Goal: Task Accomplishment & Management: Manage account settings

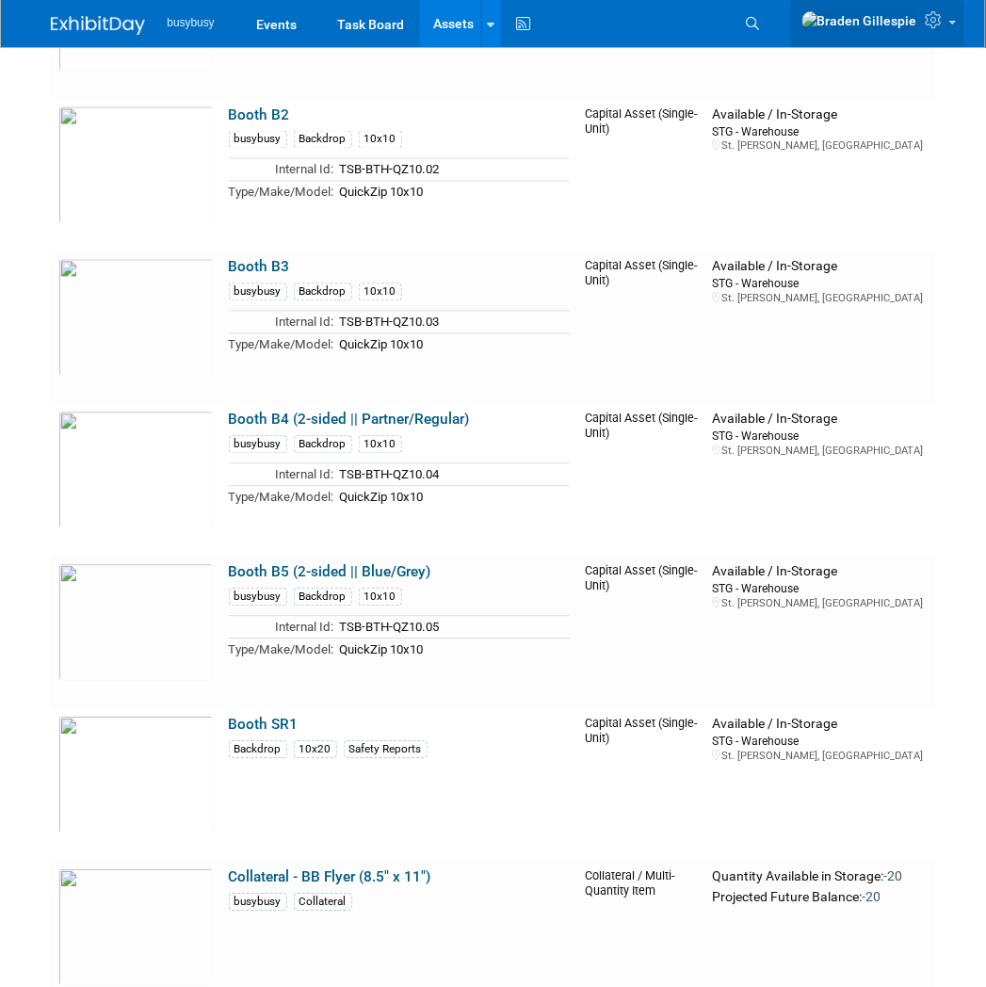
drag, startPoint x: 943, startPoint y: 21, endPoint x: 943, endPoint y: 60, distance: 39.5
click at [943, 21] on icon at bounding box center [936, 19] width 22 height 17
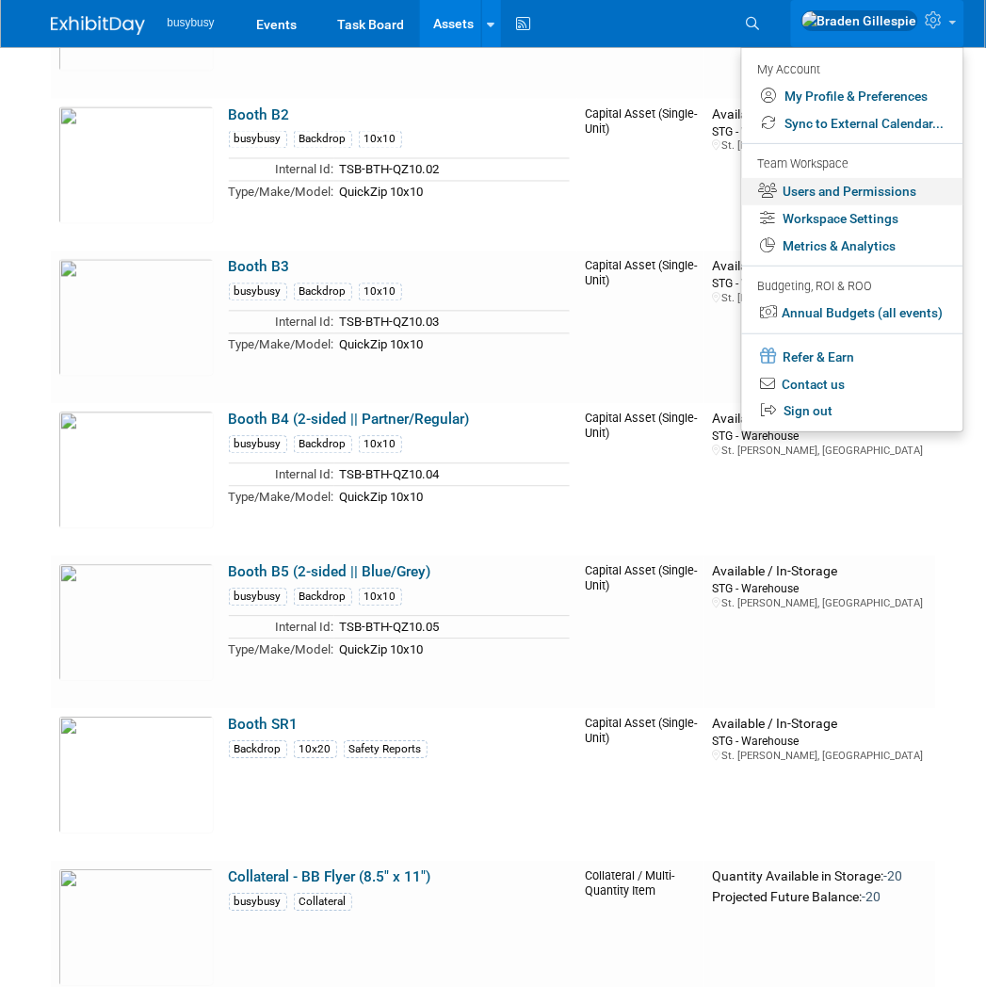
click at [842, 185] on link "Users and Permissions" at bounding box center [852, 191] width 221 height 27
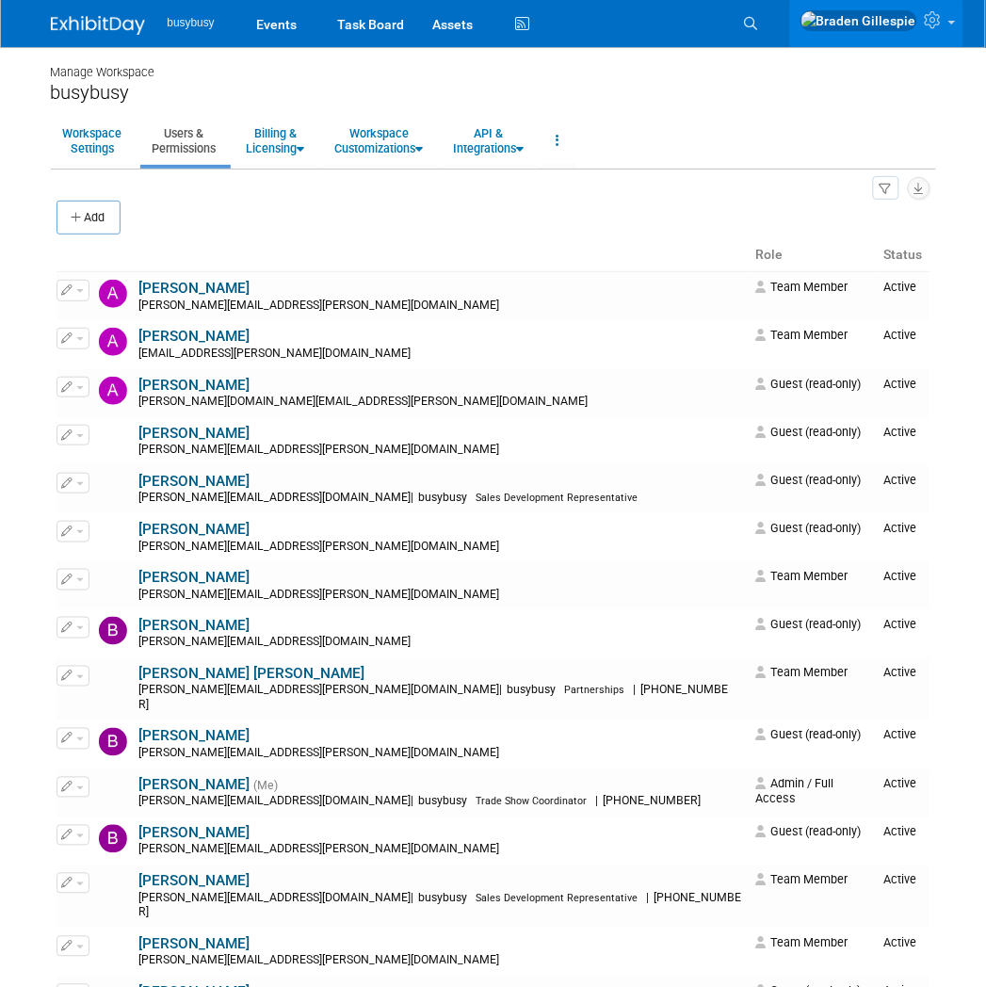
click at [652, 196] on div "All Users 102 Resources 3 Invitations 0 Export Users & Resources (.csv)" at bounding box center [493, 187] width 874 height 25
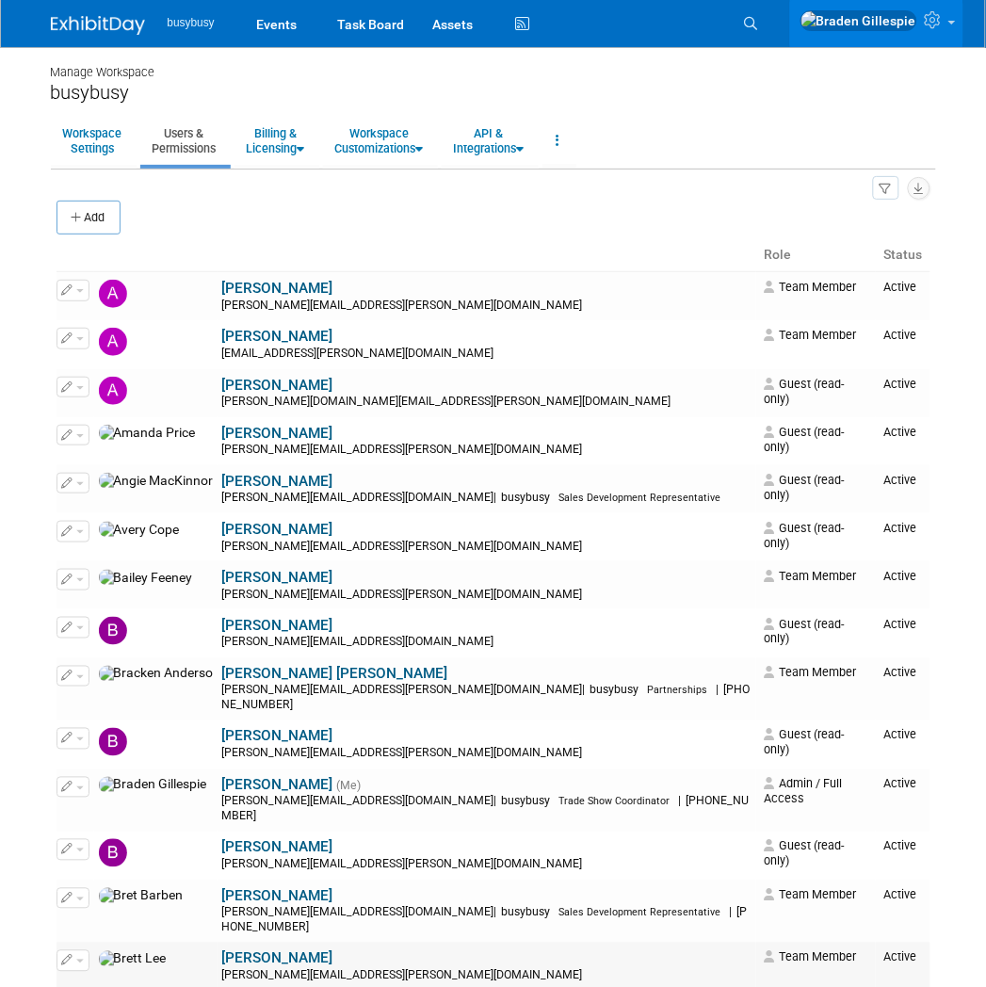
click at [64, 950] on button "button" at bounding box center [72, 960] width 33 height 21
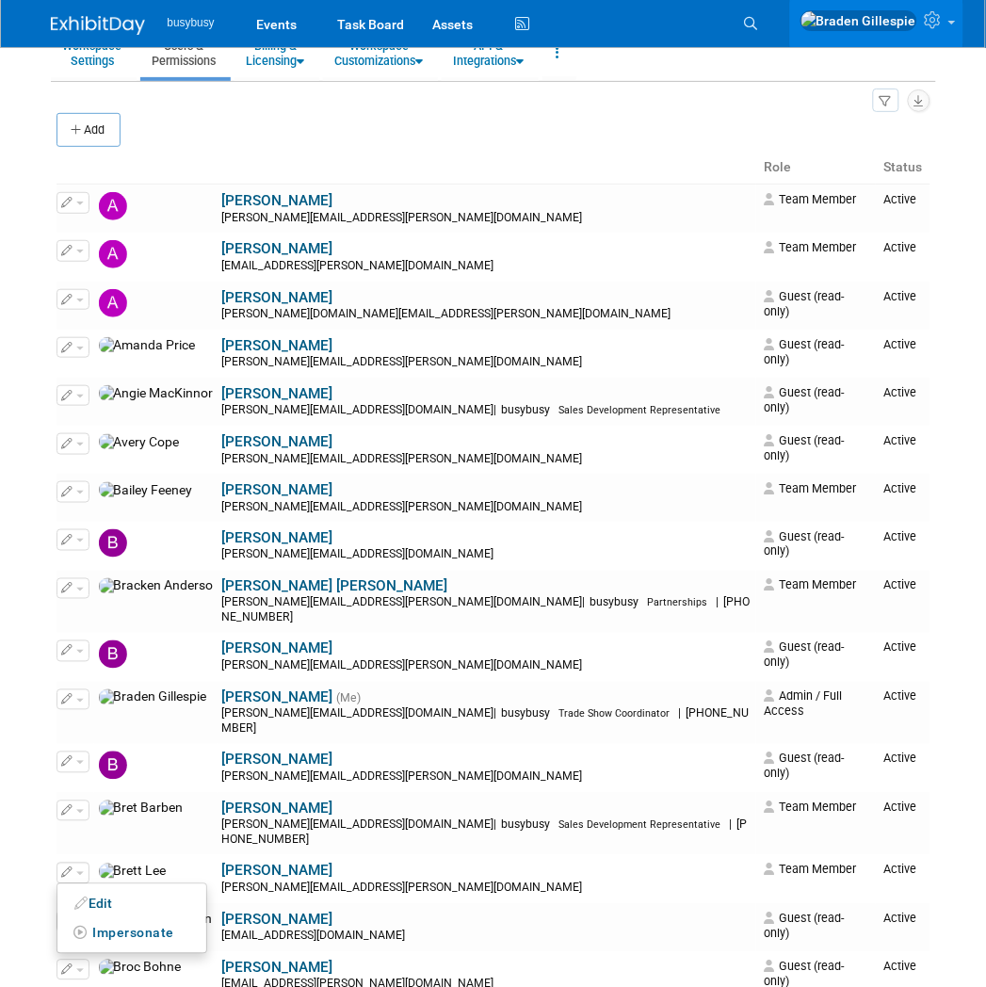
scroll to position [313, 0]
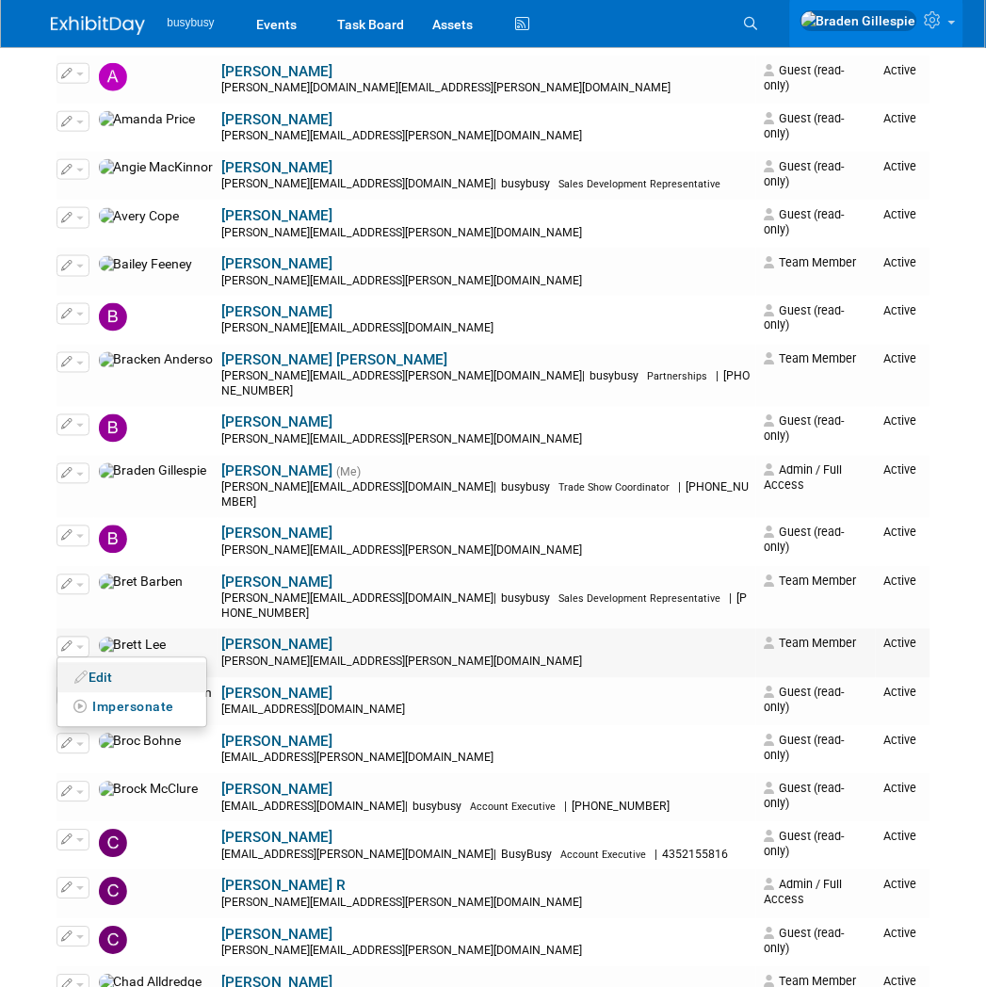
click at [88, 671] on icon at bounding box center [82, 677] width 14 height 13
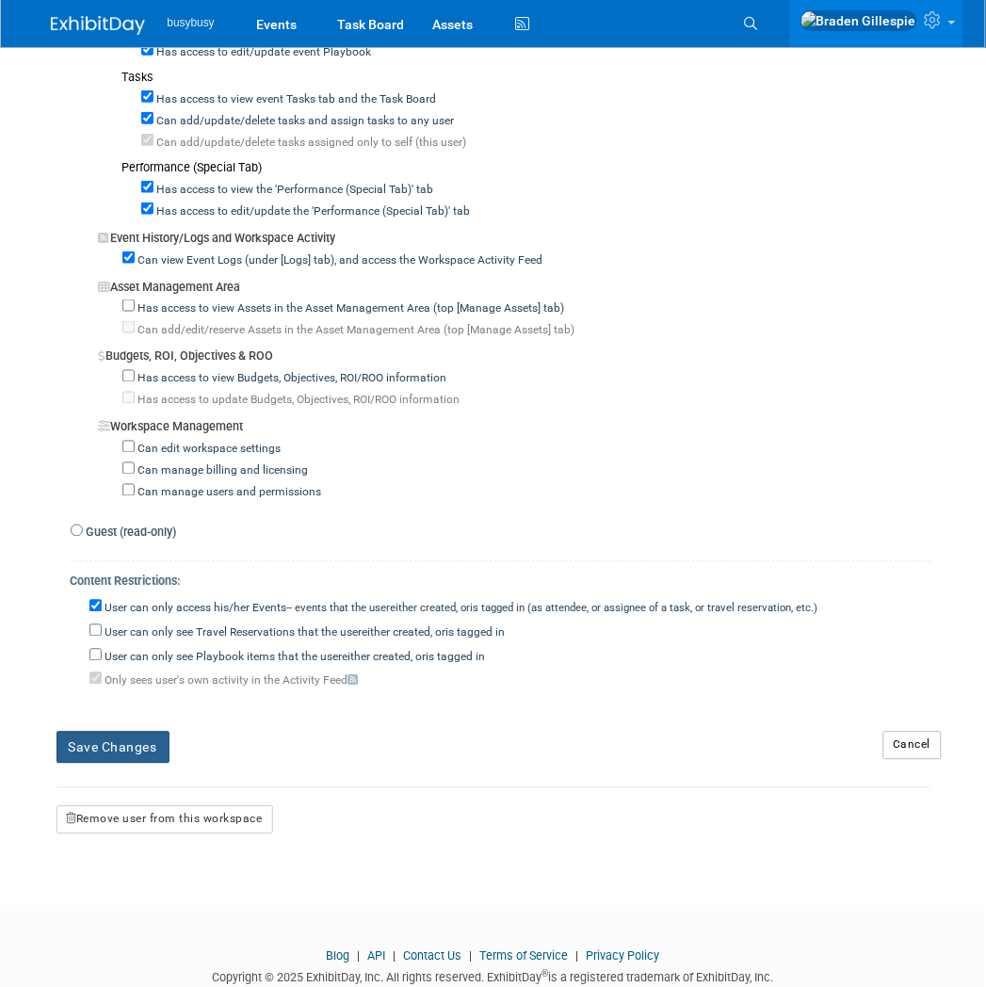
scroll to position [1591, 0]
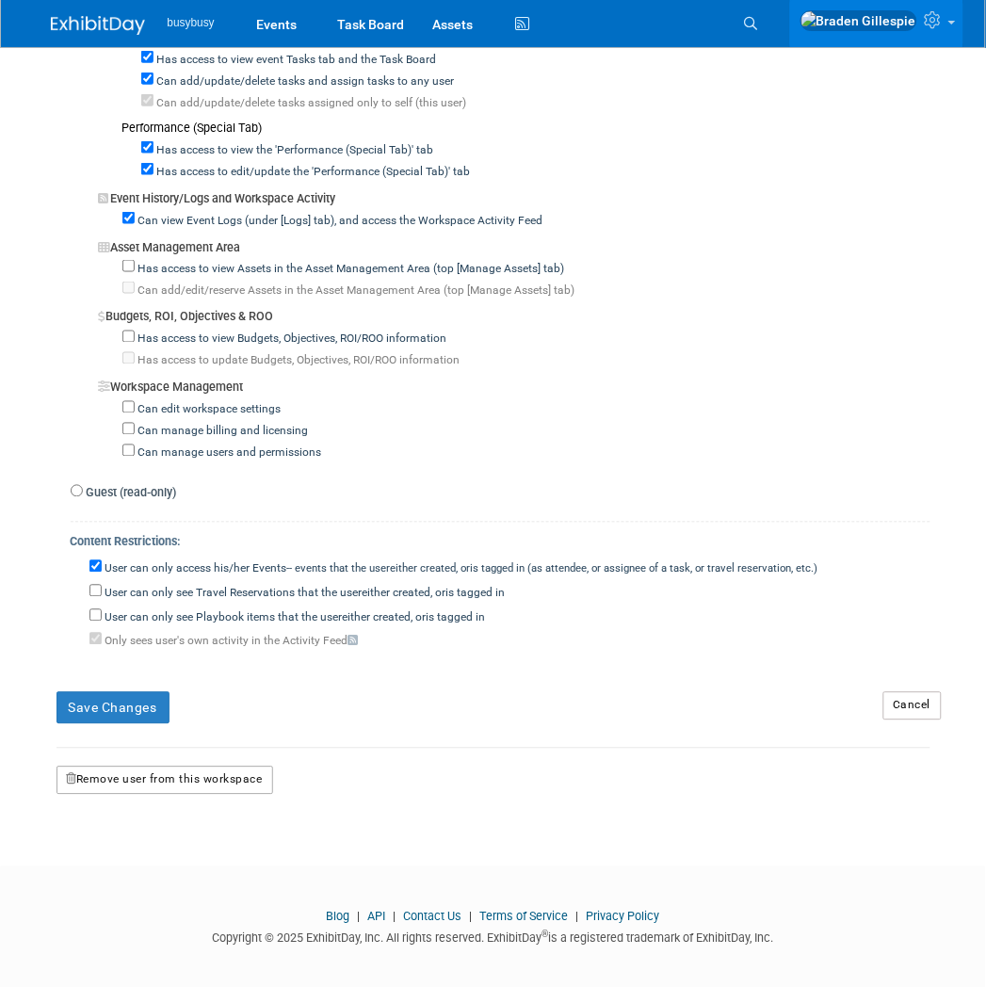
click at [192, 766] on button "Remove user from this workspace" at bounding box center [164, 780] width 217 height 28
click at [135, 838] on link "Yes" at bounding box center [141, 849] width 56 height 30
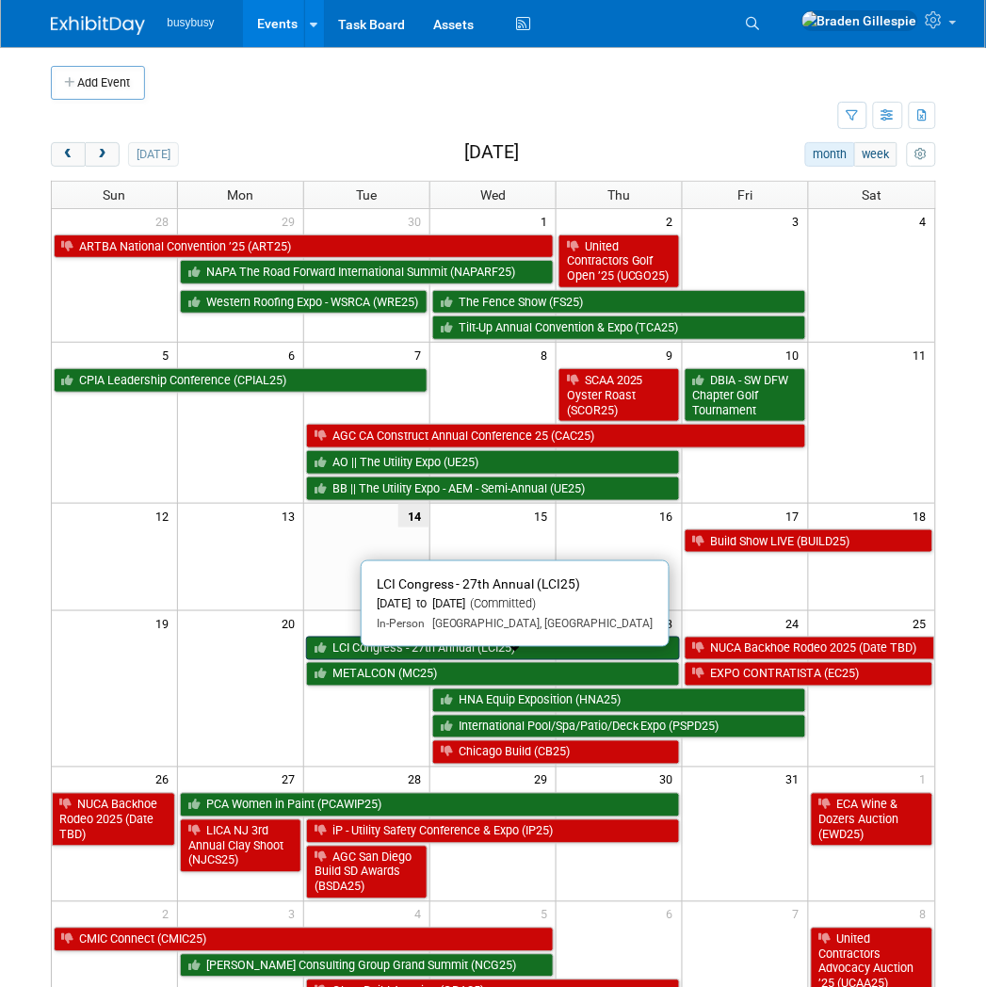
click at [488, 661] on link "LCI Congress - 27th Annual (LCI25)" at bounding box center [493, 648] width 374 height 24
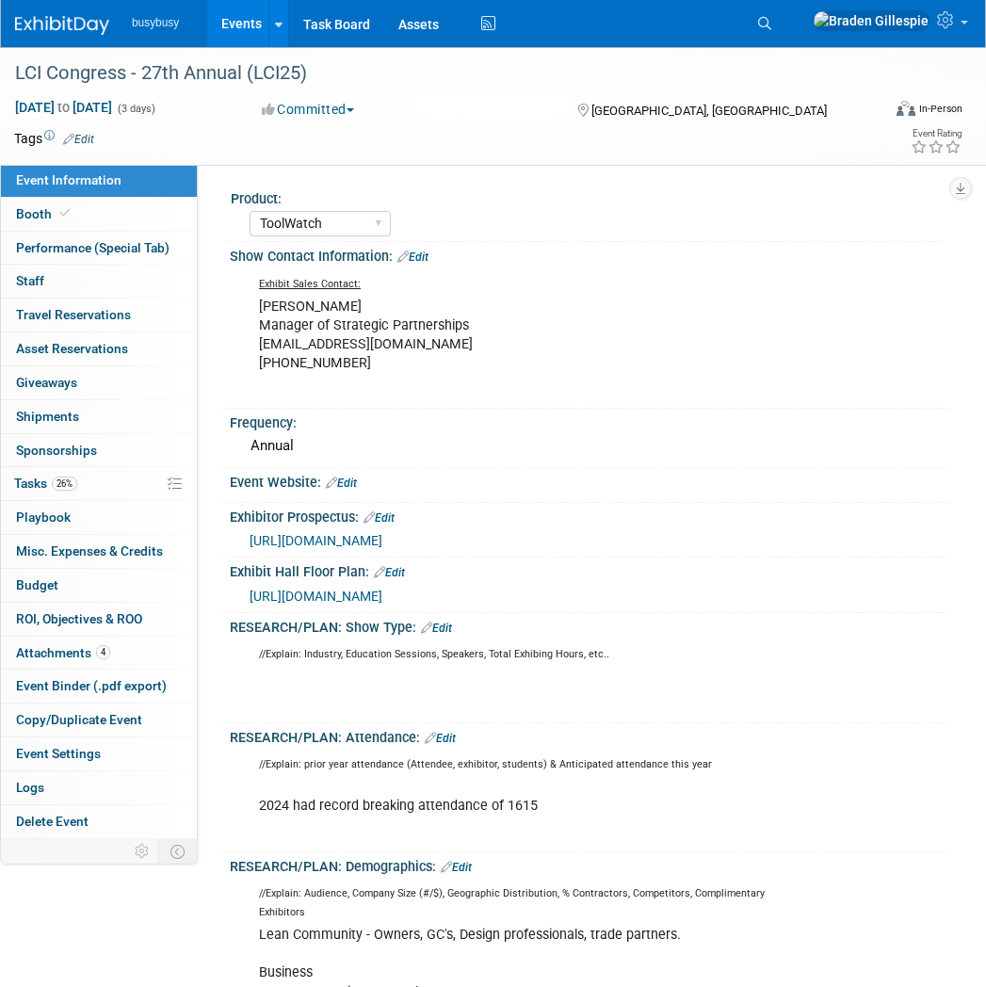
select select "ToolWatch"
select select "Yes"
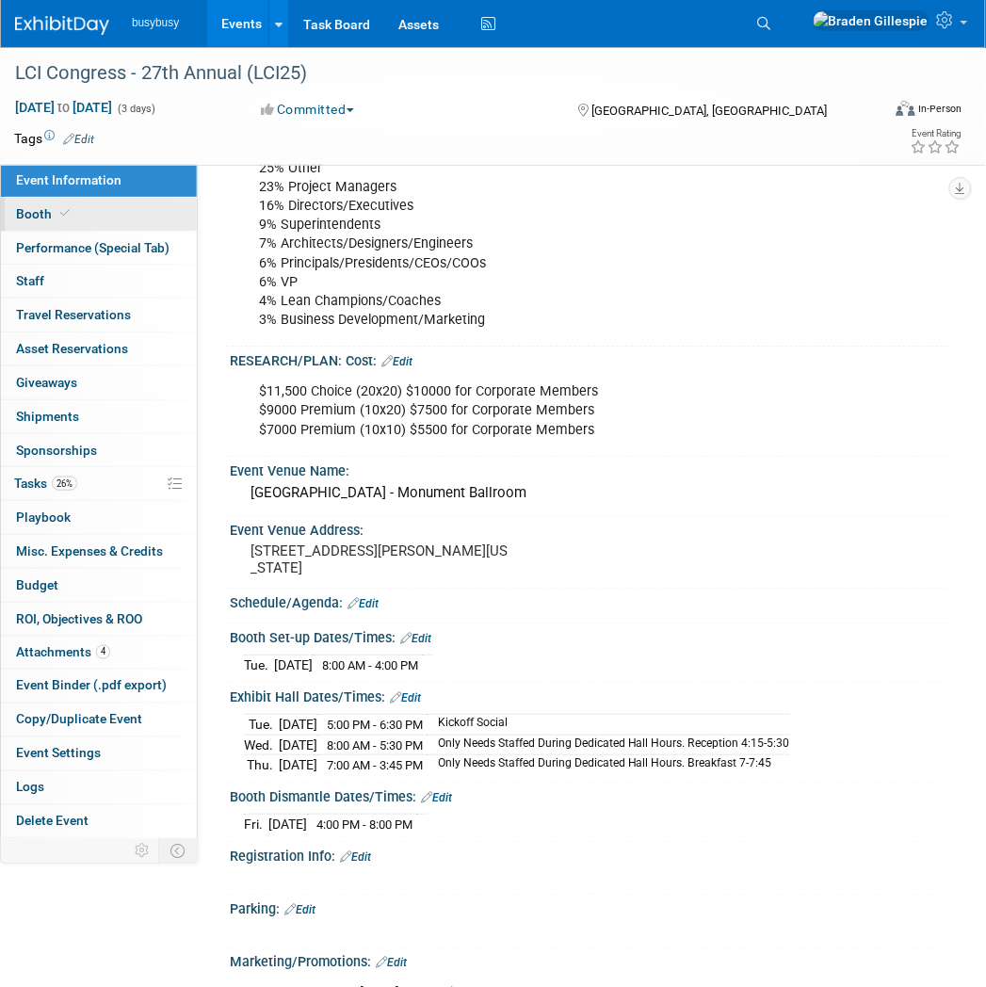
scroll to position [836, 0]
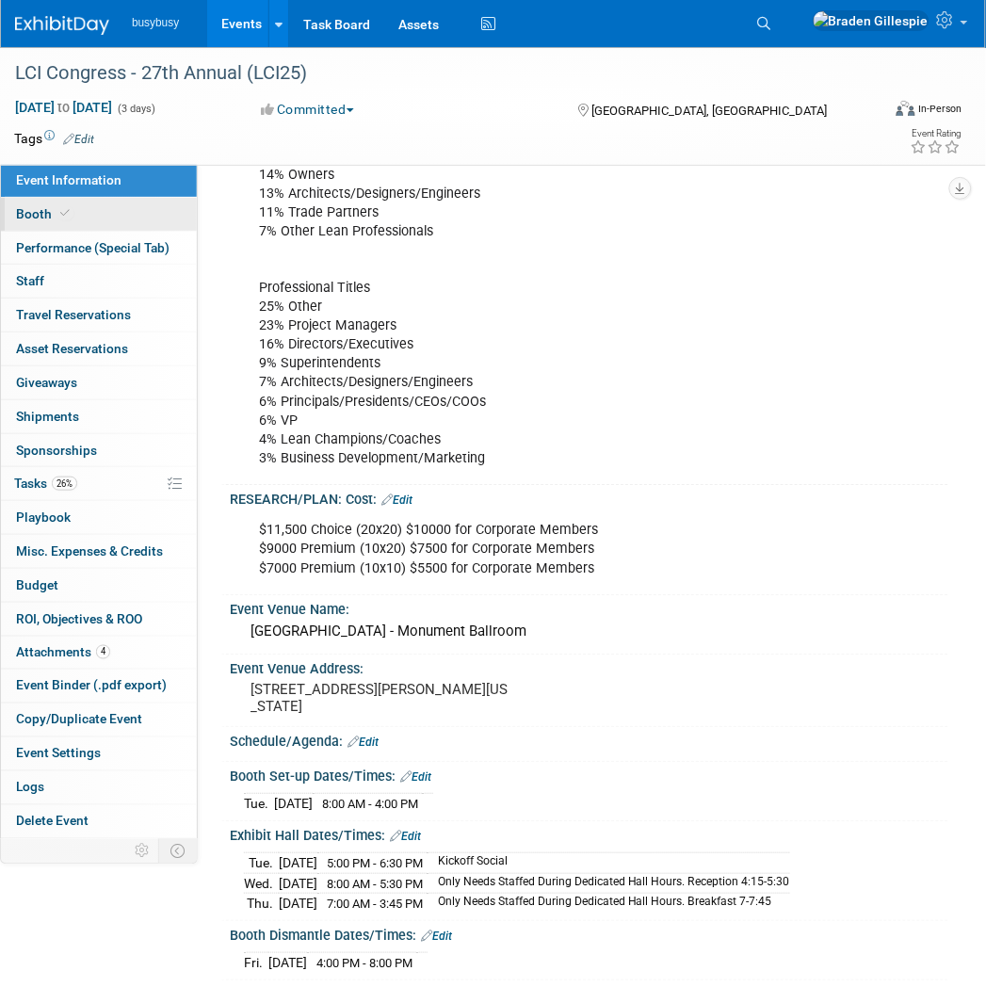
click at [133, 227] on link "Booth" at bounding box center [99, 214] width 196 height 33
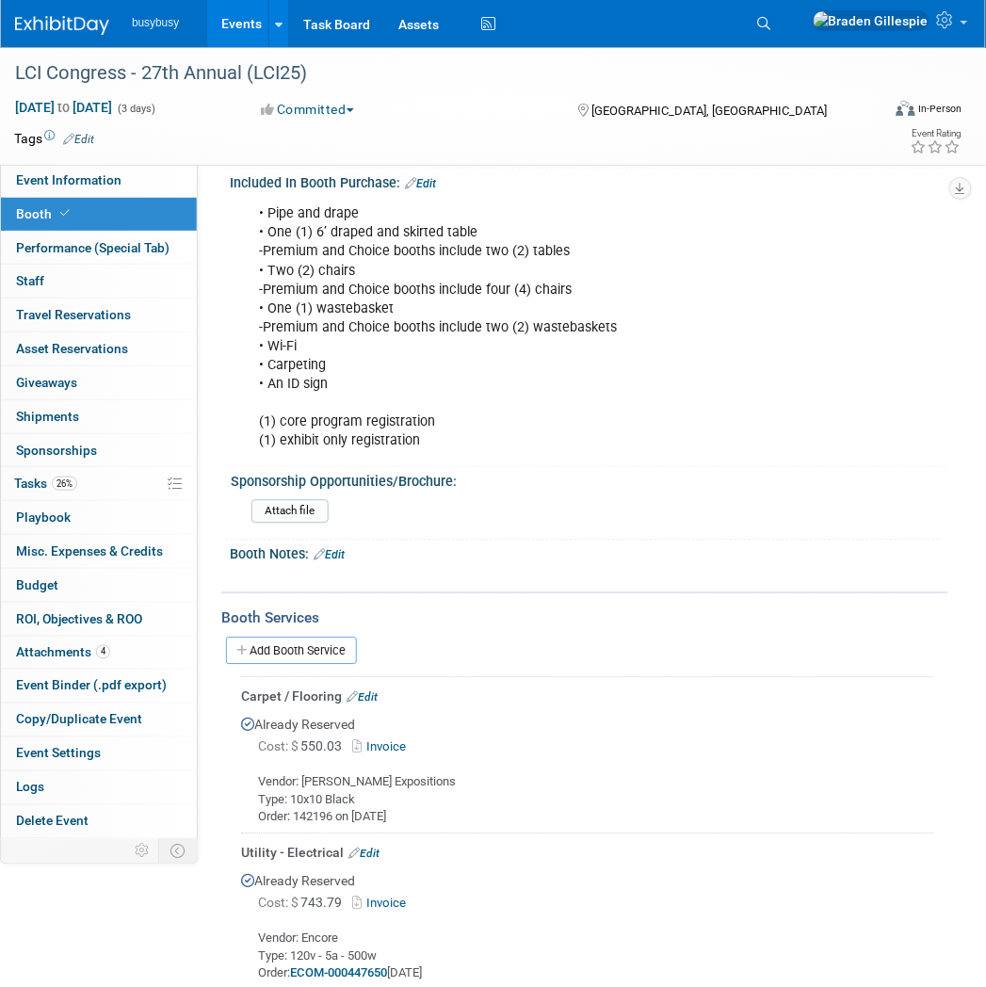
scroll to position [882, 0]
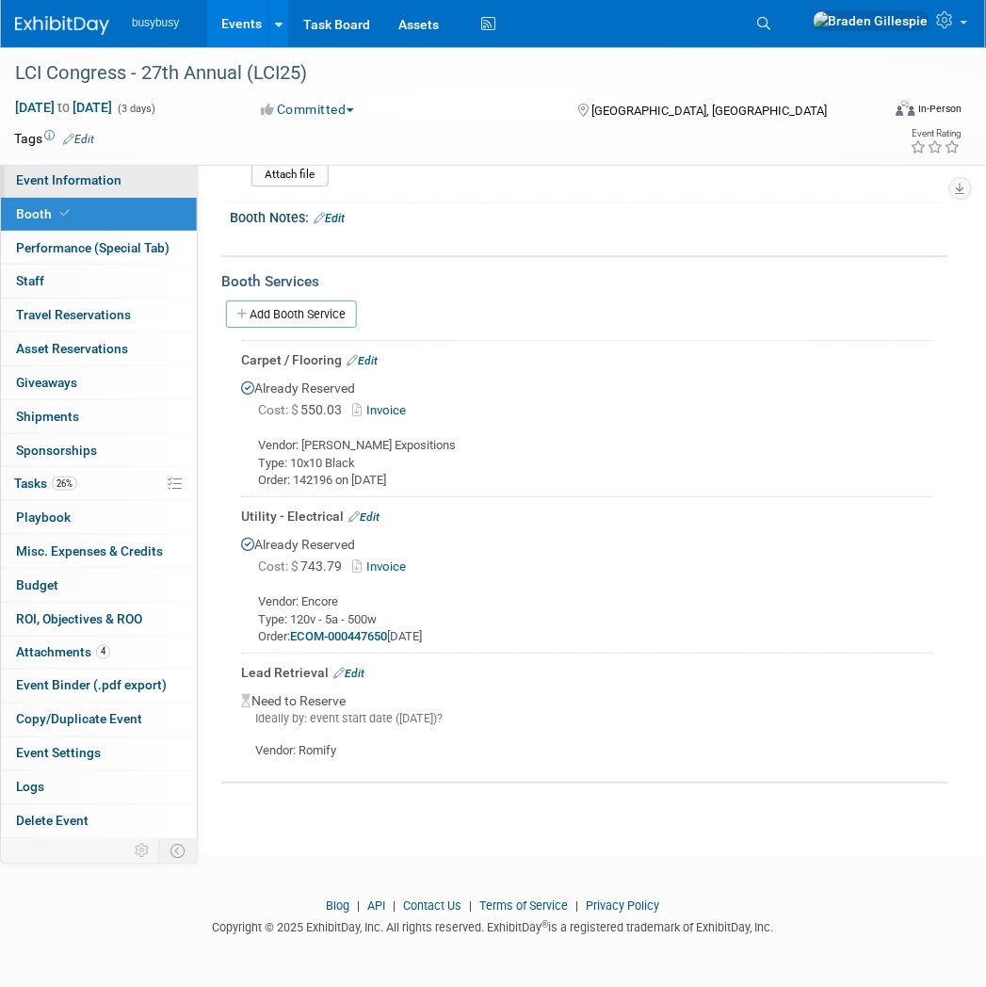
click at [92, 185] on span "Event Information" at bounding box center [68, 179] width 105 height 15
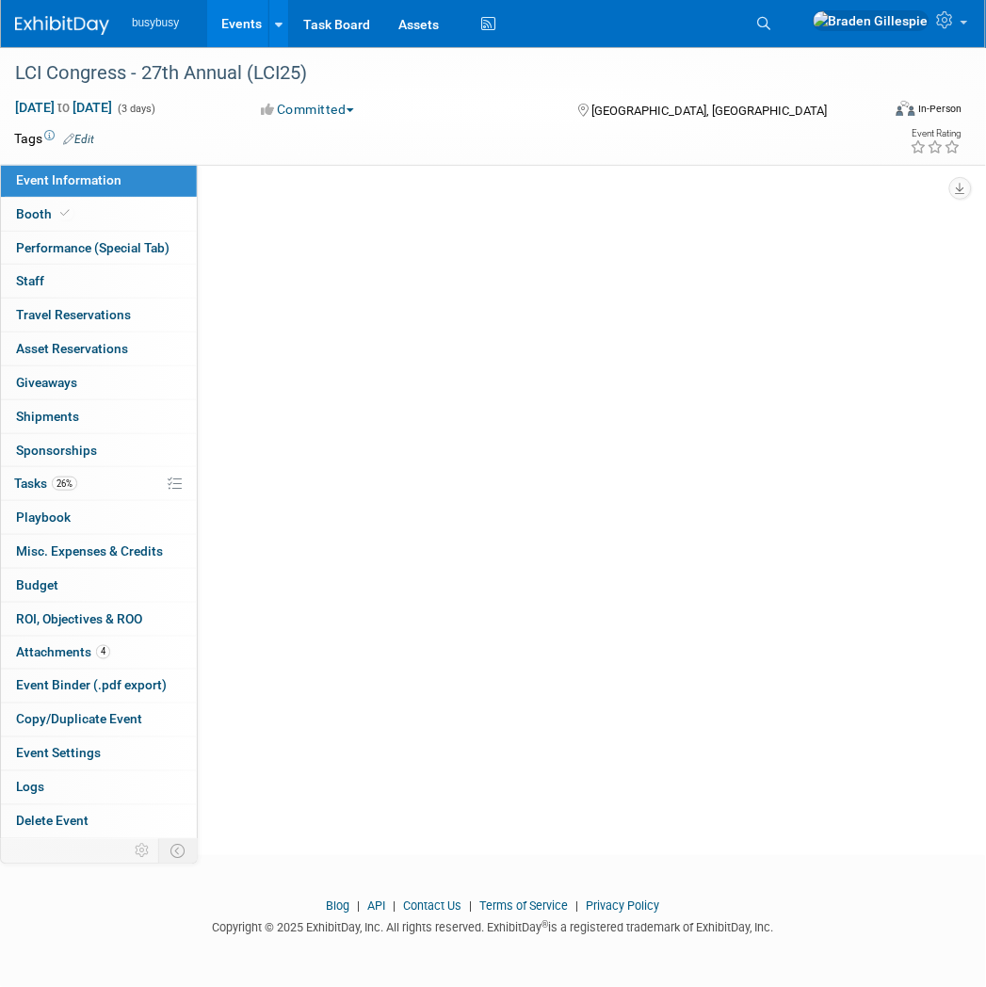
scroll to position [0, 0]
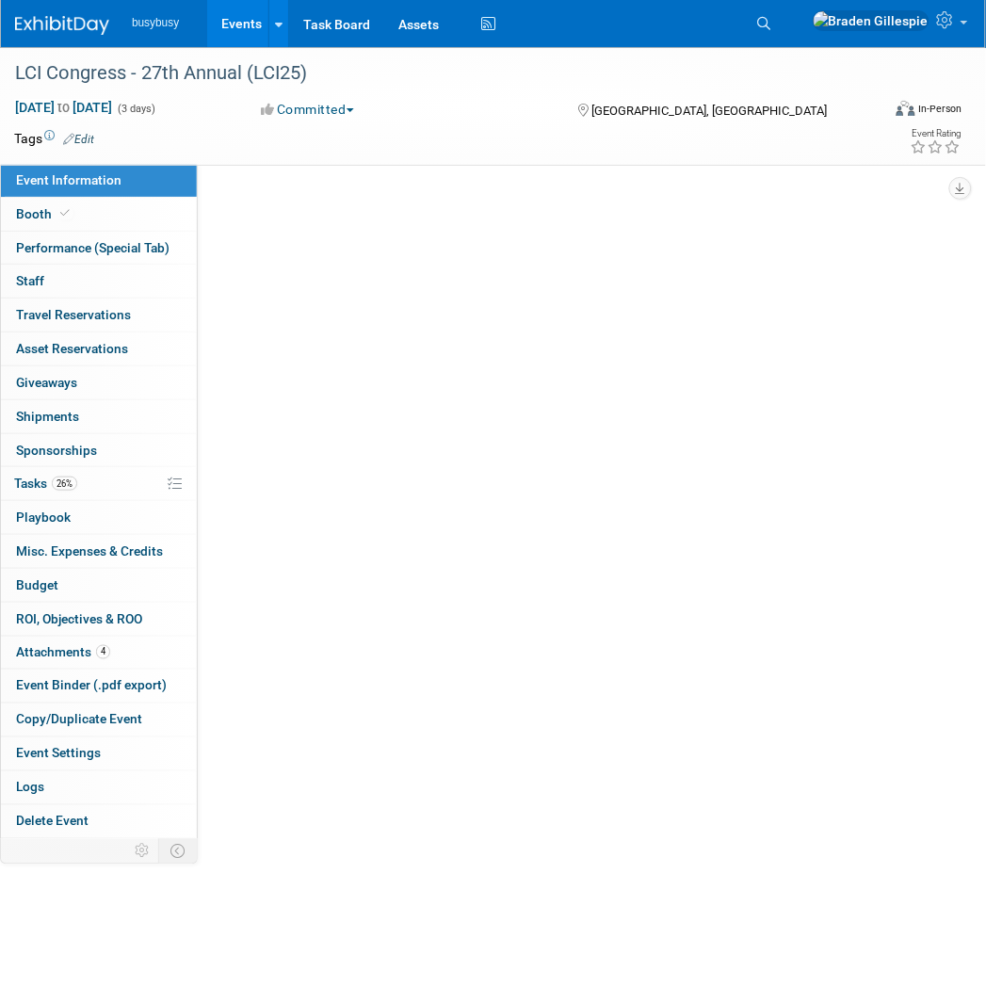
select select "ToolWatch"
select select "Yes"
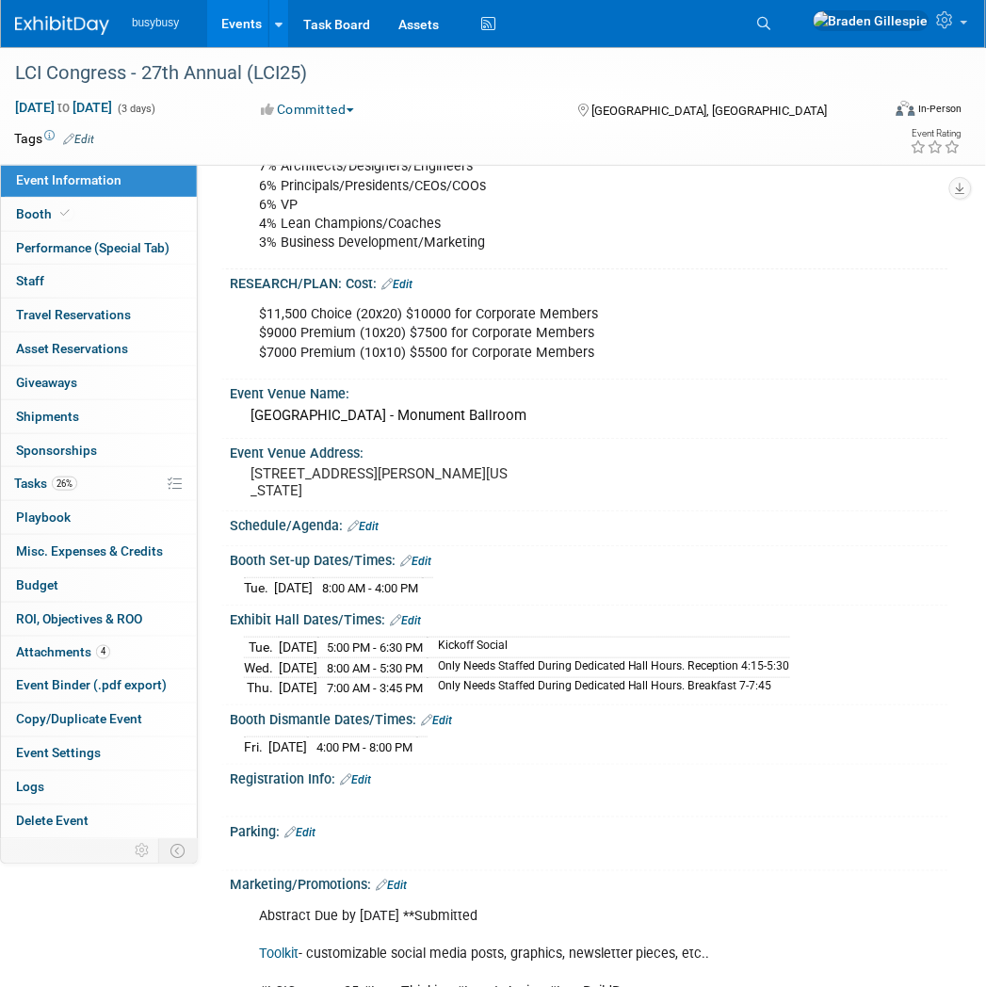
scroll to position [1046, 0]
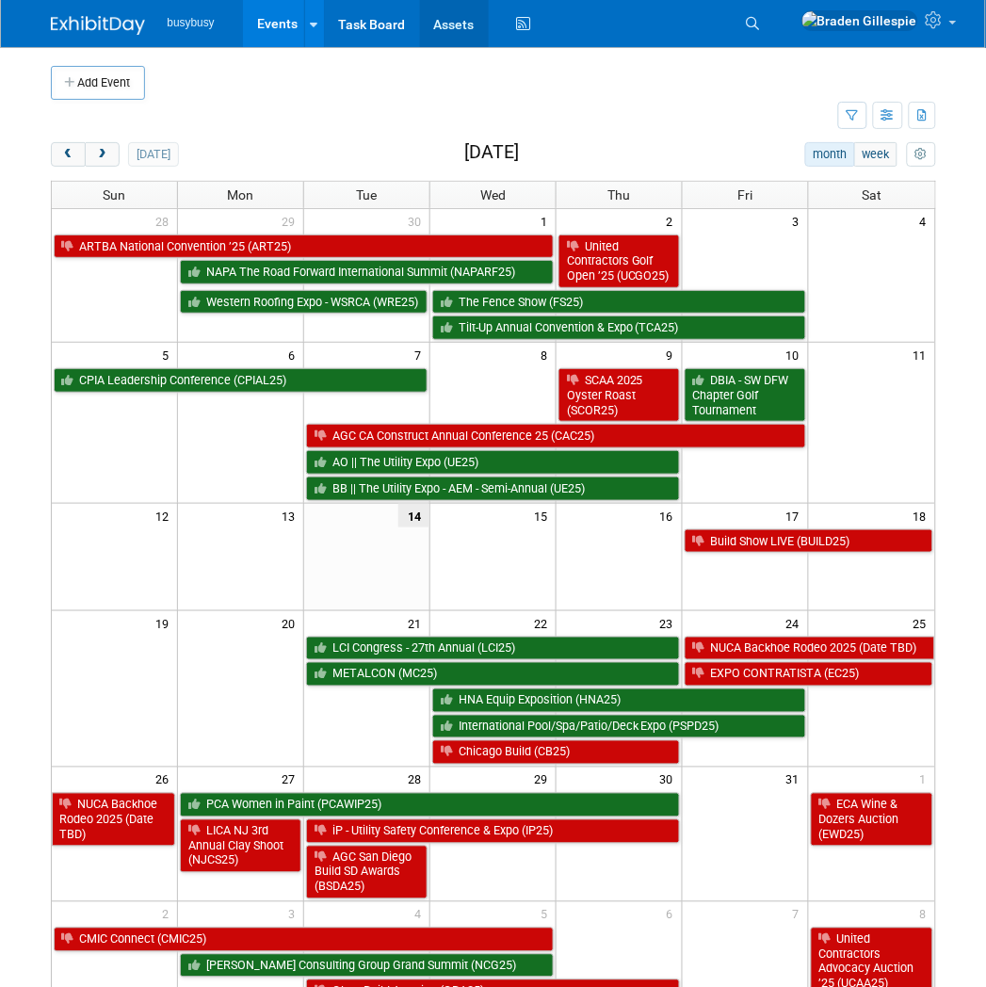
click at [457, 34] on link "Assets" at bounding box center [454, 23] width 69 height 47
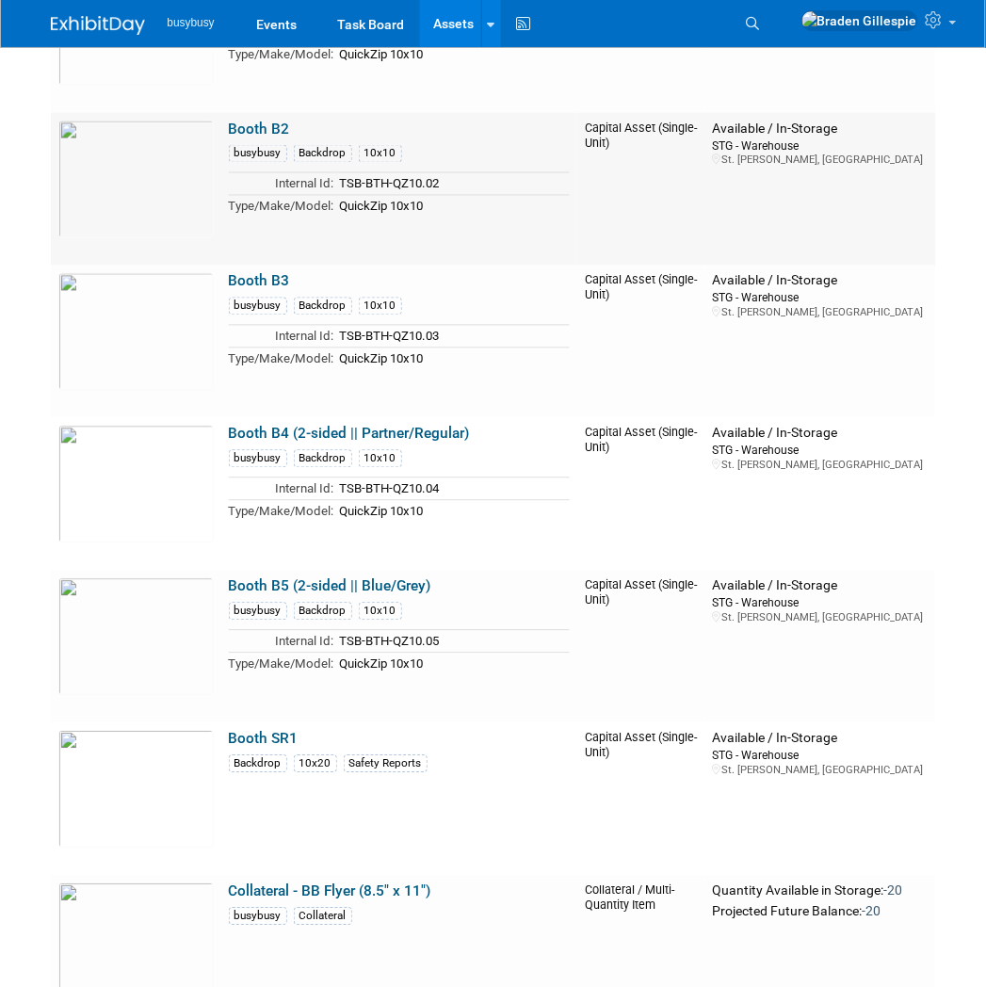
scroll to position [2824, 0]
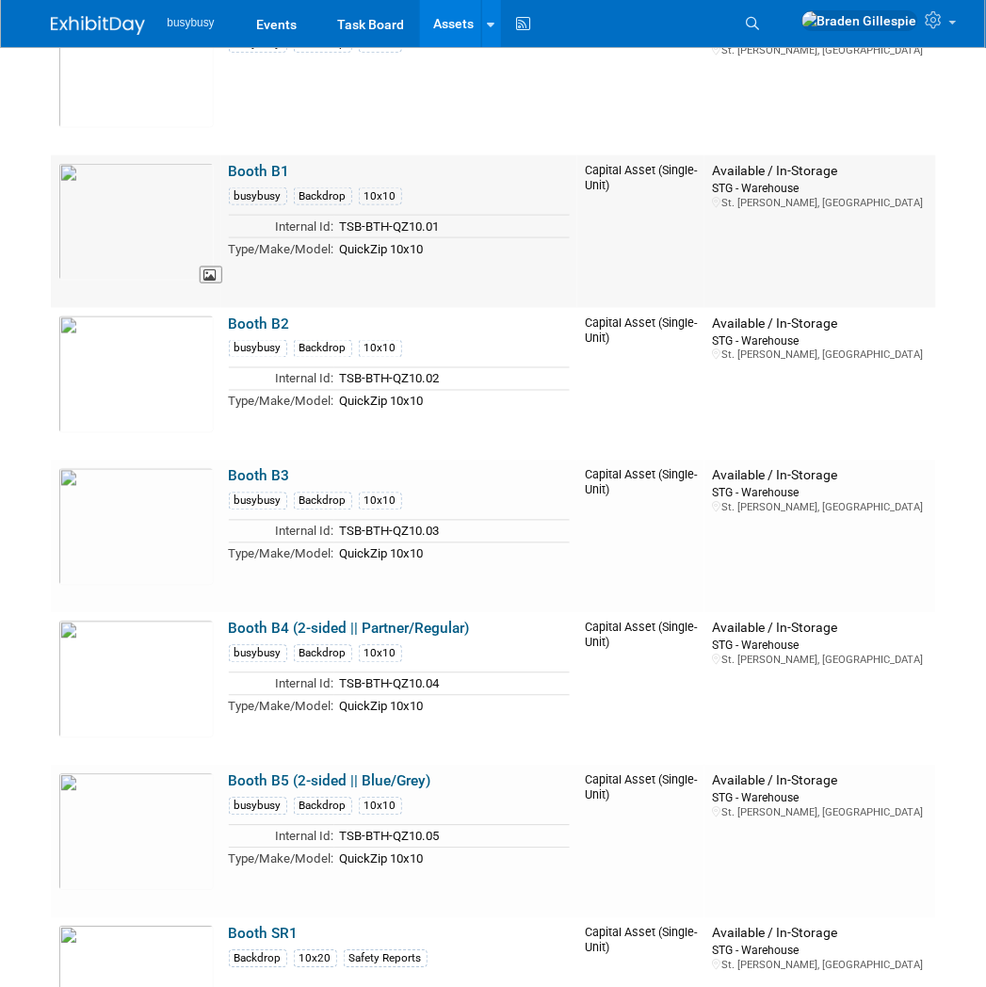
click at [180, 192] on img at bounding box center [135, 222] width 155 height 118
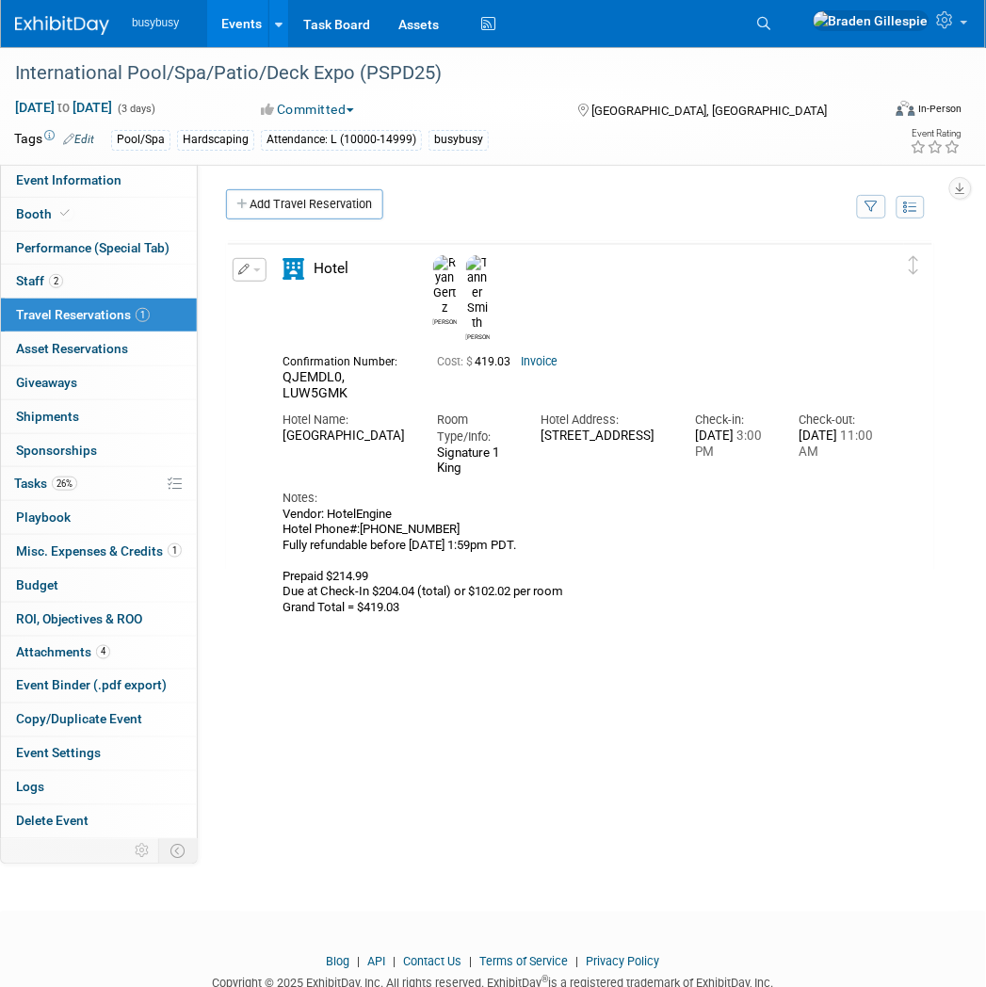
click at [66, 22] on img at bounding box center [62, 25] width 94 height 19
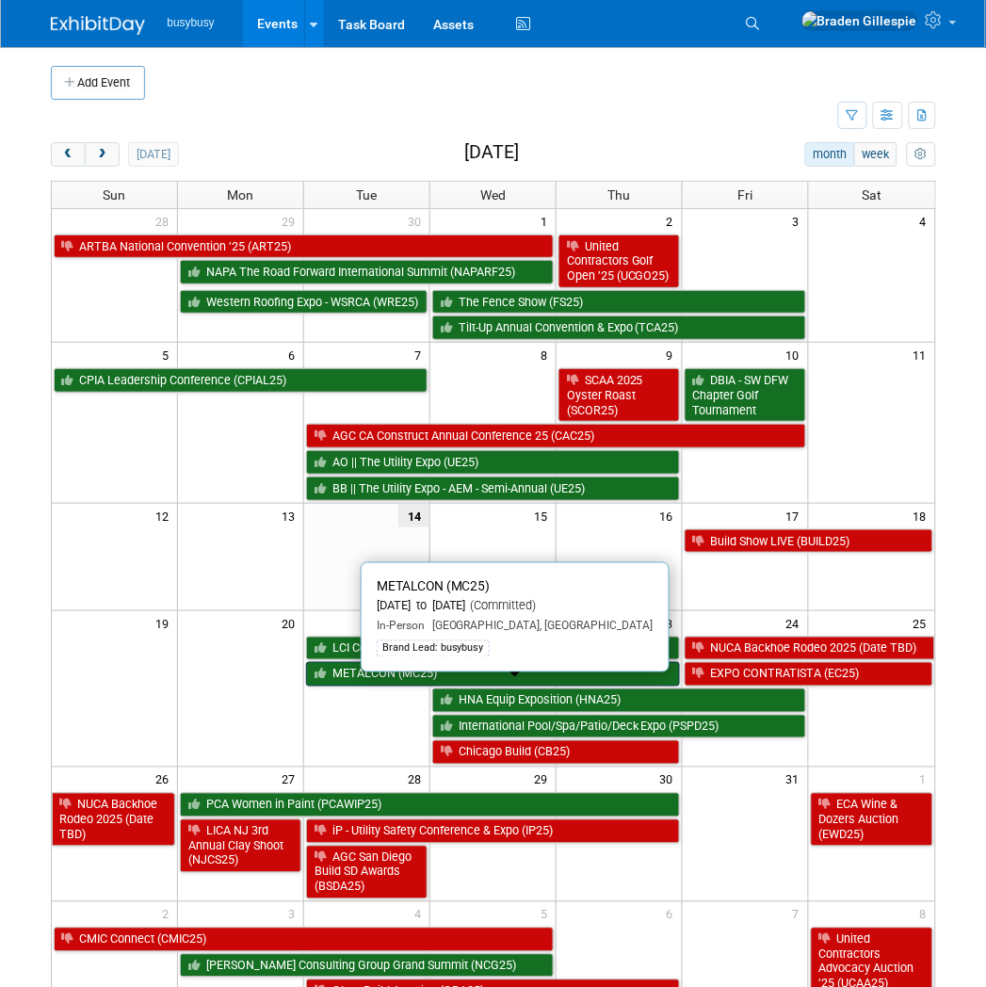
click at [525, 686] on link "METALCON (MC25)" at bounding box center [493, 674] width 374 height 24
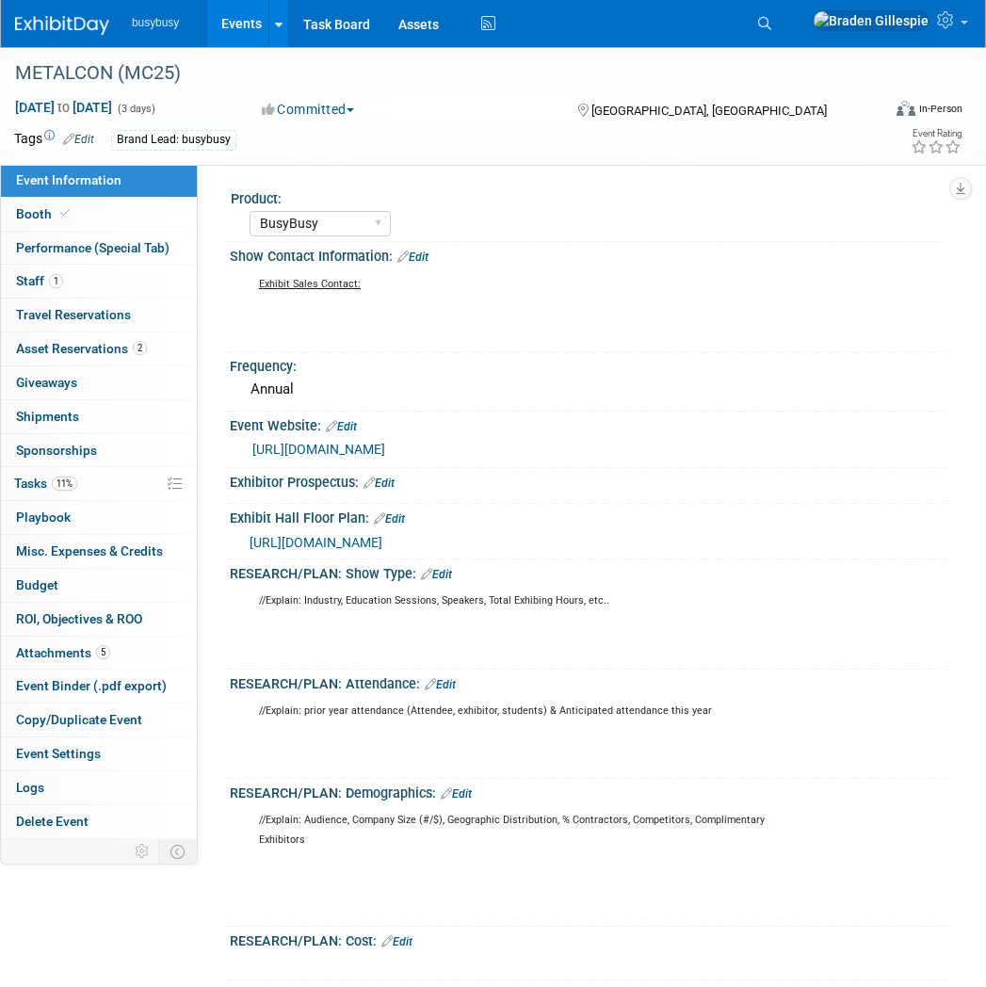
select select "BusyBusy"
click at [72, 353] on span "Asset Reservations 2" at bounding box center [81, 348] width 131 height 15
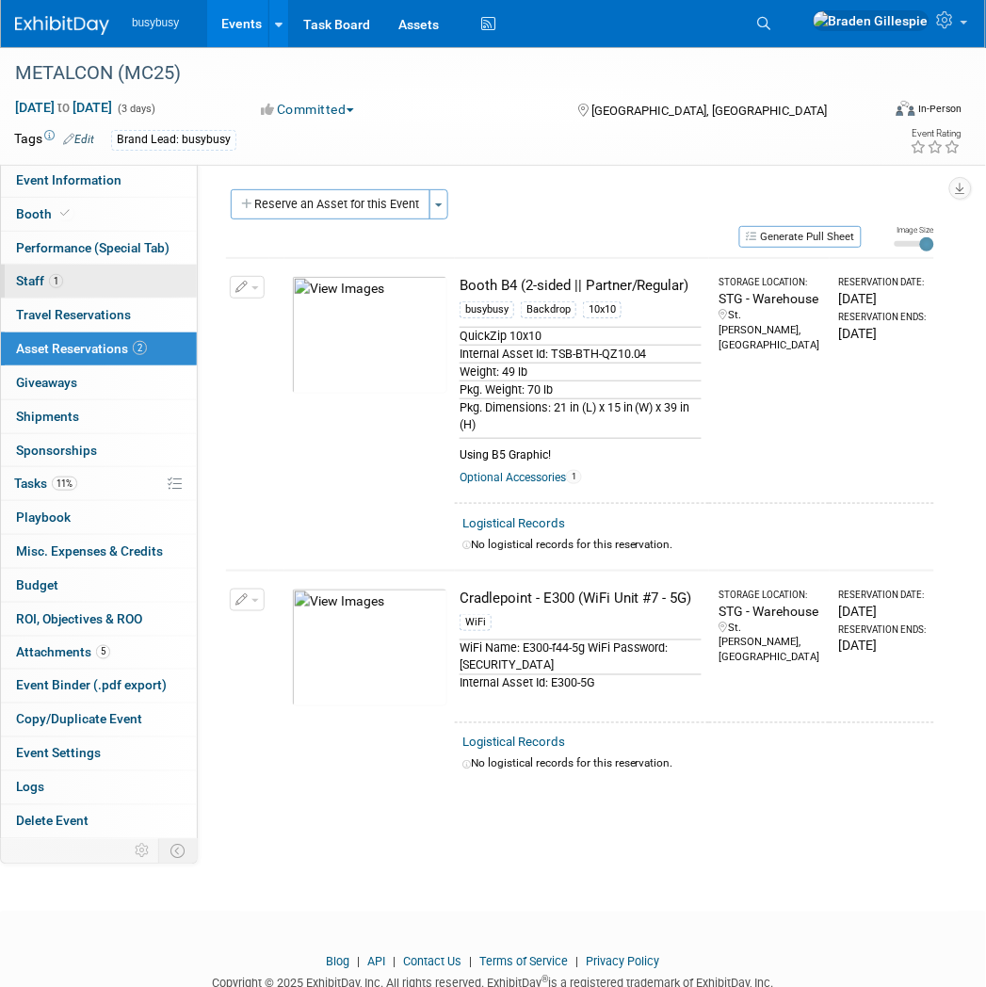
click at [98, 296] on link "1 Staff 1" at bounding box center [99, 281] width 196 height 33
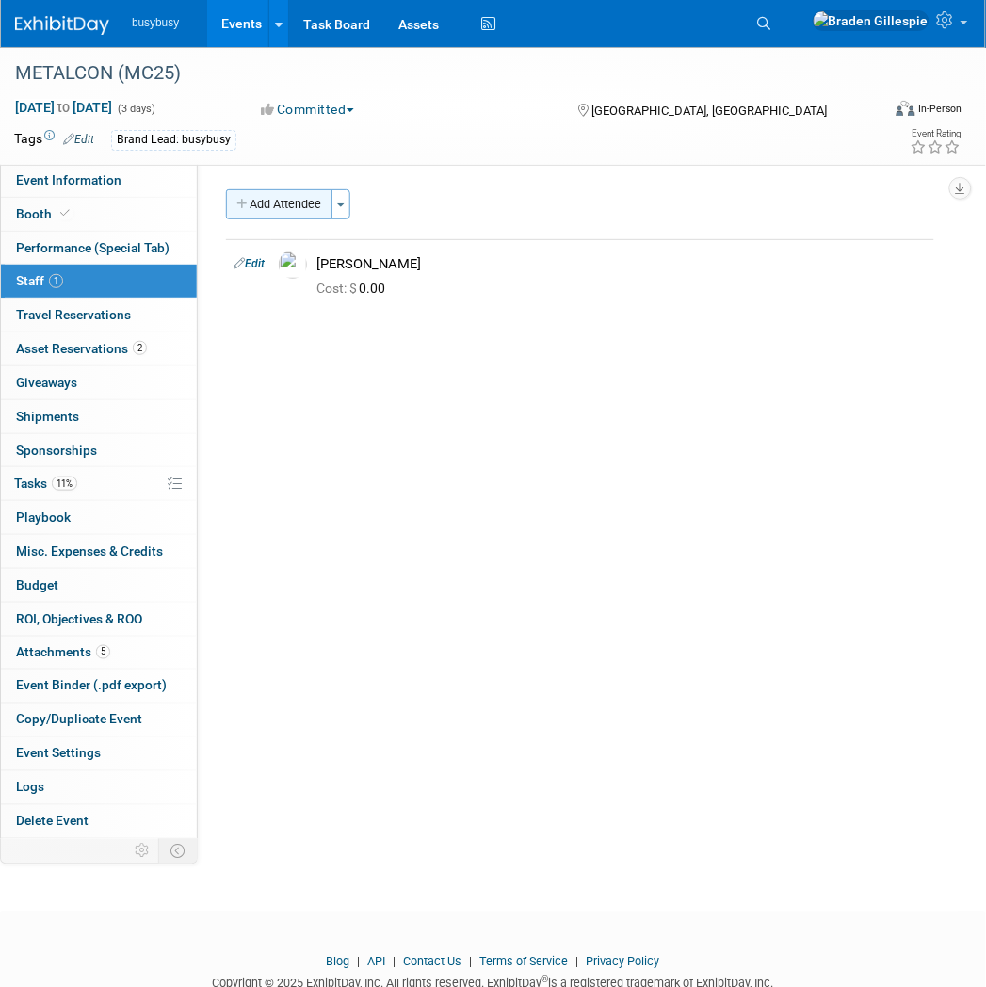
click at [276, 196] on button "Add Attendee" at bounding box center [279, 204] width 106 height 30
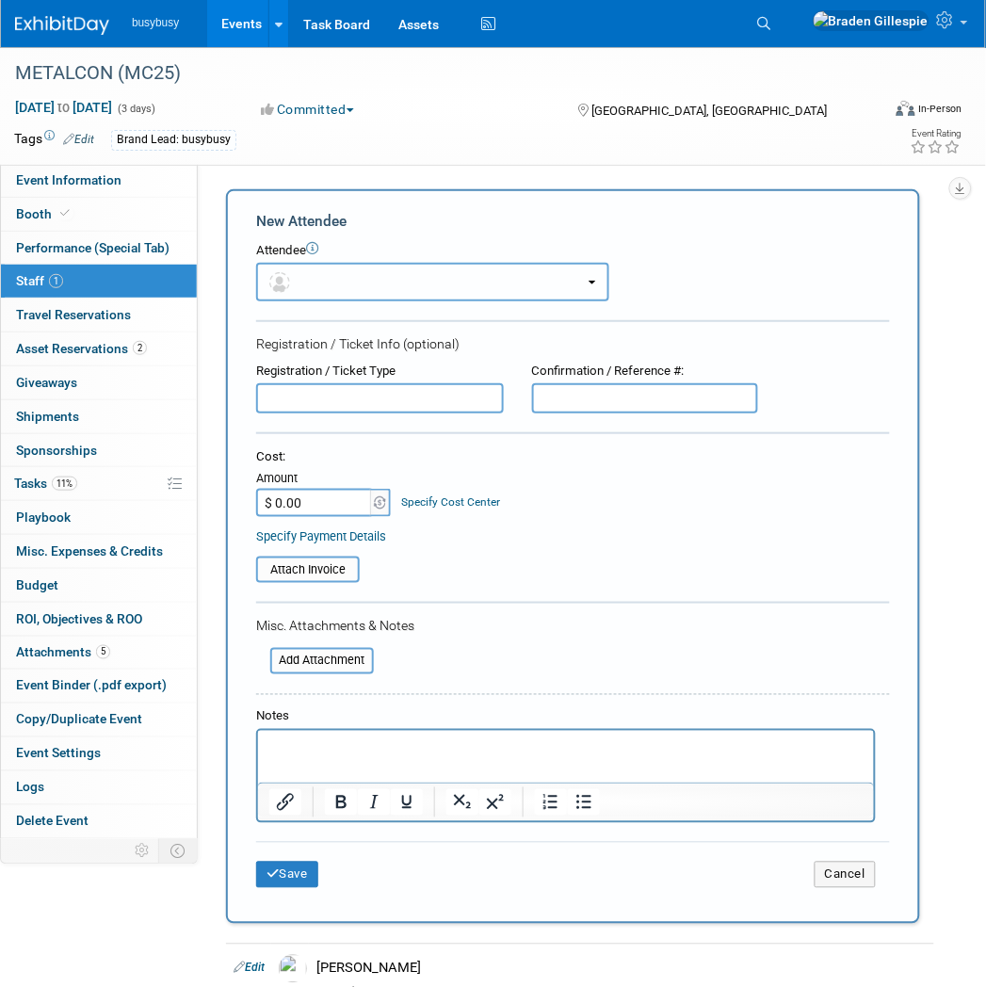
click at [315, 280] on button "button" at bounding box center [432, 282] width 353 height 39
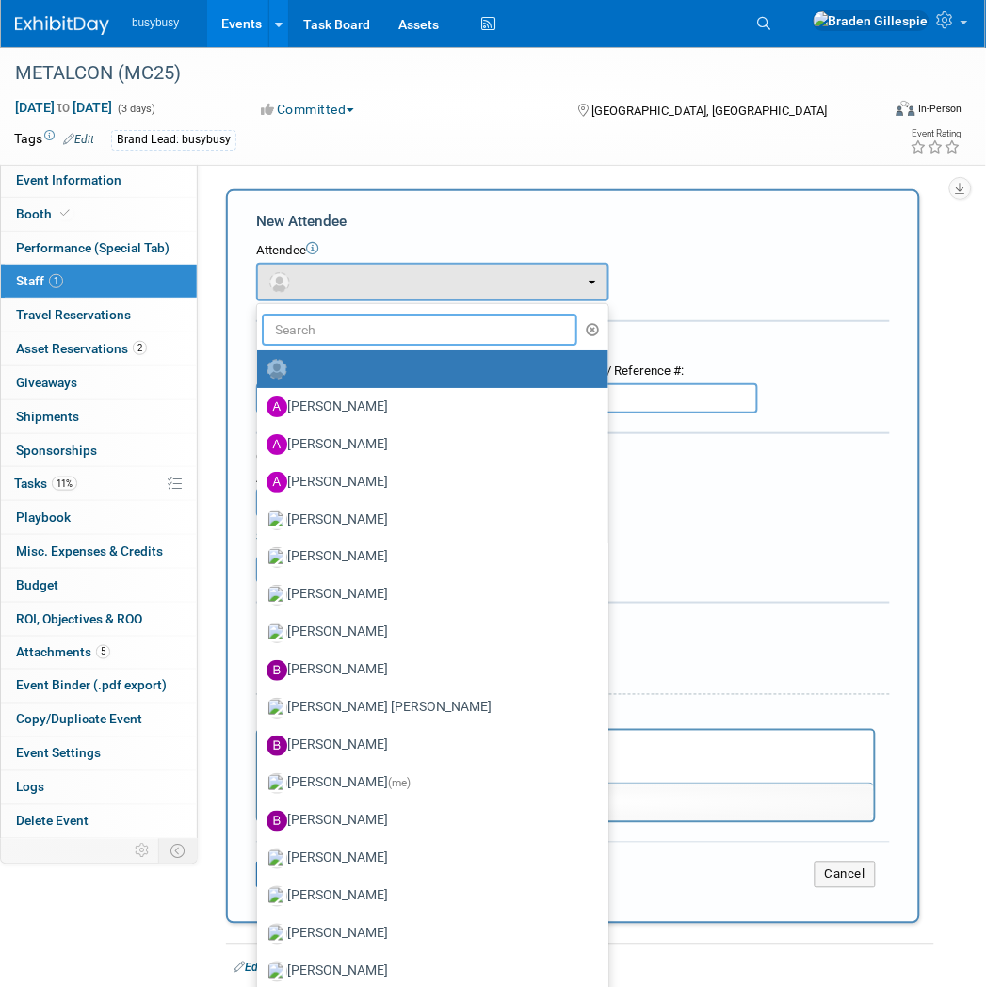
click at [330, 330] on input "text" at bounding box center [419, 329] width 315 height 32
type input "kirby"
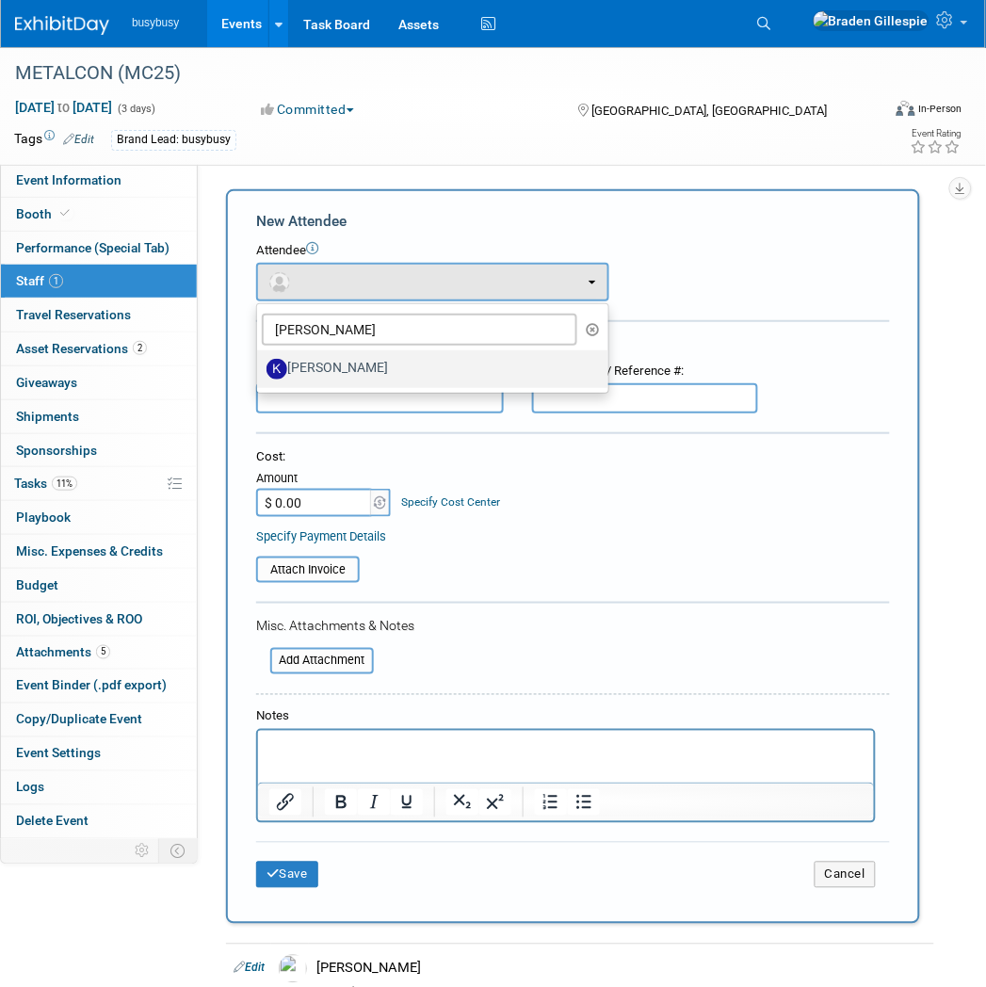
click at [337, 354] on label "Kirby Lish" at bounding box center [427, 369] width 323 height 30
click at [260, 361] on input "Kirby Lish" at bounding box center [254, 367] width 12 height 12
select select "d398c356-308f-4568-a0dc-1143729e10c6"
select select "4"
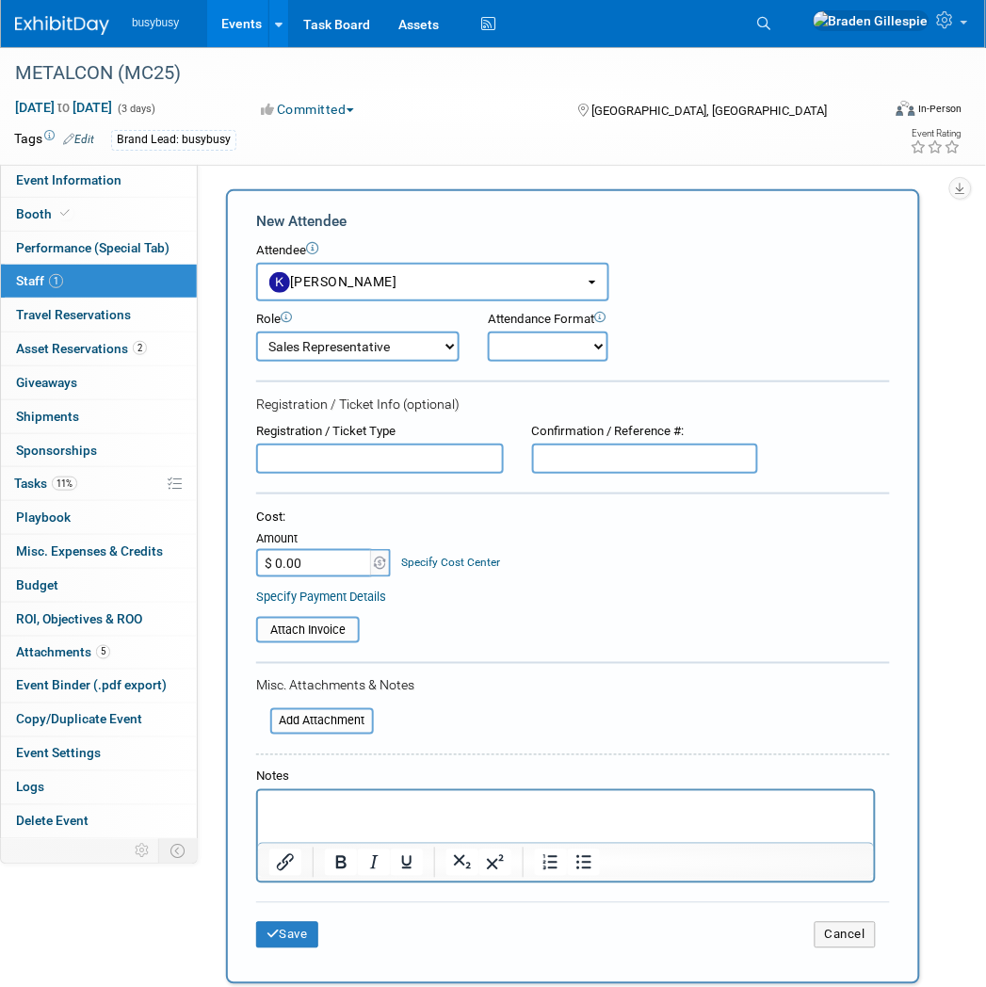
click at [327, 804] on p "Rich Text Area. Press ALT-0 for help." at bounding box center [565, 806] width 594 height 19
click at [307, 925] on button "Save" at bounding box center [287, 935] width 62 height 26
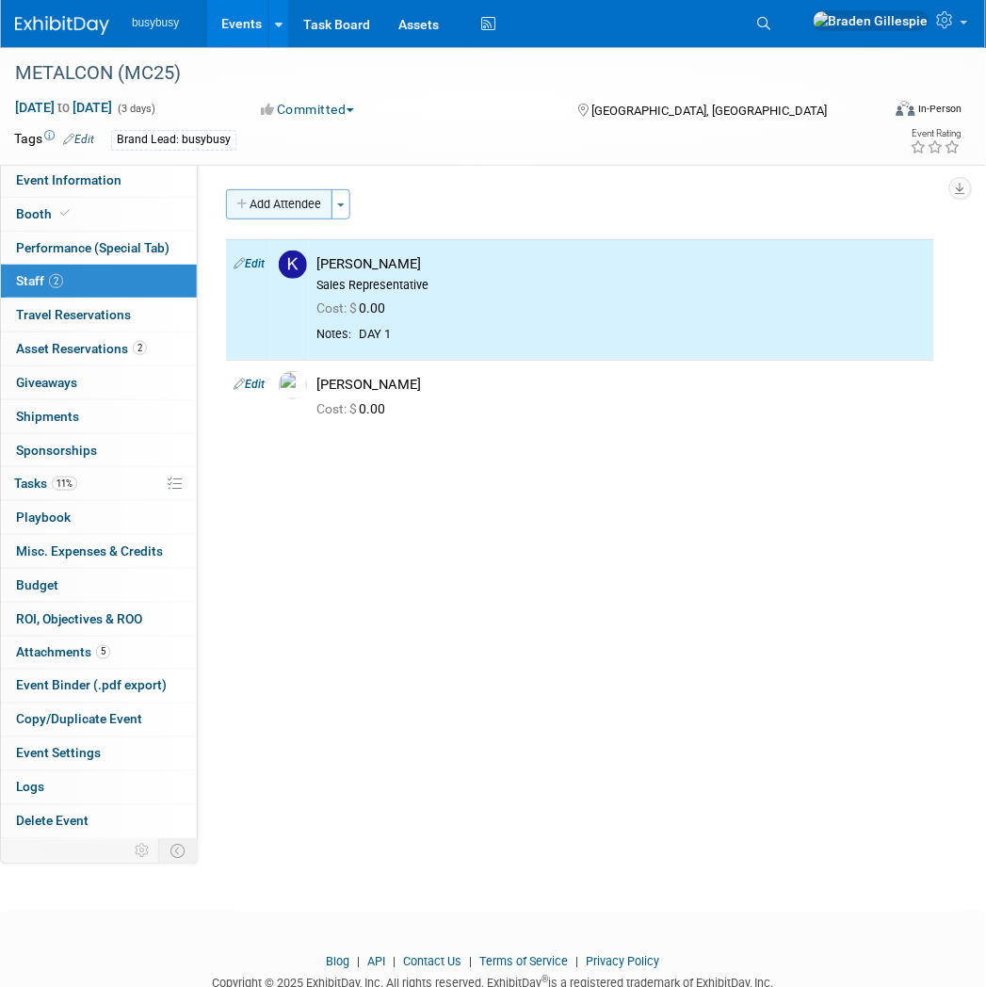
click at [296, 195] on button "Add Attendee" at bounding box center [279, 204] width 106 height 30
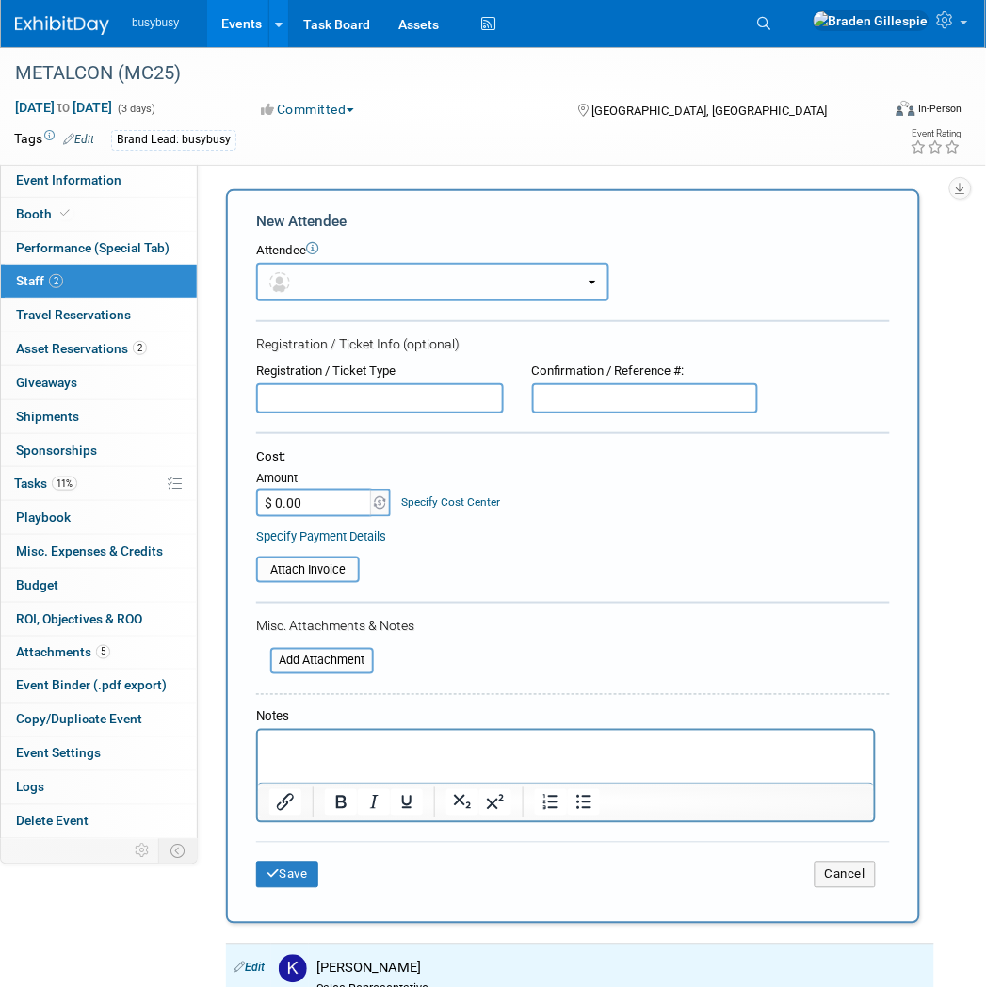
click at [351, 293] on button "button" at bounding box center [432, 282] width 353 height 39
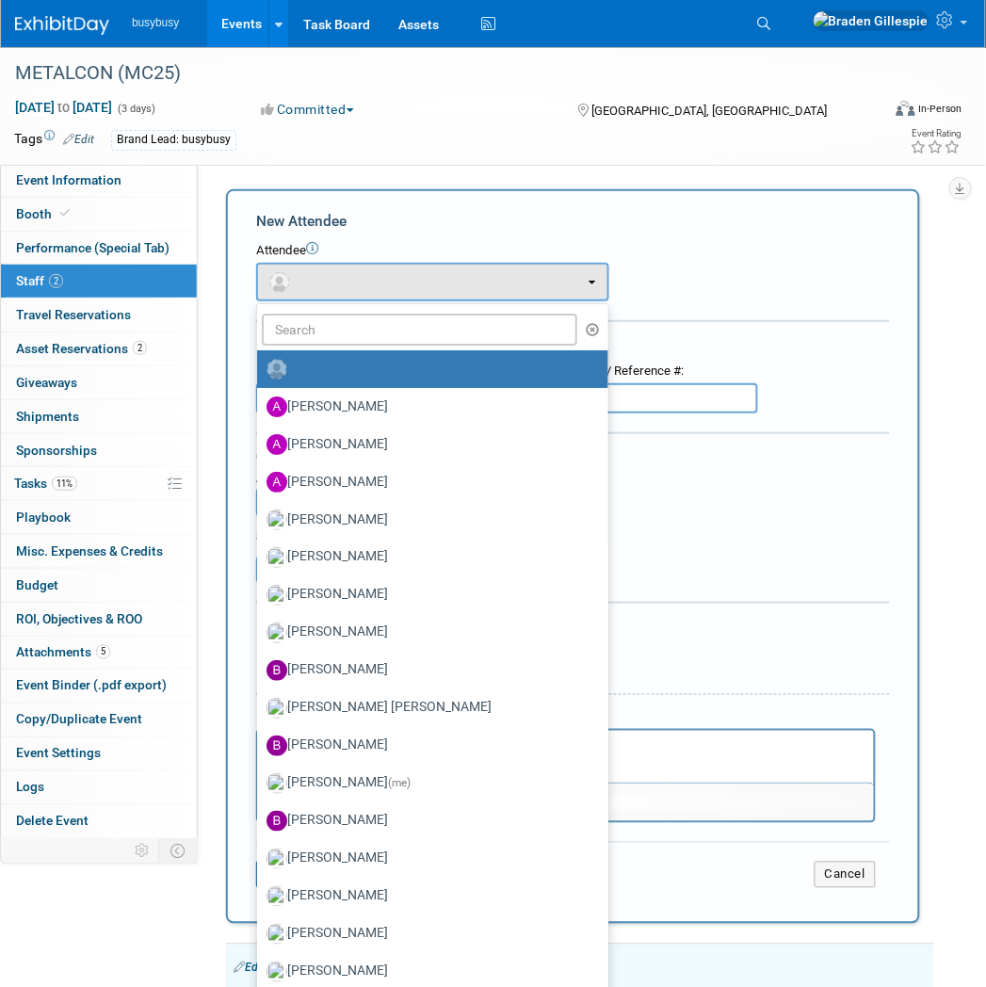
click at [346, 345] on ul "Adam Harshman Alec Schafer Allen Schmidt Amanda Price Angie MacKinnon (me)" at bounding box center [432, 679] width 353 height 753
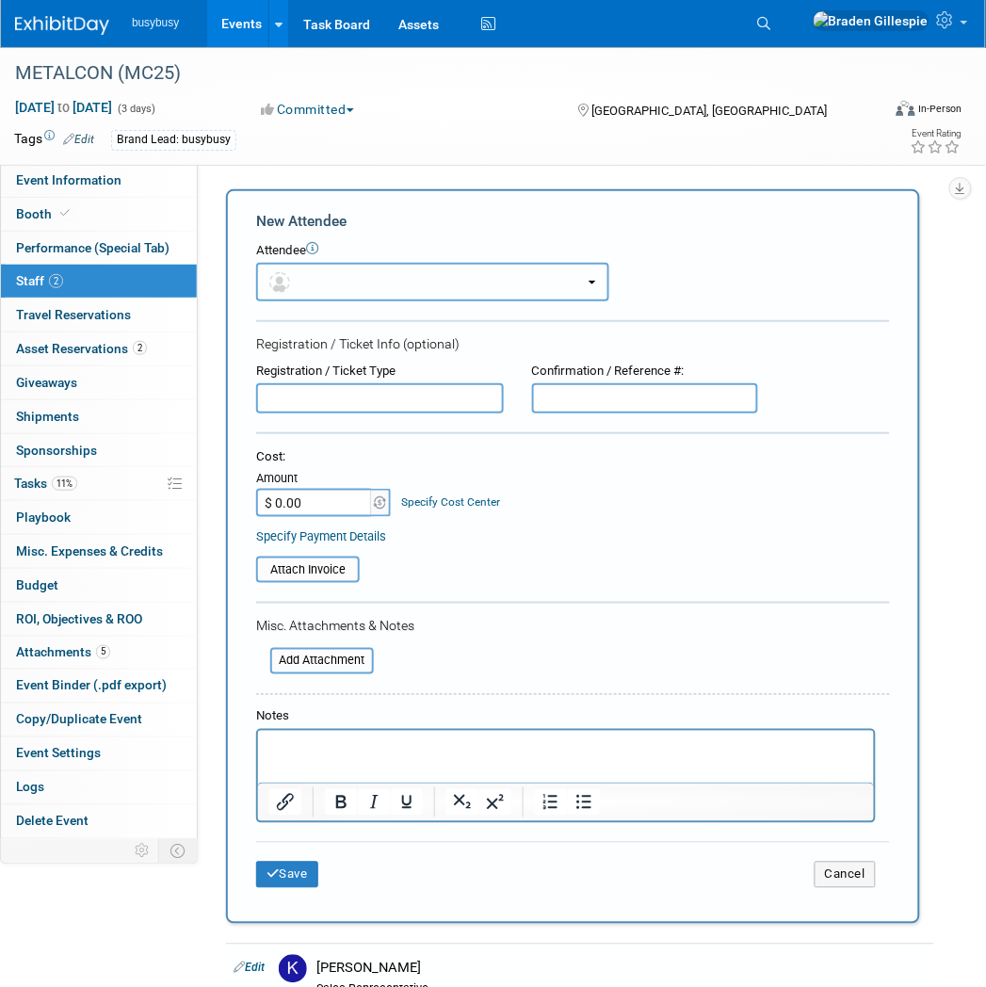
click at [343, 263] on button "button" at bounding box center [432, 282] width 353 height 39
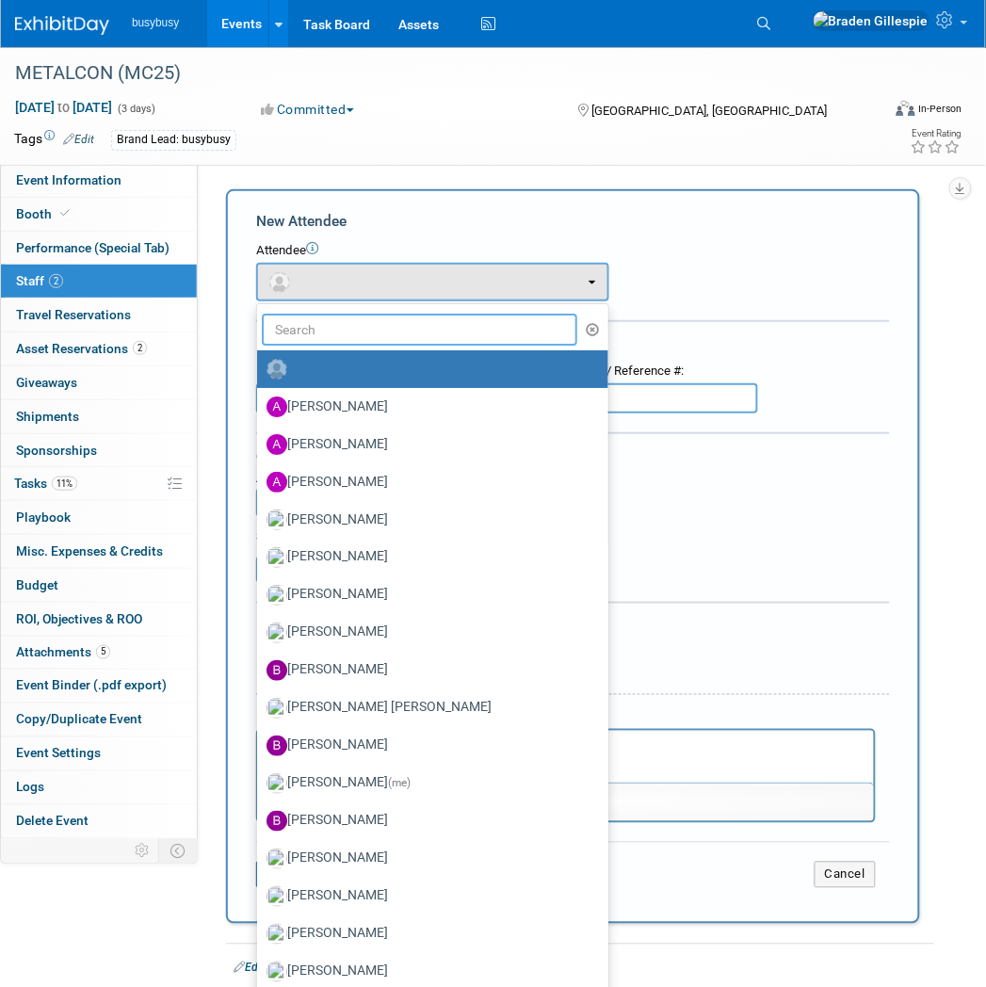
click at [315, 318] on input "text" at bounding box center [419, 329] width 315 height 32
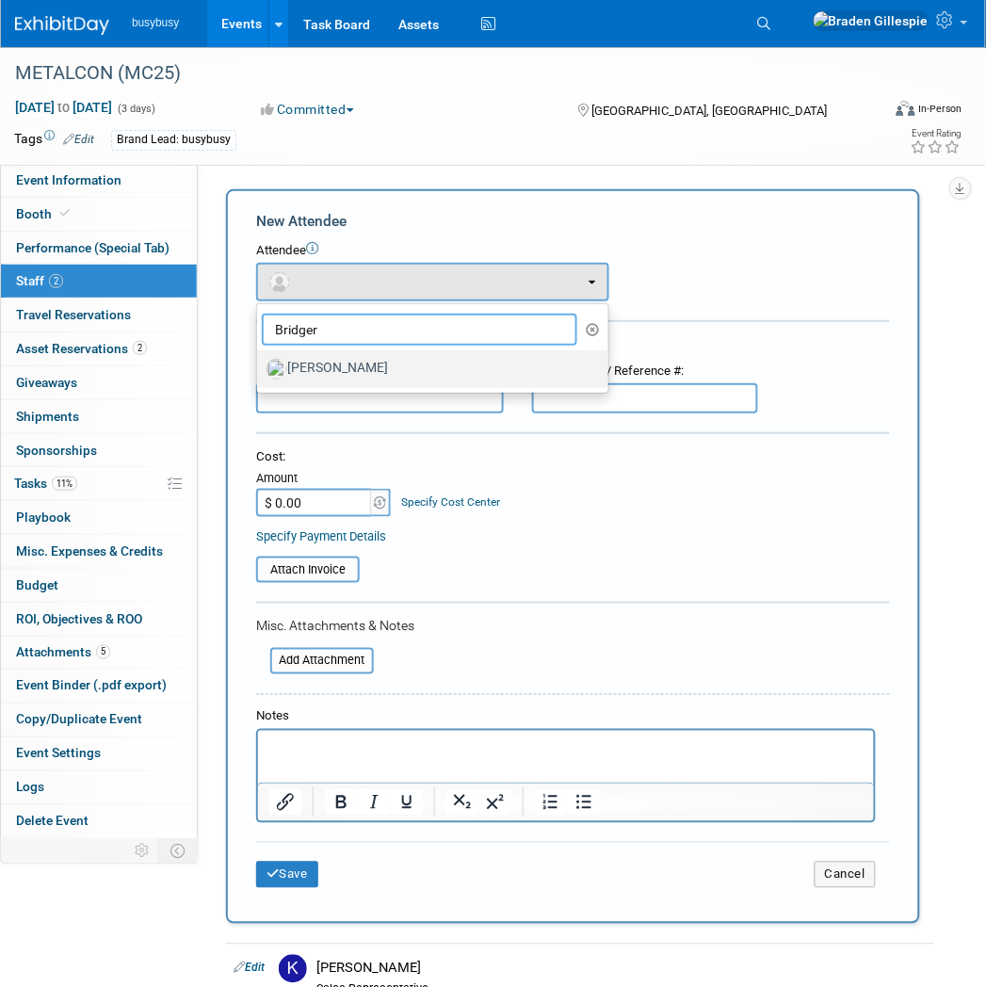
type input "Bridger"
click at [307, 369] on label "[PERSON_NAME]" at bounding box center [427, 369] width 323 height 30
click at [260, 369] on input "[PERSON_NAME]" at bounding box center [254, 367] width 12 height 12
select select "6b98bbe7-2e8e-4774-b29a-f73a2b0209ef"
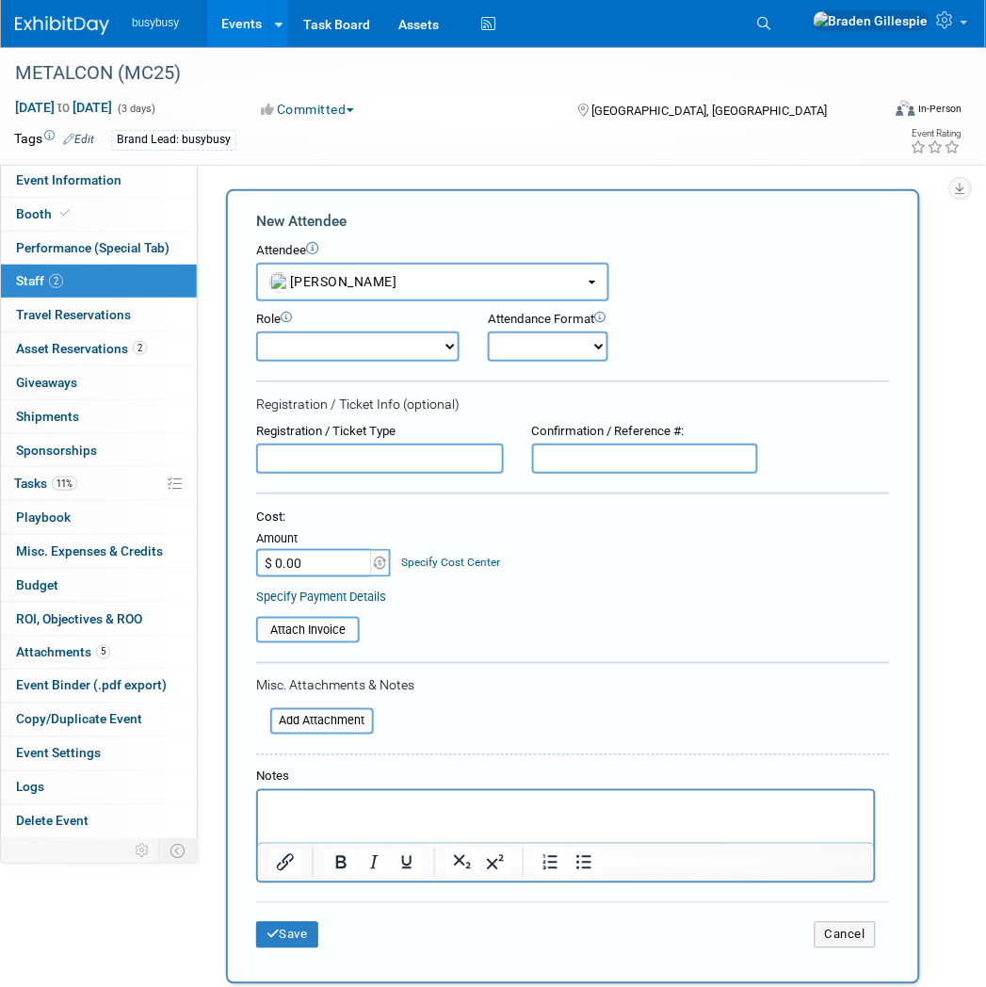
click at [334, 806] on p "Rich Text Area. Press ALT-0 for help." at bounding box center [565, 806] width 594 height 19
click at [309, 928] on button "Save" at bounding box center [287, 935] width 62 height 26
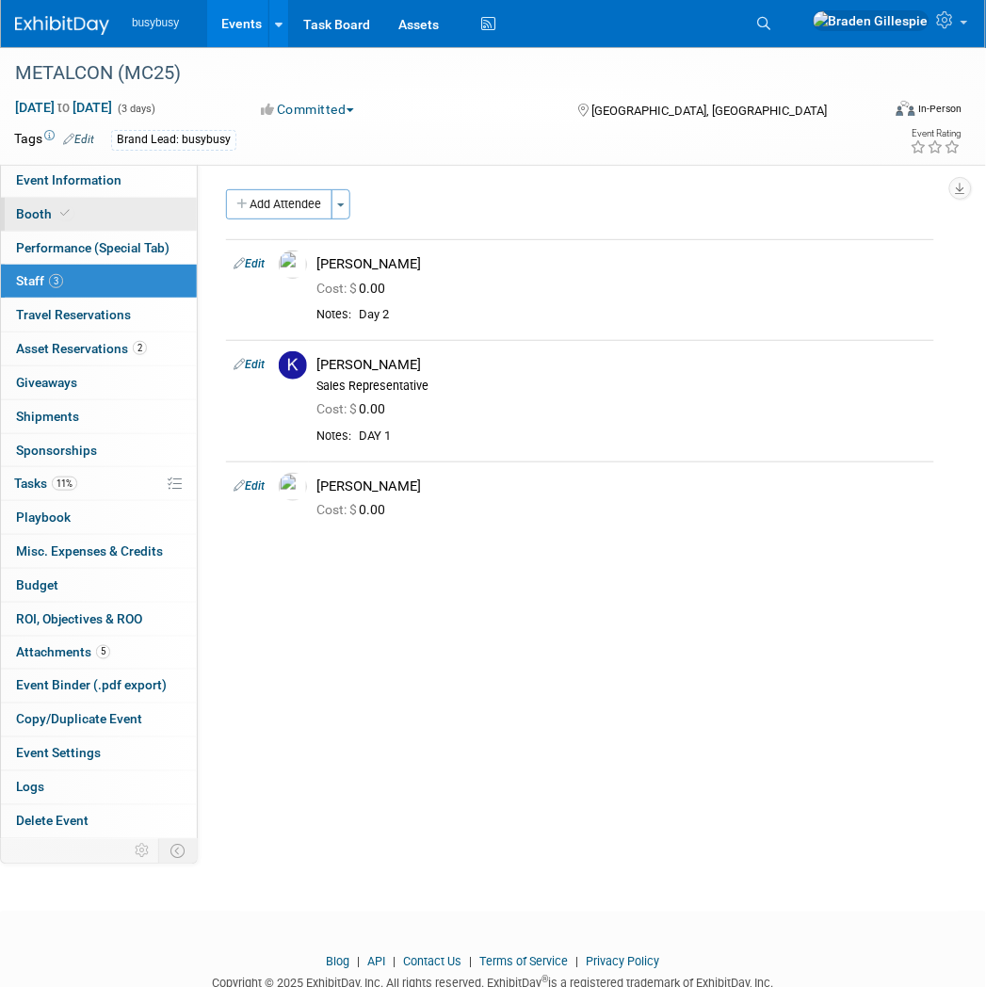
click at [78, 198] on link "Booth" at bounding box center [99, 214] width 196 height 33
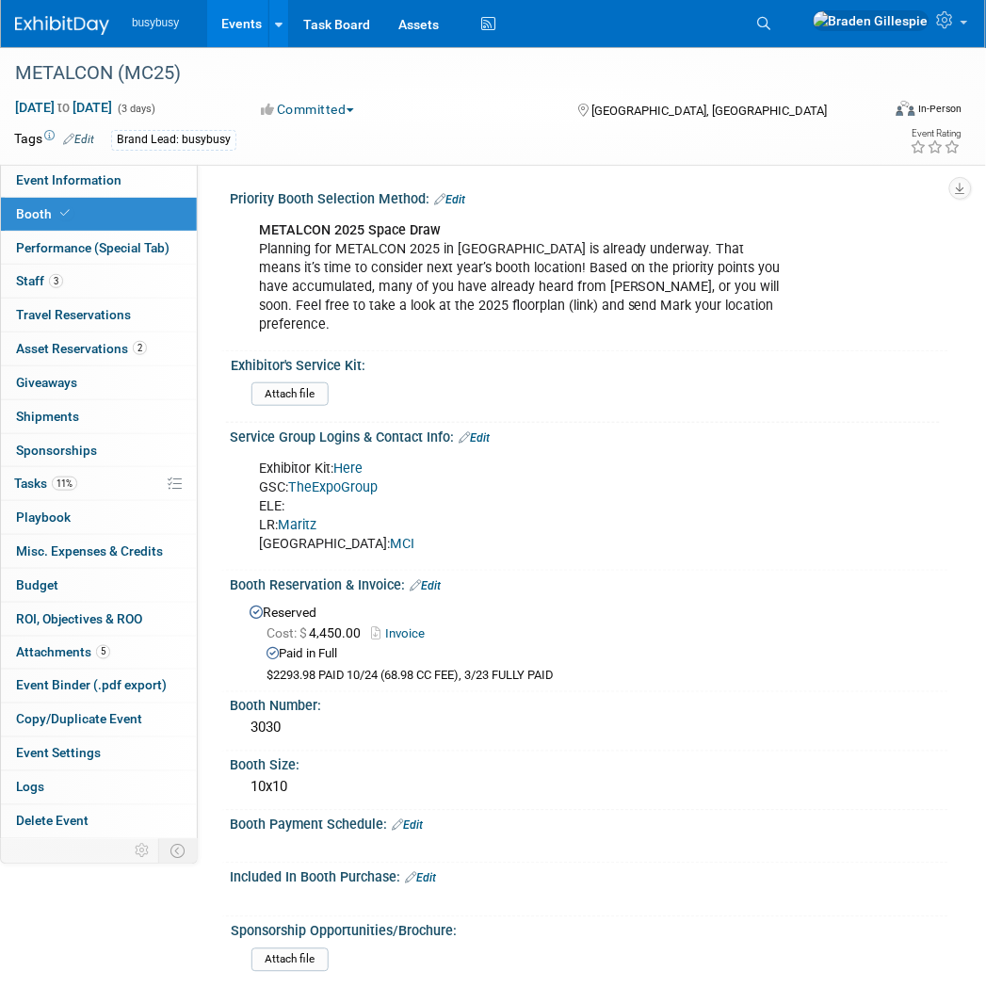
click at [345, 460] on link "Here" at bounding box center [347, 468] width 29 height 16
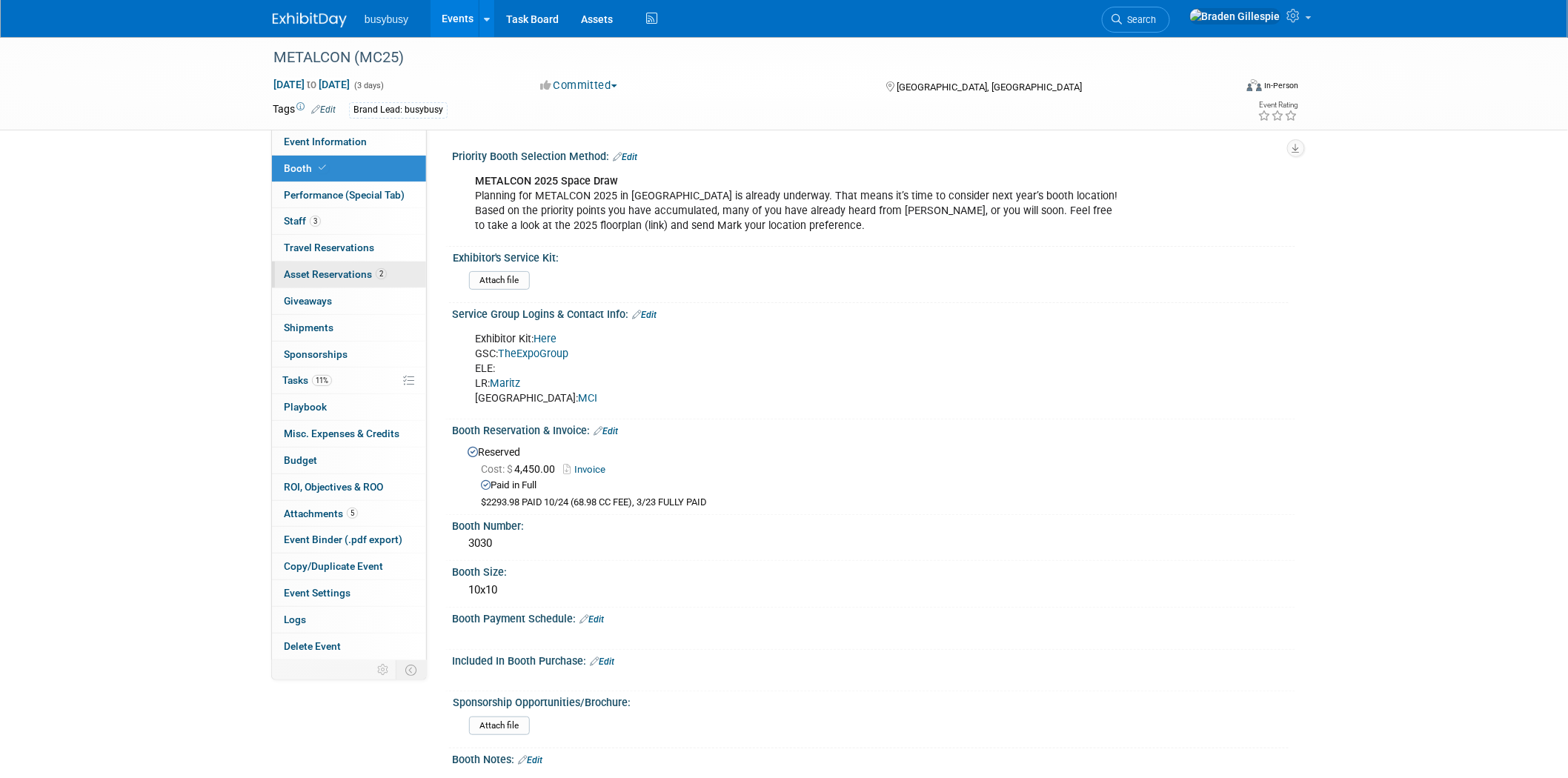
click at [390, 276] on link "2 Asset Reservations 2" at bounding box center [349, 274] width 154 height 26
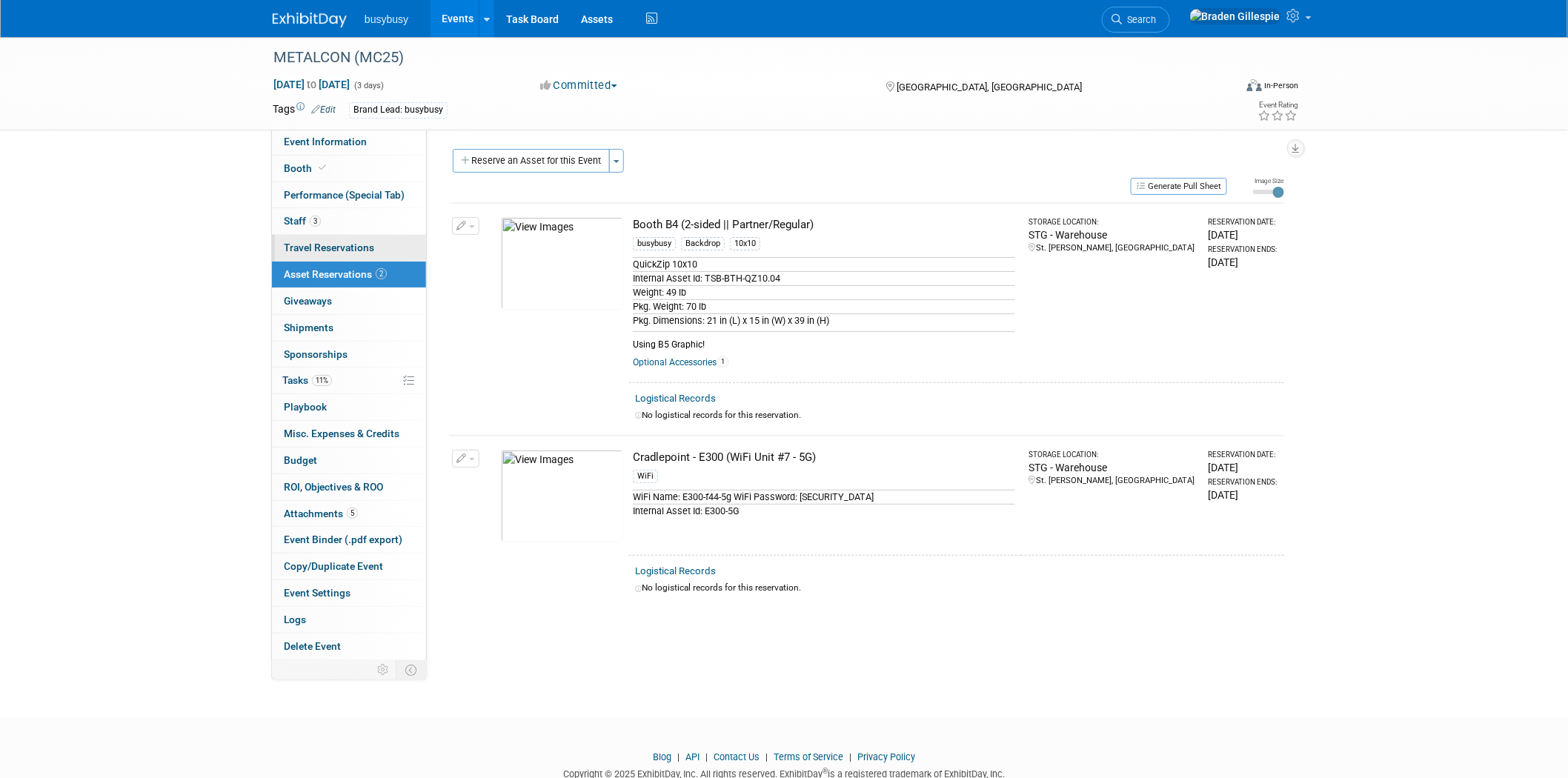
click at [373, 255] on link "0 Travel Reservations 0" at bounding box center [349, 247] width 154 height 26
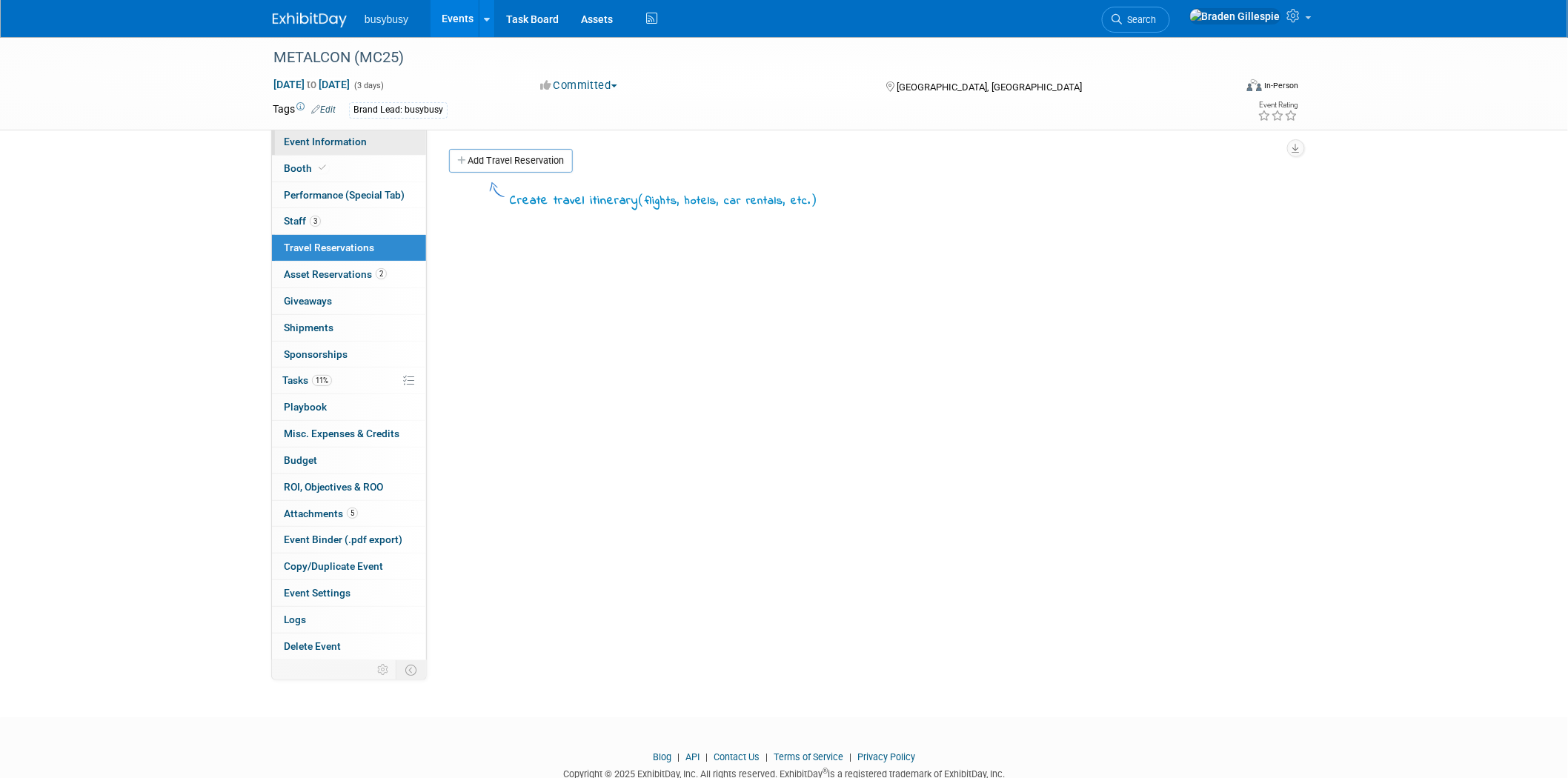
click at [339, 141] on span "Event Information" at bounding box center [325, 141] width 83 height 12
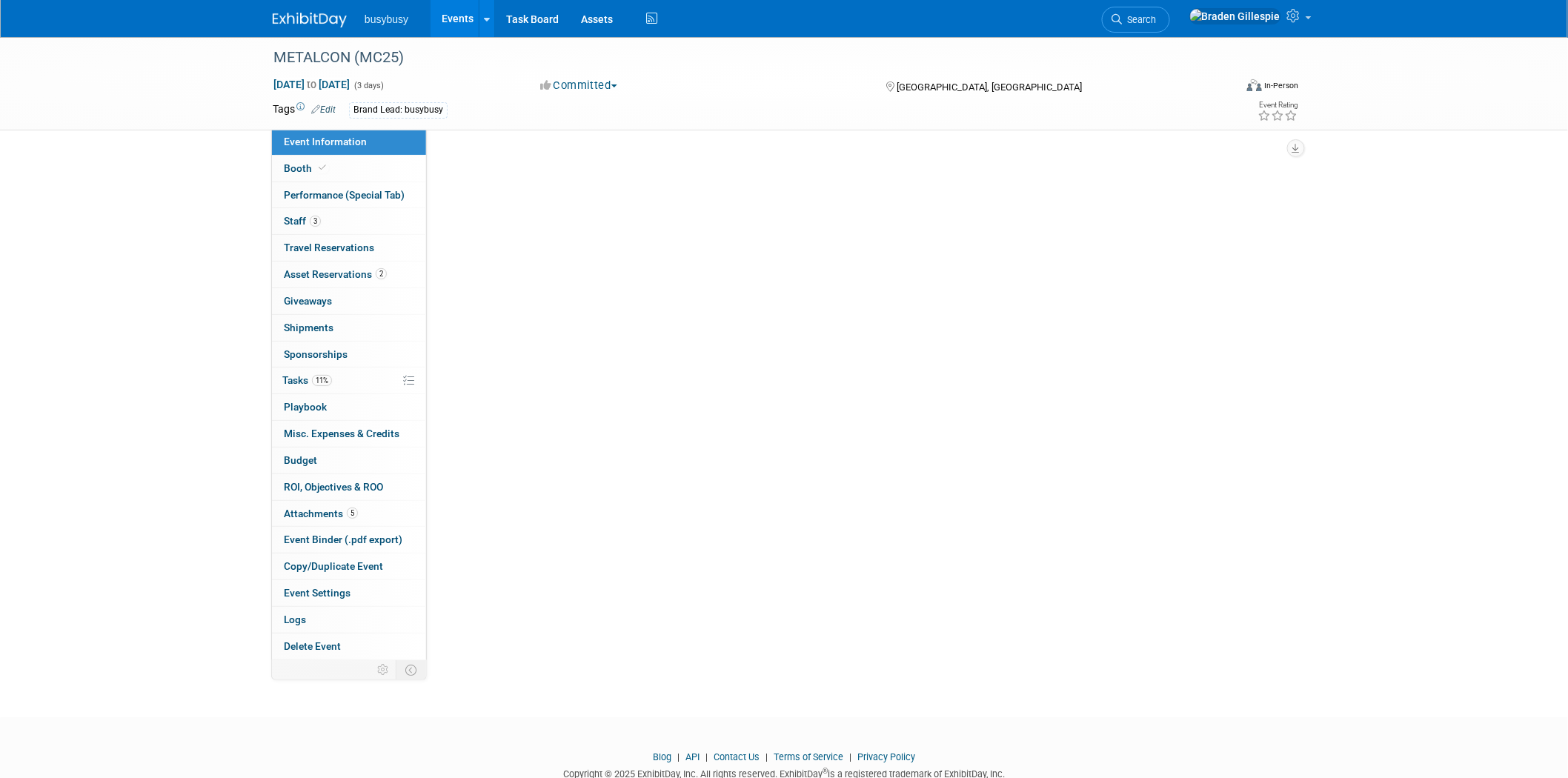
select select "BusyBusy"
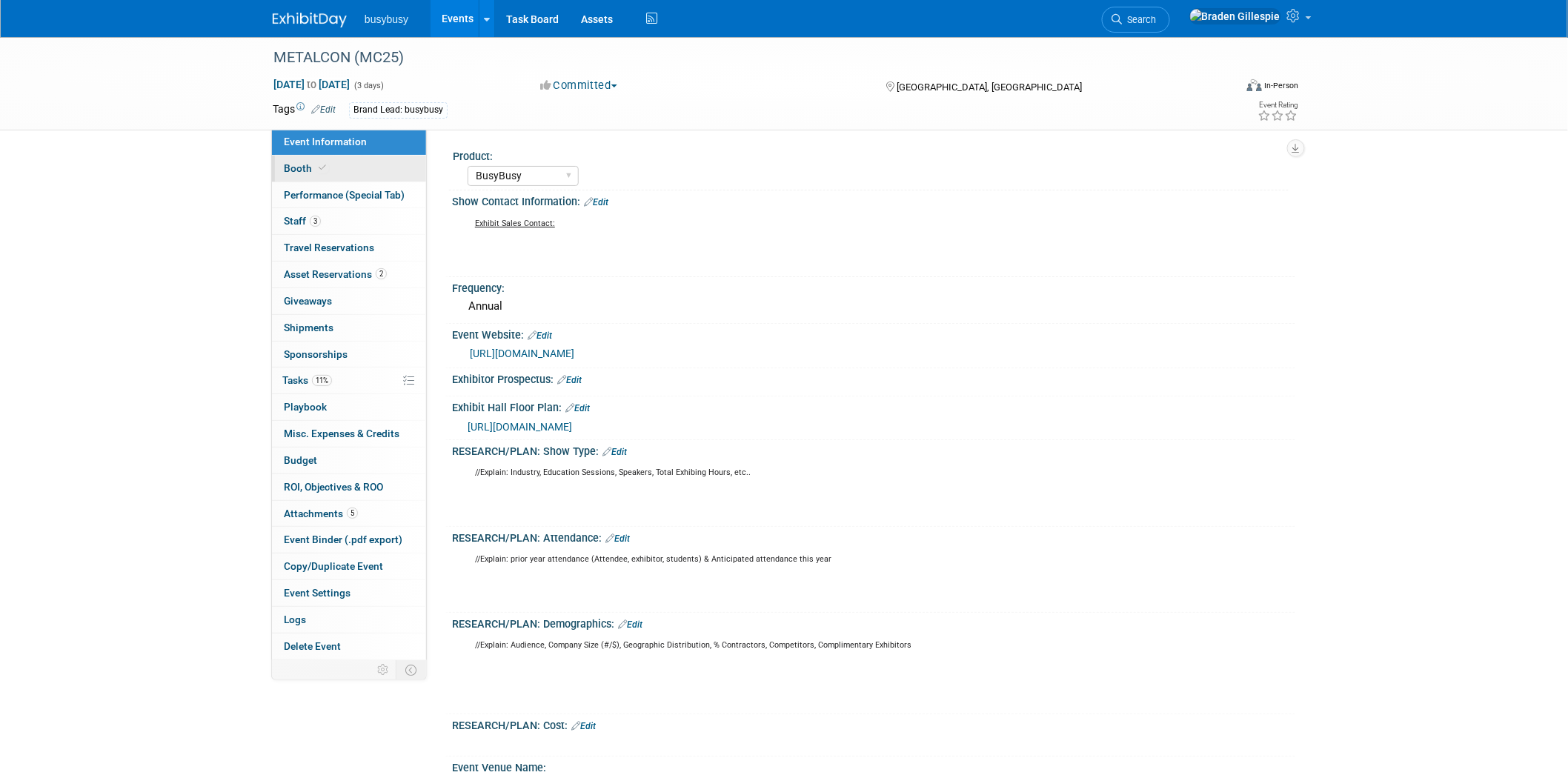
click at [341, 171] on link "Booth" at bounding box center [349, 168] width 154 height 26
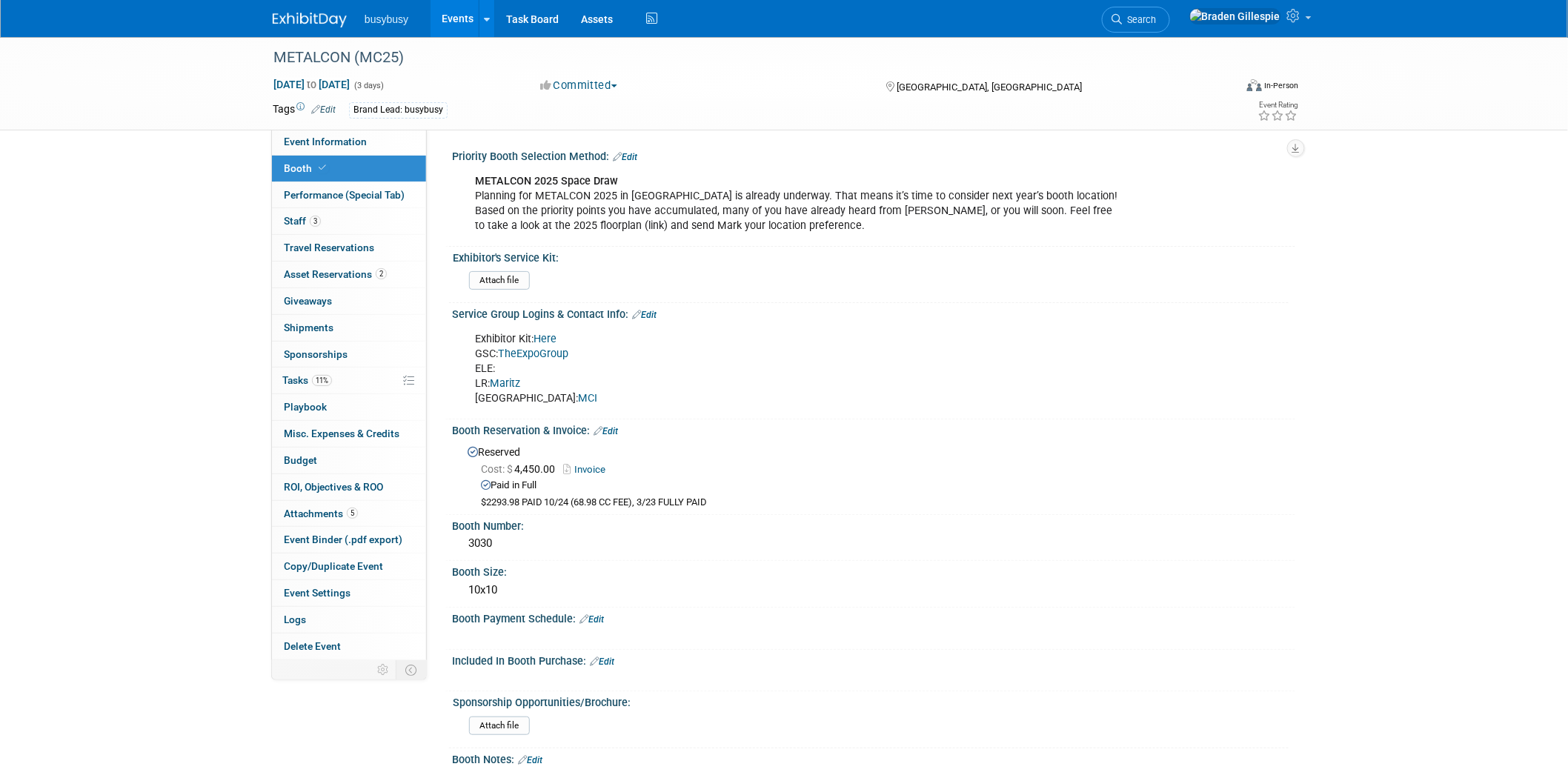
click at [535, 348] on link "TheExpoGroup" at bounding box center [533, 354] width 70 height 13
click at [553, 334] on link "Here" at bounding box center [545, 339] width 23 height 13
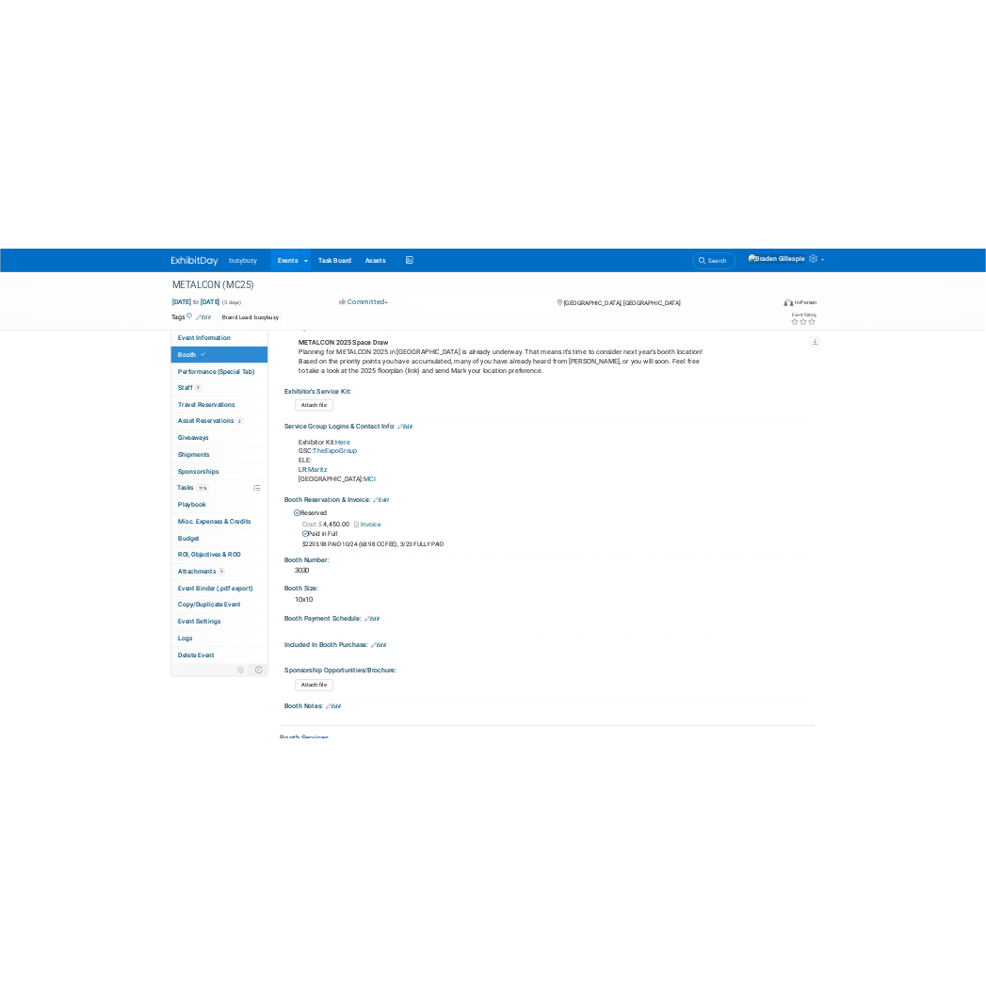
scroll to position [418, 0]
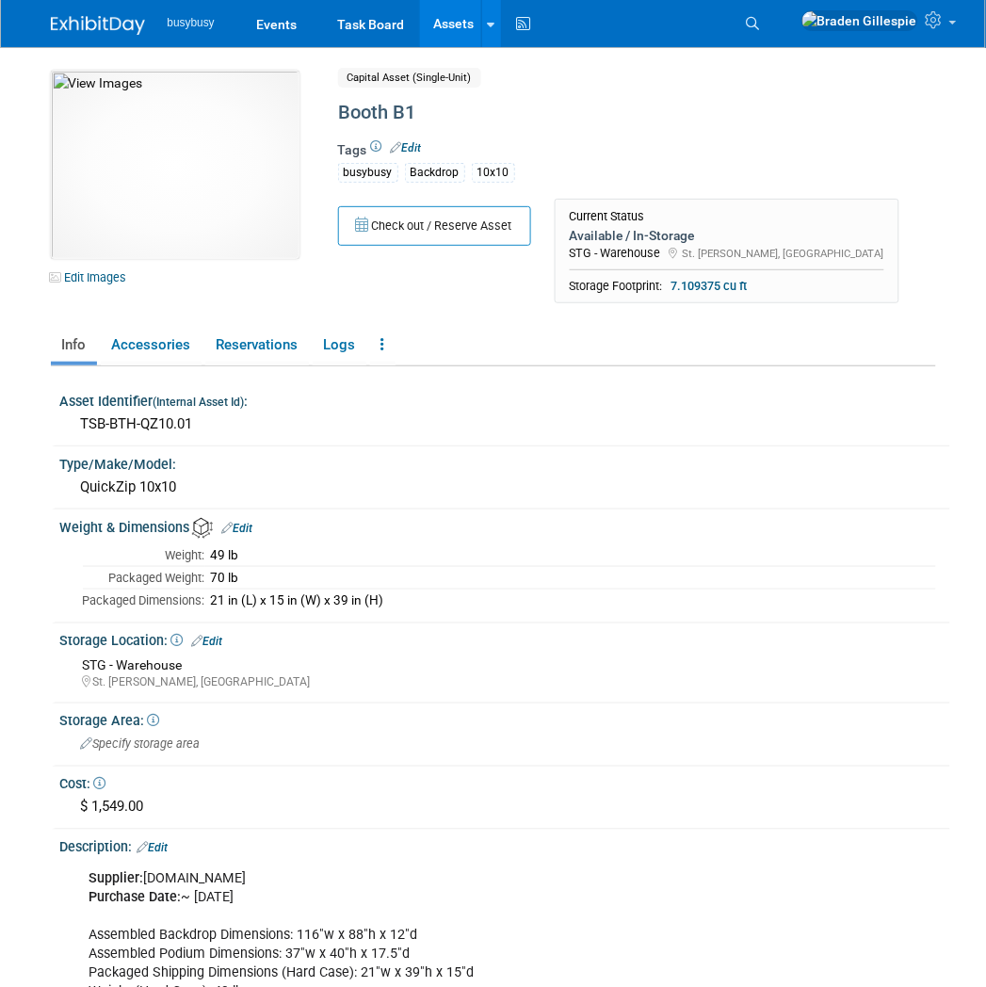
click at [77, 19] on img at bounding box center [98, 25] width 94 height 19
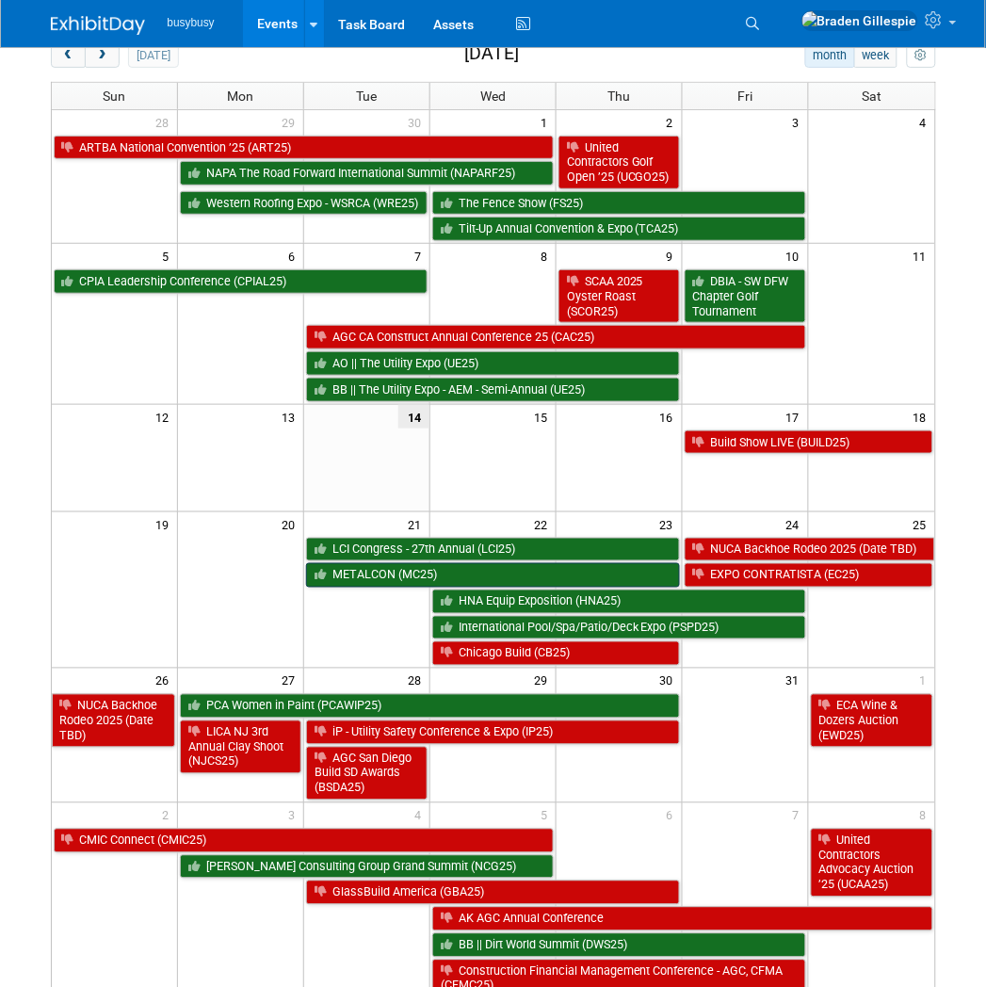
scroll to position [104, 0]
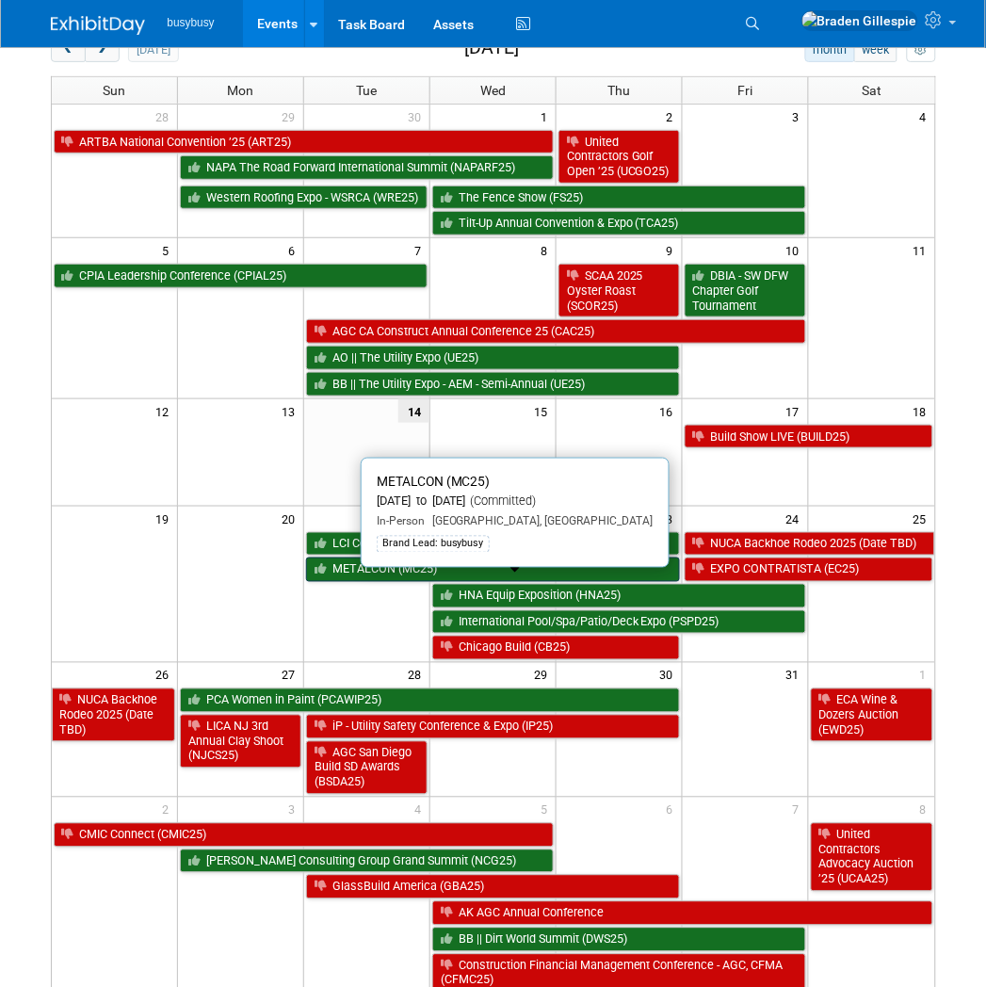
click at [491, 582] on link "METALCON (MC25)" at bounding box center [493, 569] width 374 height 24
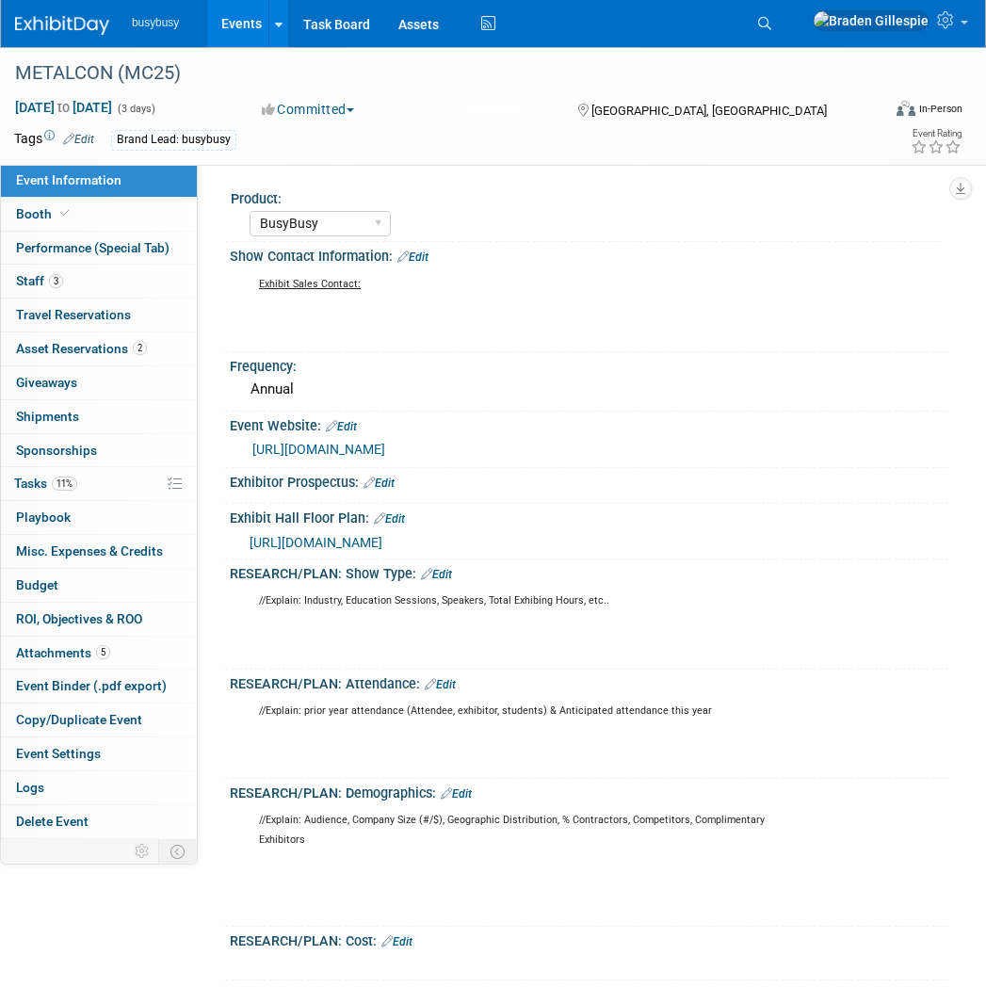
select select "BusyBusy"
click at [102, 490] on link "11% Tasks 11%" at bounding box center [99, 483] width 196 height 33
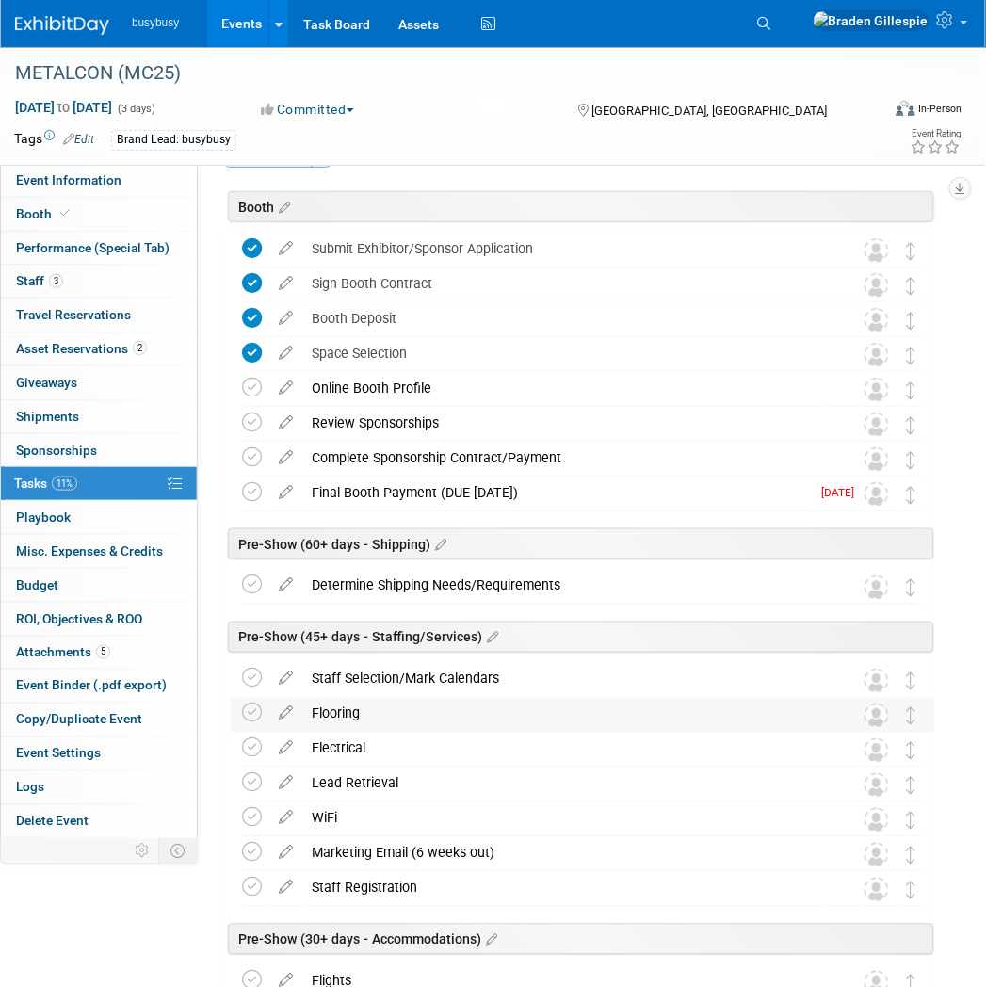
scroll to position [104, 0]
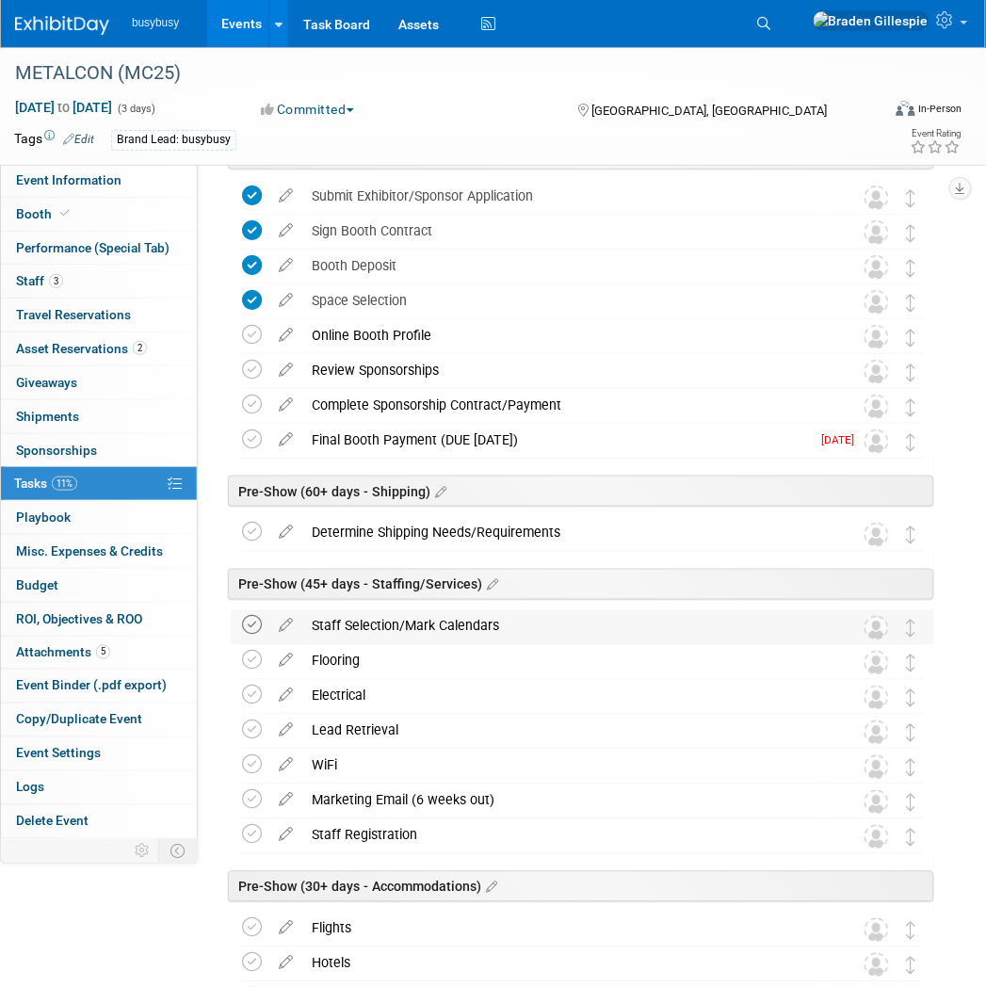
click at [248, 628] on icon at bounding box center [252, 626] width 20 height 20
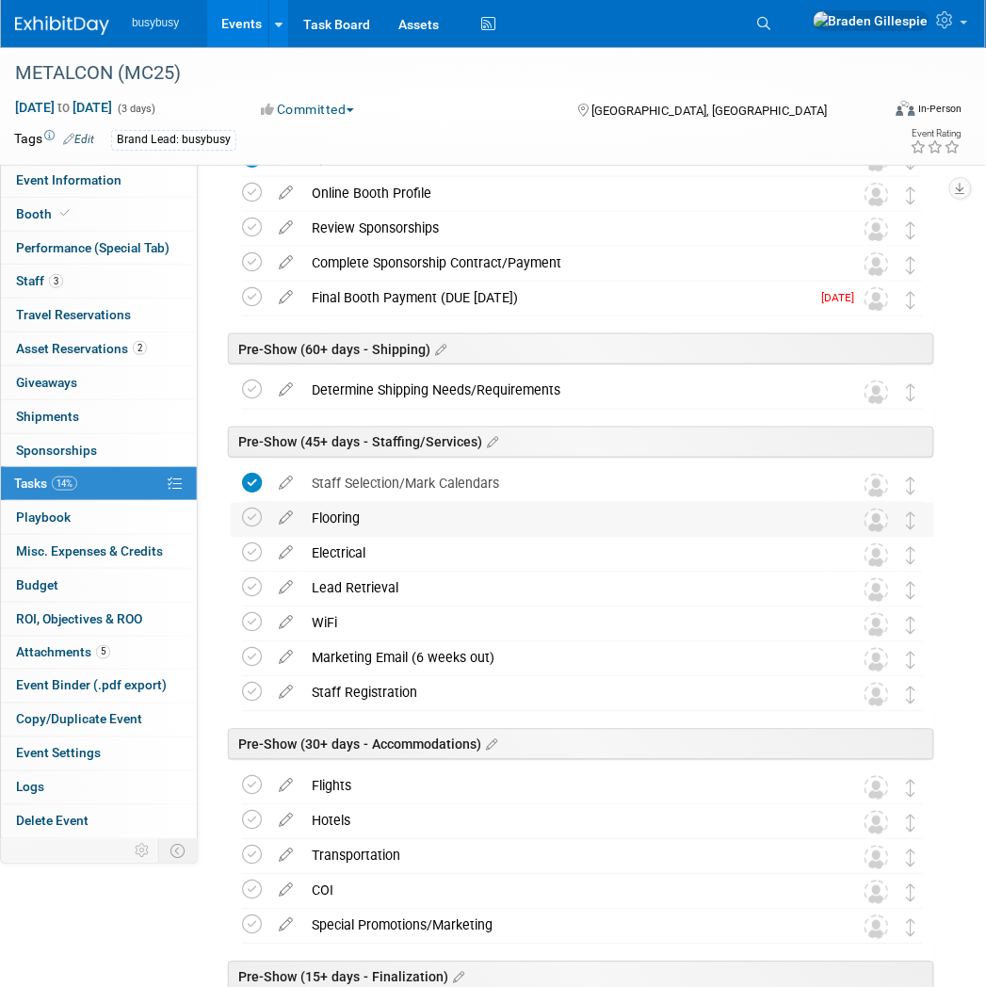
scroll to position [209, 0]
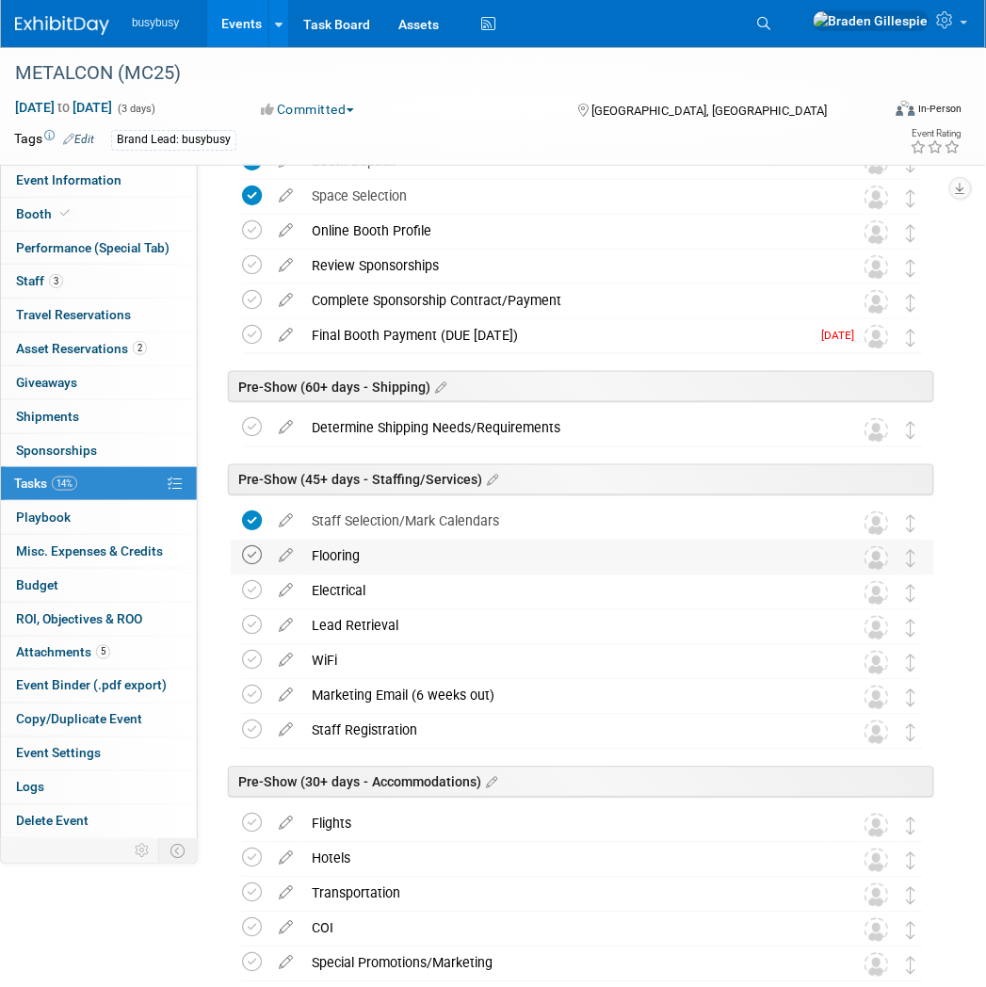
click at [251, 555] on icon at bounding box center [252, 556] width 20 height 20
click at [248, 594] on icon at bounding box center [252, 591] width 20 height 20
click at [256, 622] on icon at bounding box center [252, 626] width 20 height 20
click at [326, 741] on div "Staff Registration" at bounding box center [564, 731] width 524 height 32
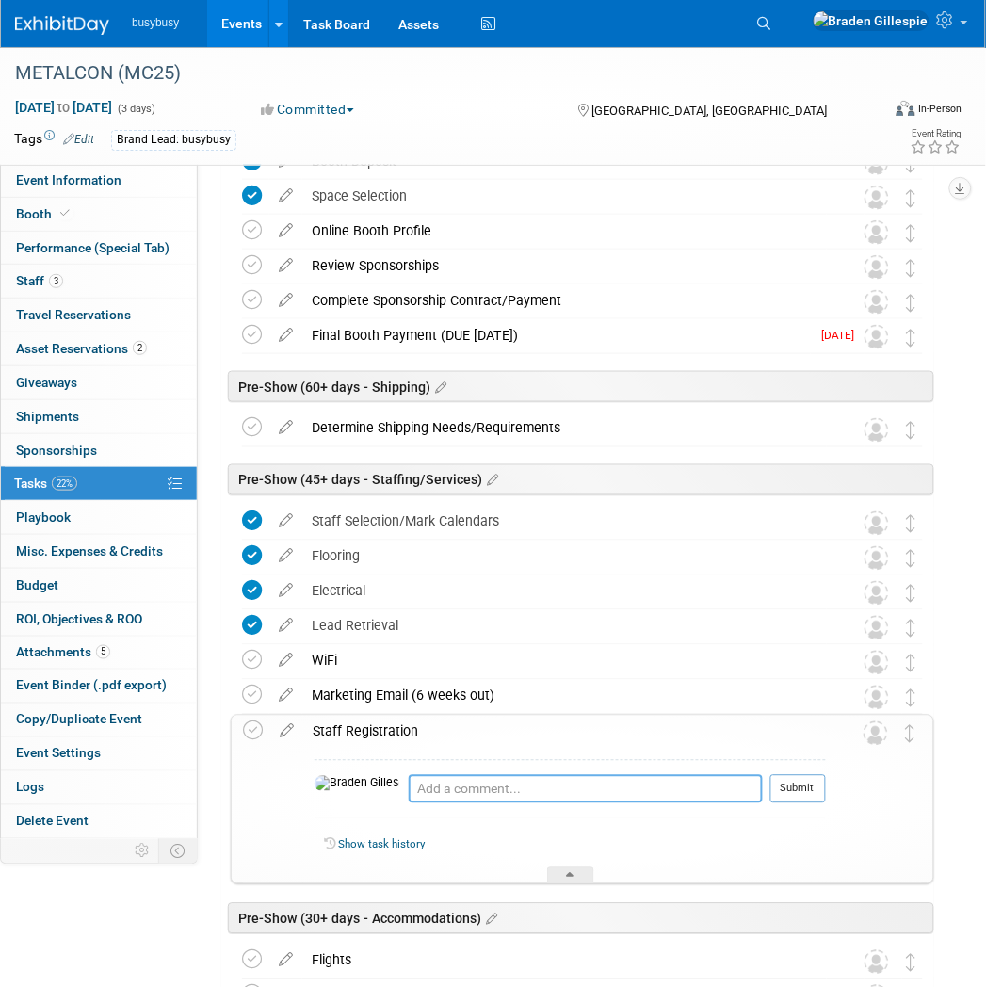
click at [419, 796] on textarea at bounding box center [586, 789] width 354 height 28
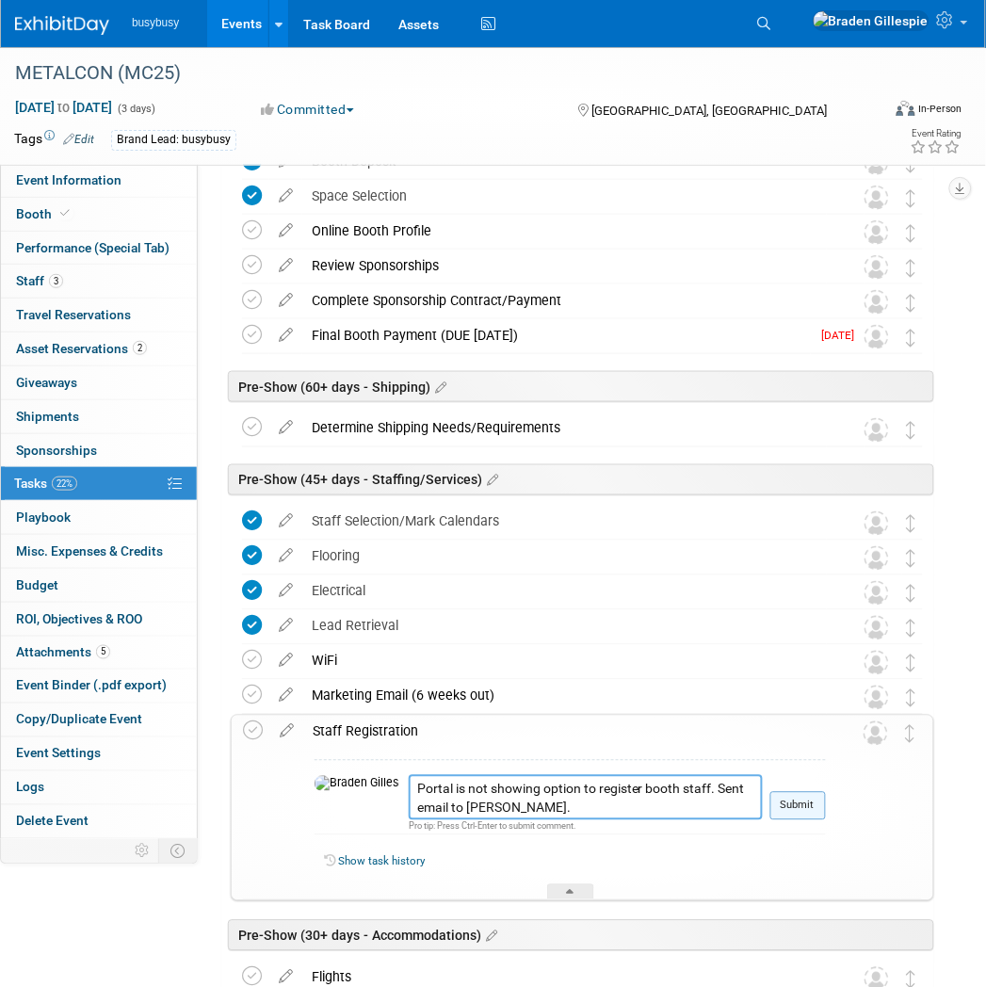
type textarea "Portal is not showing option to register booth staff. Sent email to Amanda."
click at [797, 810] on button "Submit" at bounding box center [798, 806] width 56 height 28
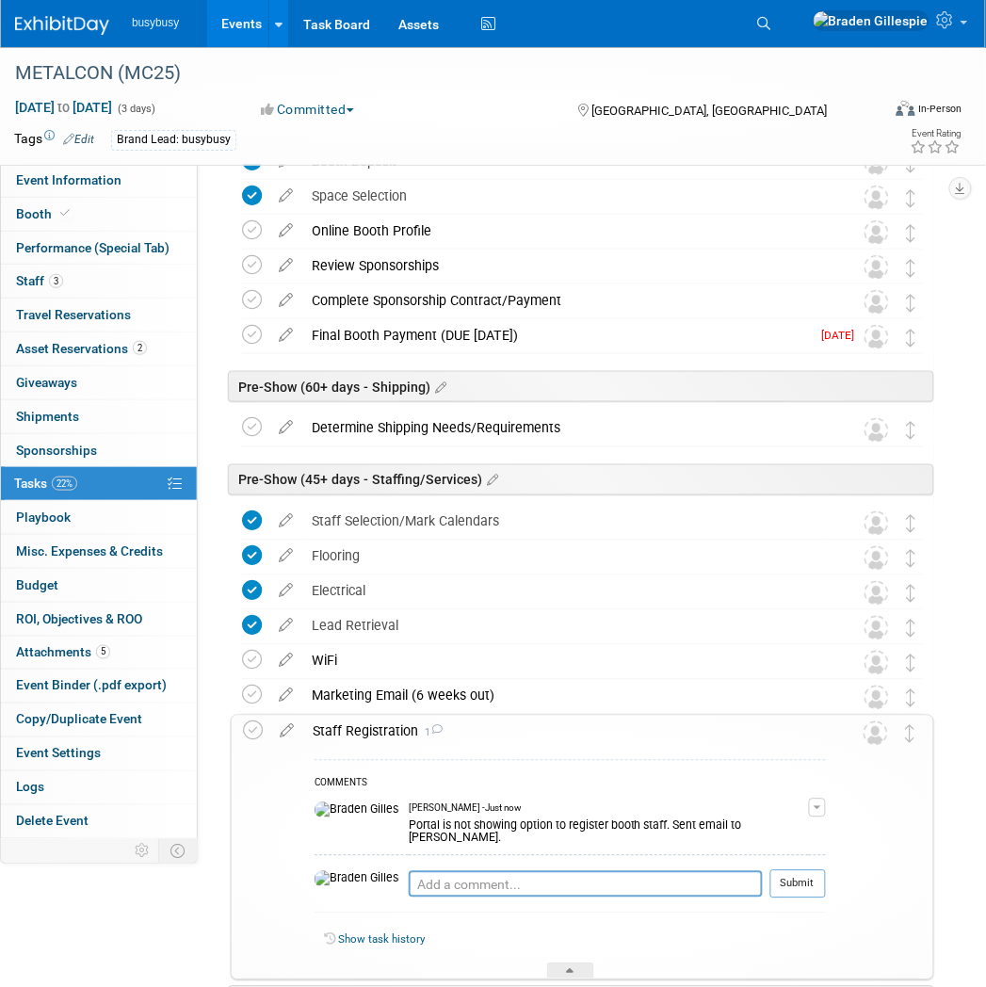
click at [505, 736] on div "Staff Registration 1" at bounding box center [564, 731] width 522 height 32
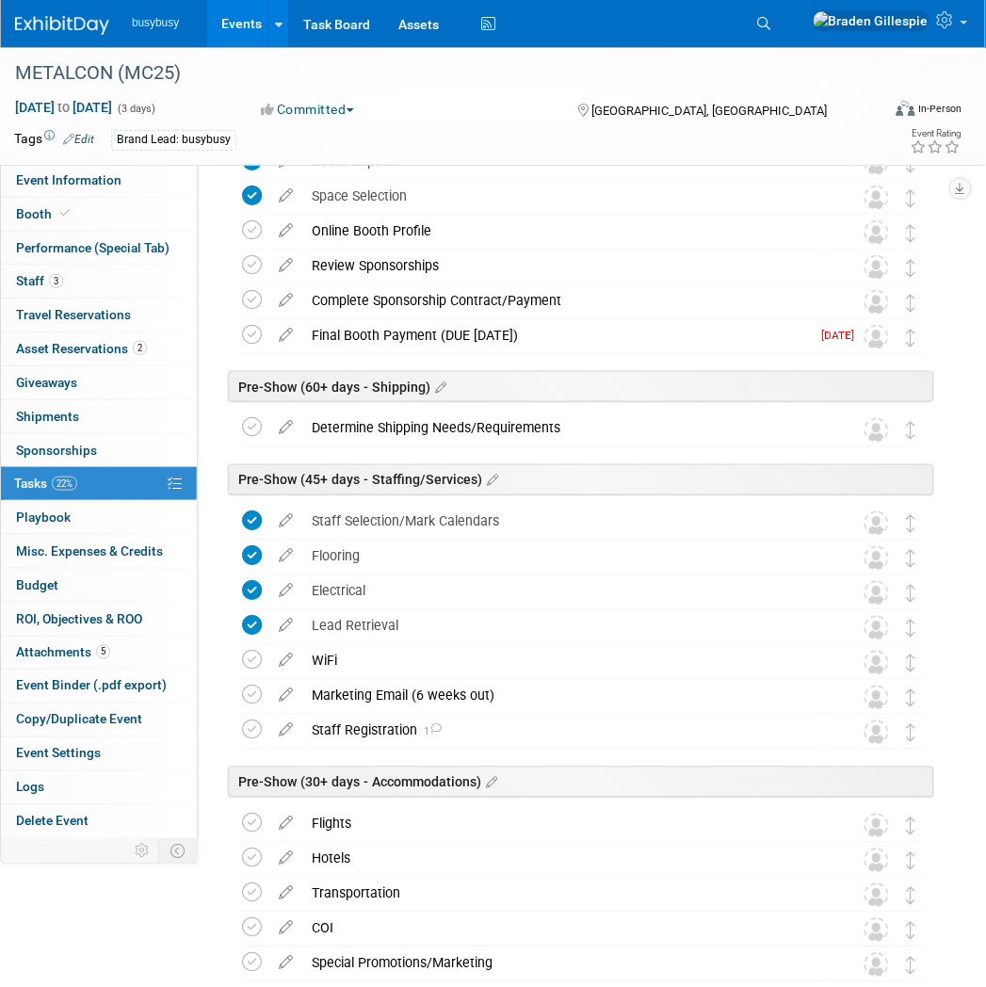
scroll to position [313, 0]
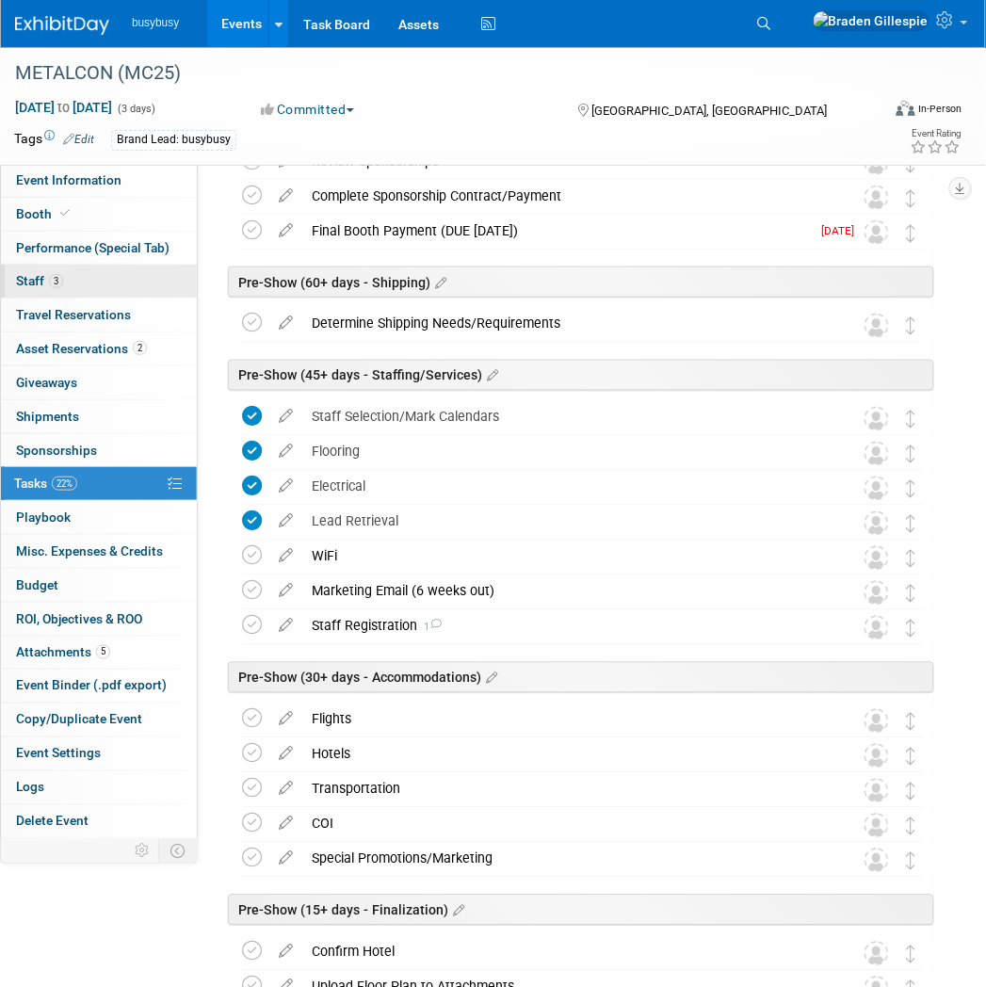
click at [94, 278] on link "3 Staff 3" at bounding box center [99, 281] width 196 height 33
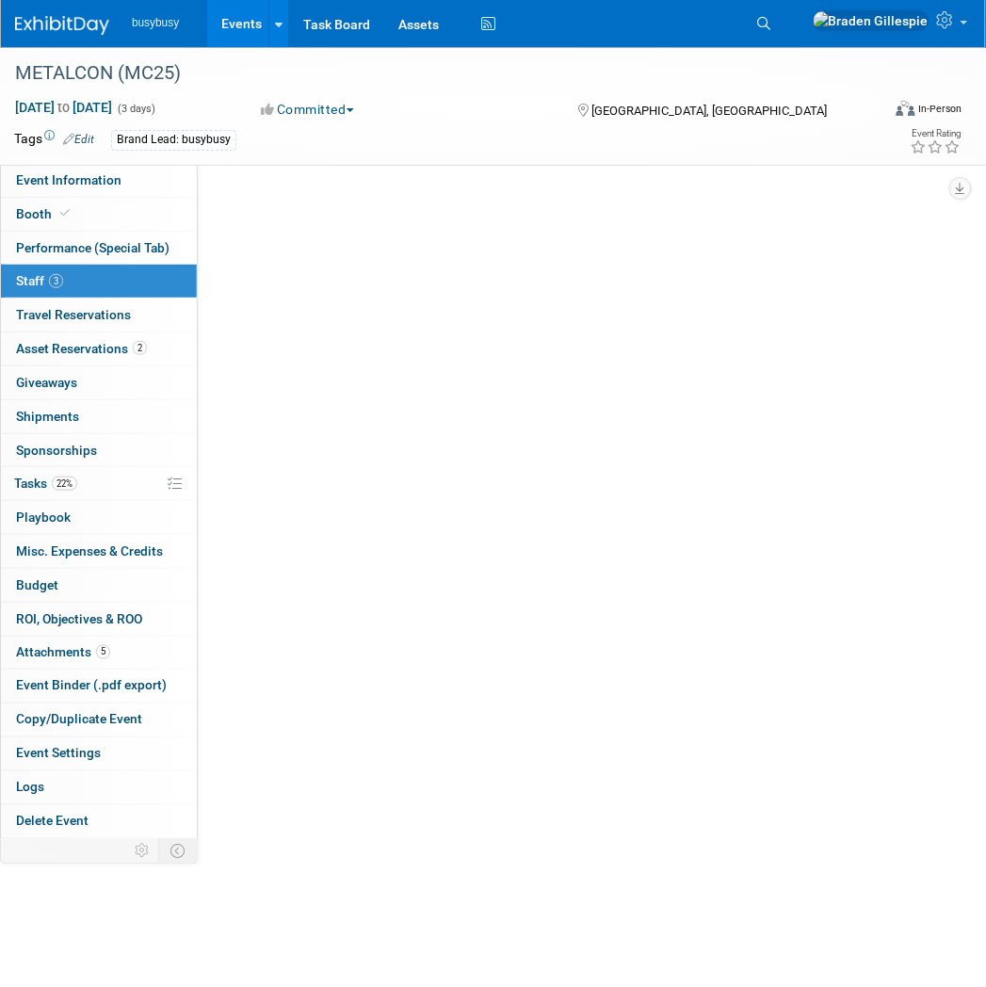
scroll to position [0, 0]
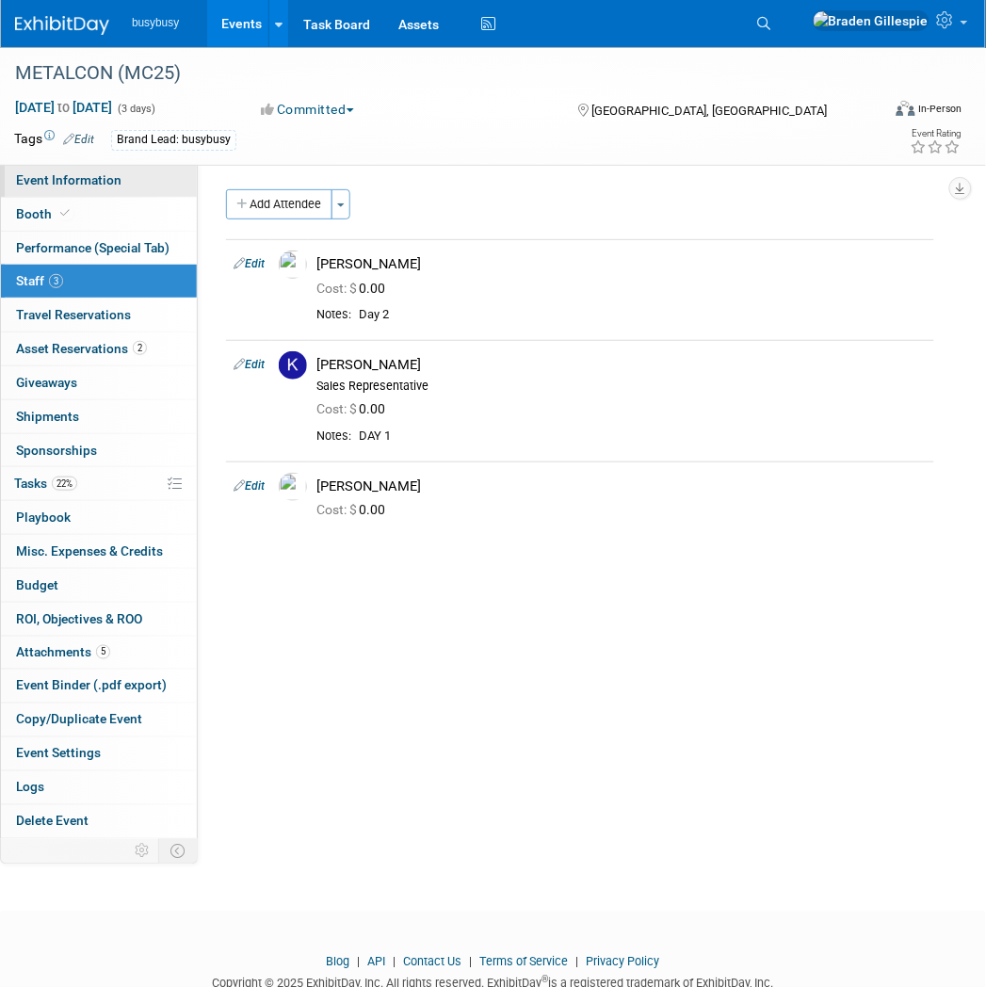
click at [145, 185] on link "Event Information" at bounding box center [99, 180] width 196 height 33
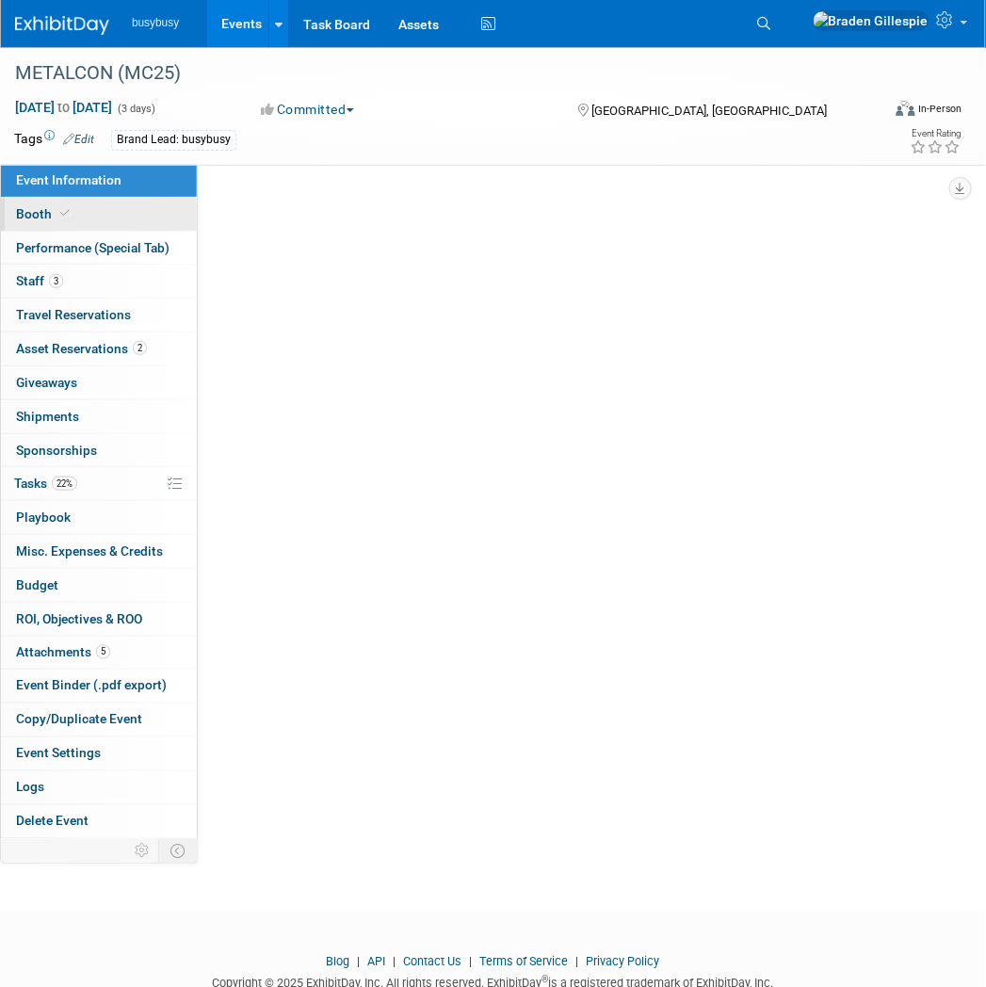
select select "BusyBusy"
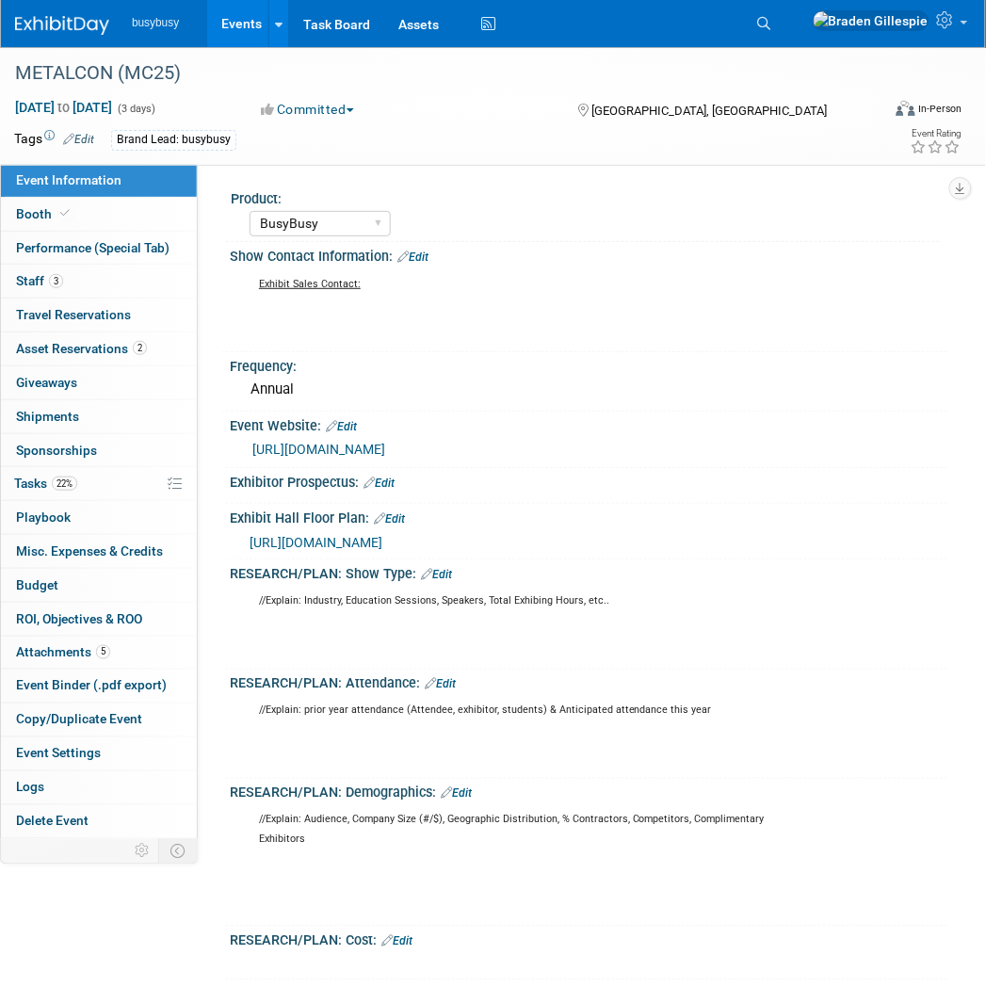
click at [72, 29] on img at bounding box center [62, 25] width 94 height 19
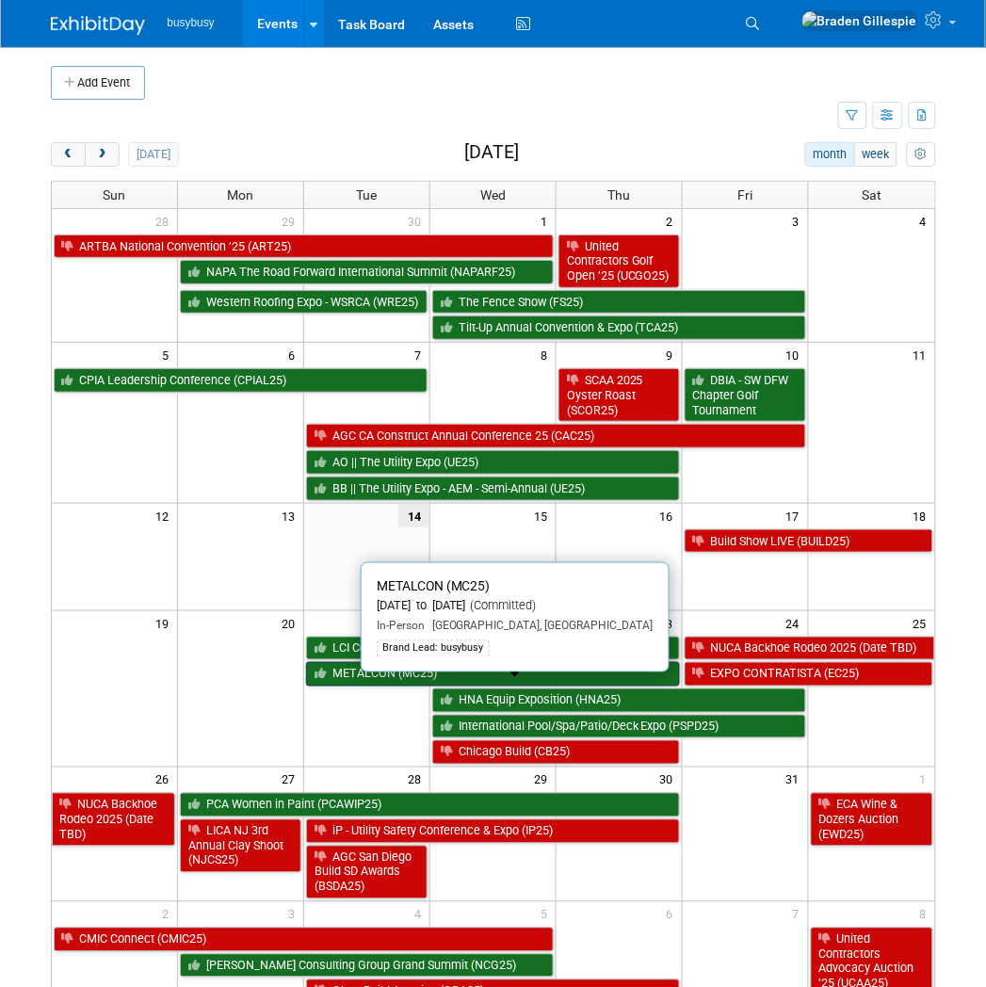
click at [491, 686] on link "METALCON (MC25)" at bounding box center [493, 674] width 374 height 24
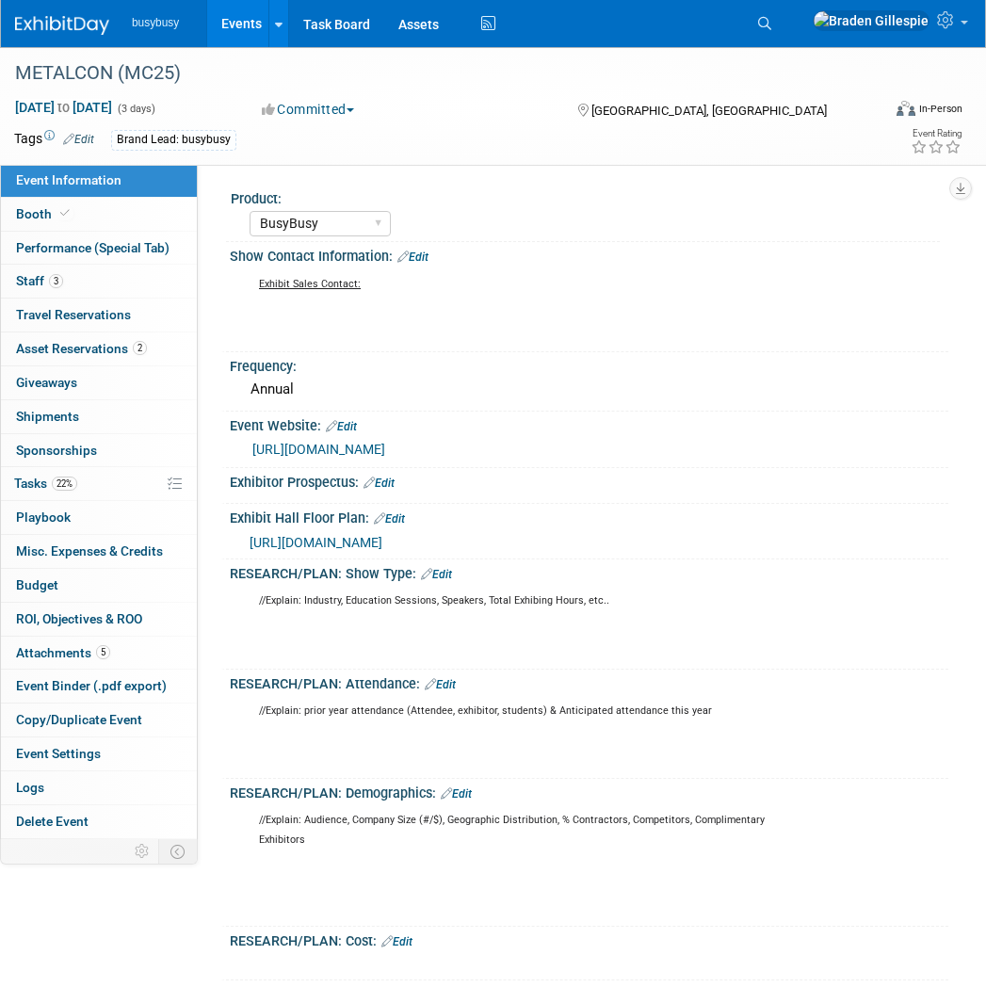
select select "BusyBusy"
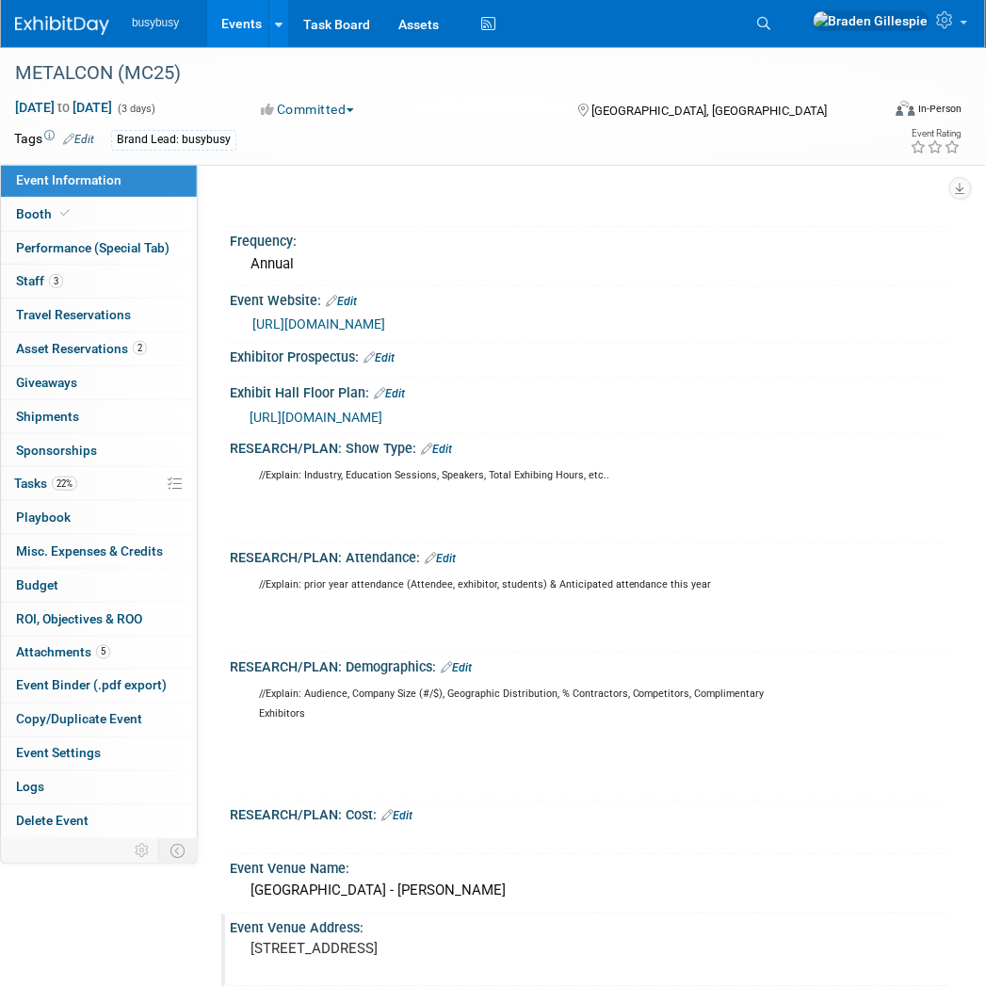
scroll to position [522, 0]
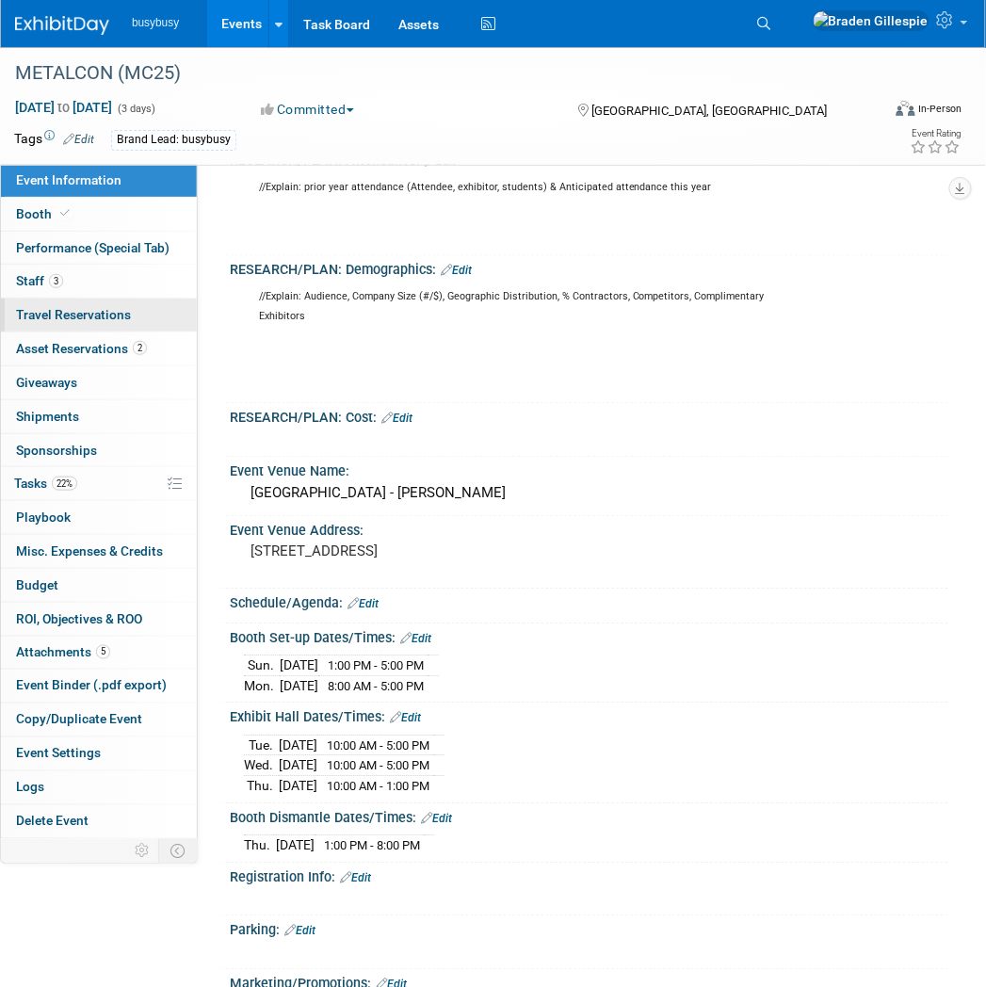
click at [94, 324] on link "0 Travel Reservations 0" at bounding box center [99, 314] width 196 height 33
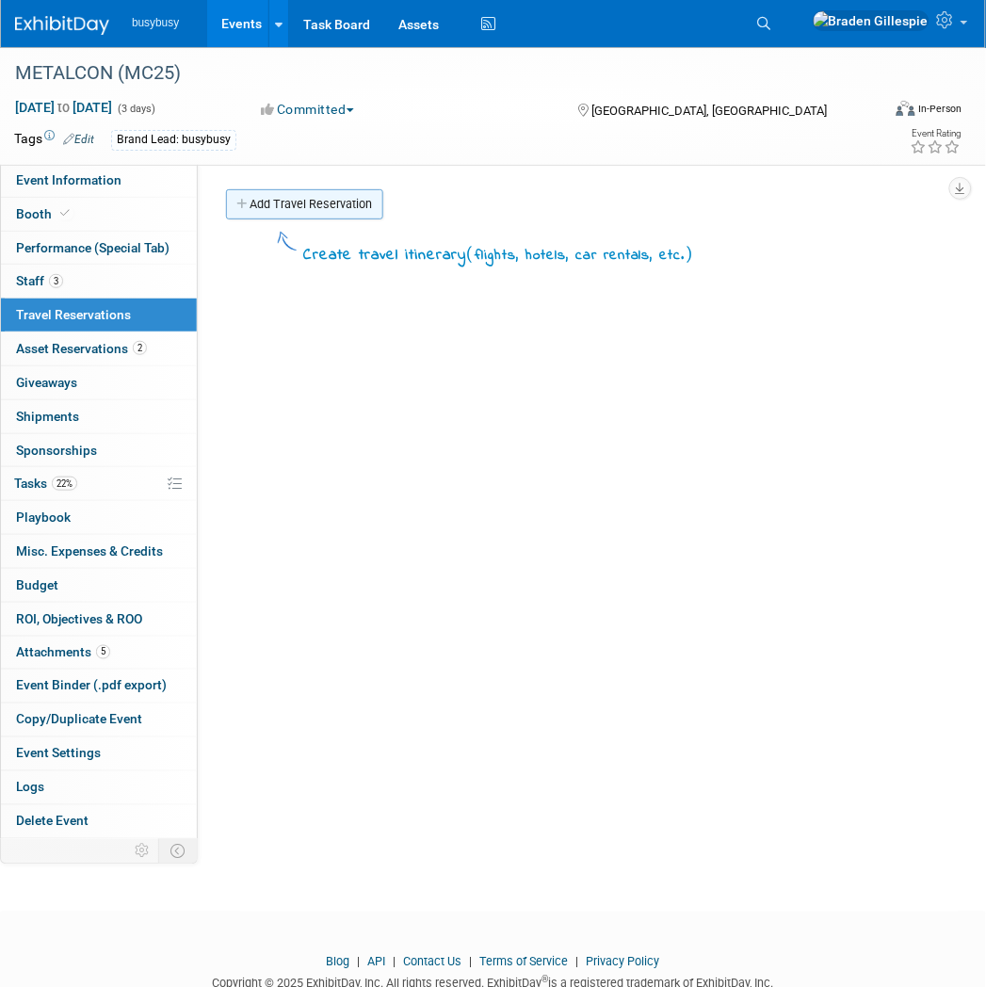
click at [296, 201] on link "Add Travel Reservation" at bounding box center [304, 204] width 157 height 30
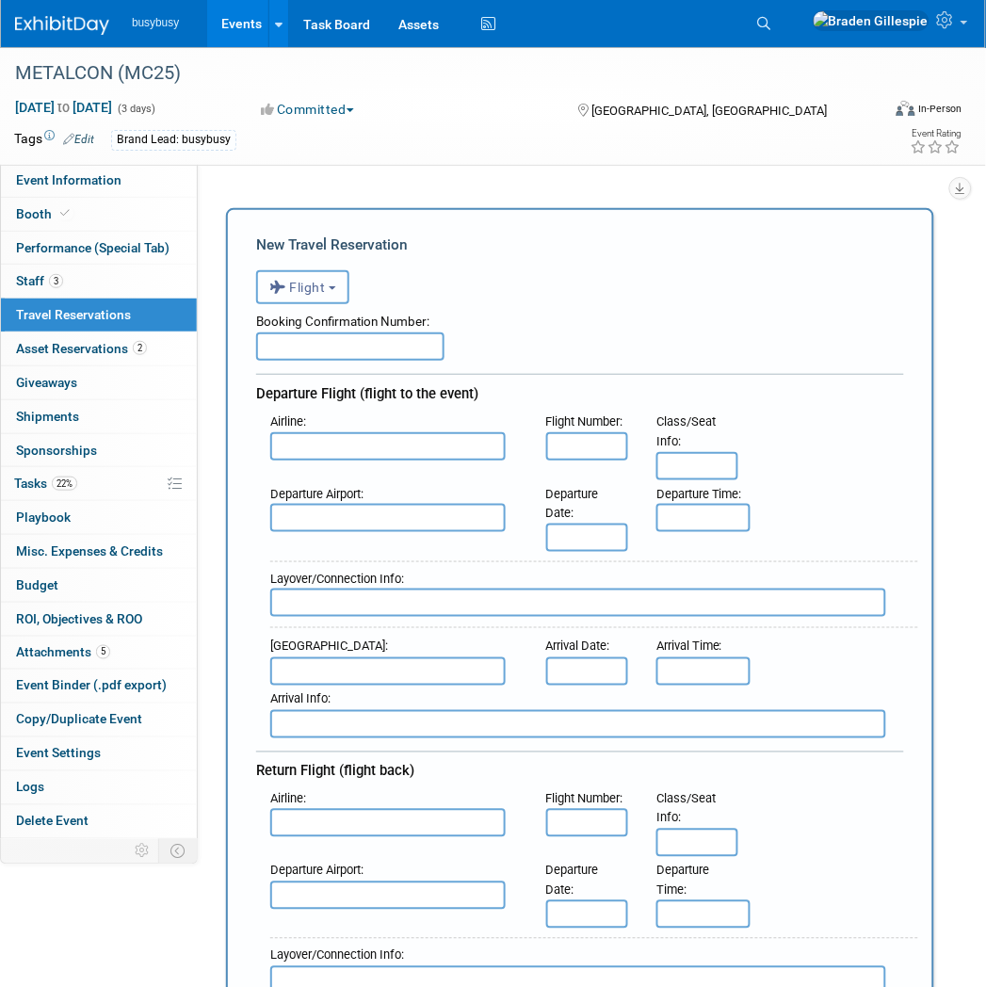
click at [337, 293] on button "Flight" at bounding box center [302, 287] width 93 height 34
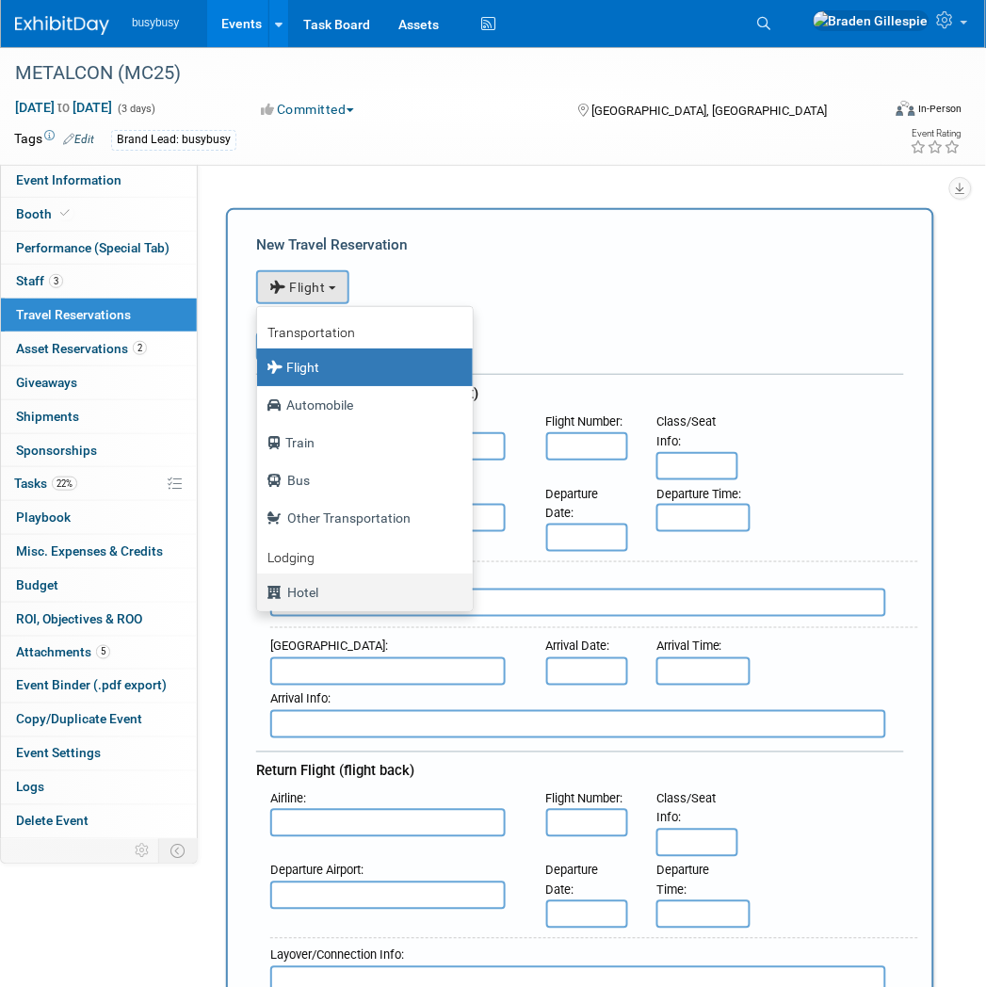
click at [336, 591] on label "Hotel" at bounding box center [359, 592] width 187 height 30
click at [260, 591] on input "Hotel" at bounding box center [254, 590] width 12 height 12
select select "6"
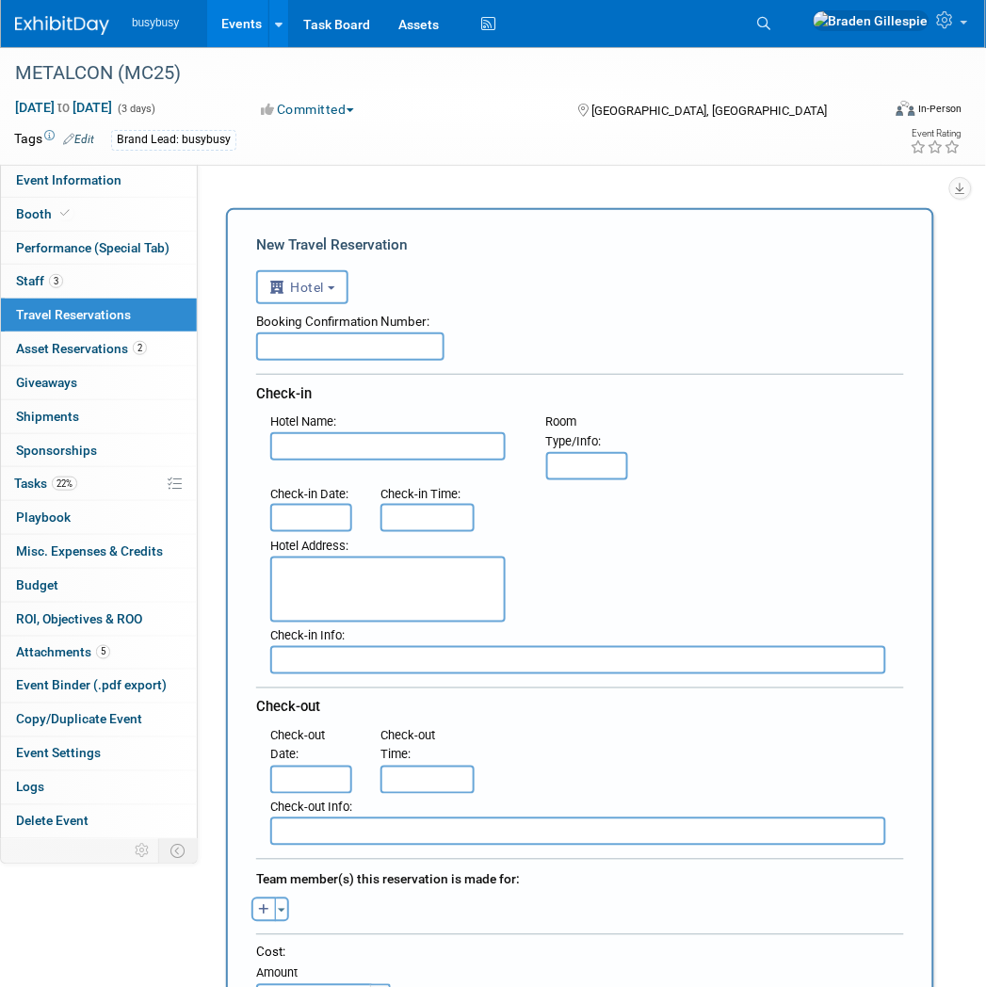
click at [383, 449] on input "text" at bounding box center [387, 446] width 235 height 28
type input "[GEOGRAPHIC_DATA]"
click at [476, 438] on input "[GEOGRAPHIC_DATA]" at bounding box center [387, 446] width 235 height 28
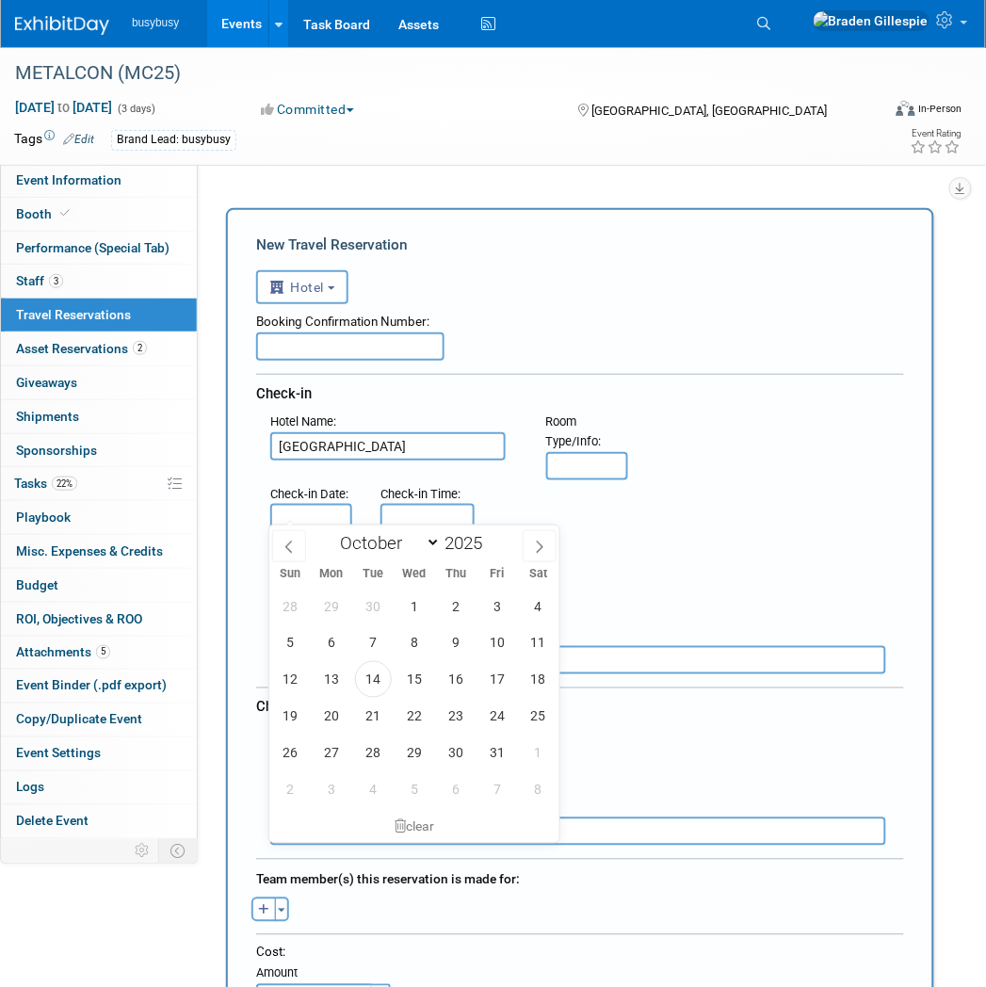
click at [303, 511] on input "text" at bounding box center [311, 518] width 82 height 28
click at [367, 711] on span "21" at bounding box center [373, 716] width 37 height 37
type input "[DATE]"
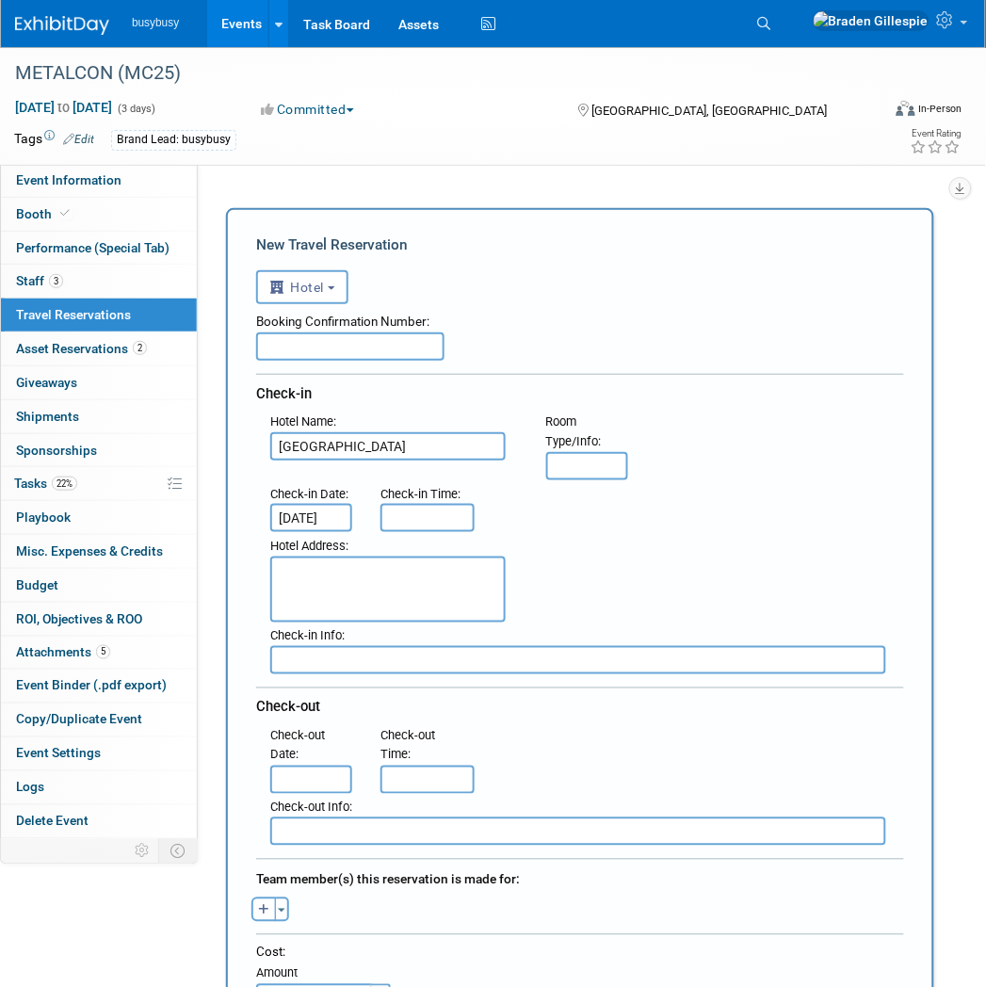
scroll to position [0, 7]
click at [321, 748] on div "Check-out Date :" at bounding box center [311, 746] width 82 height 40
click at [324, 765] on input "text" at bounding box center [311, 779] width 82 height 28
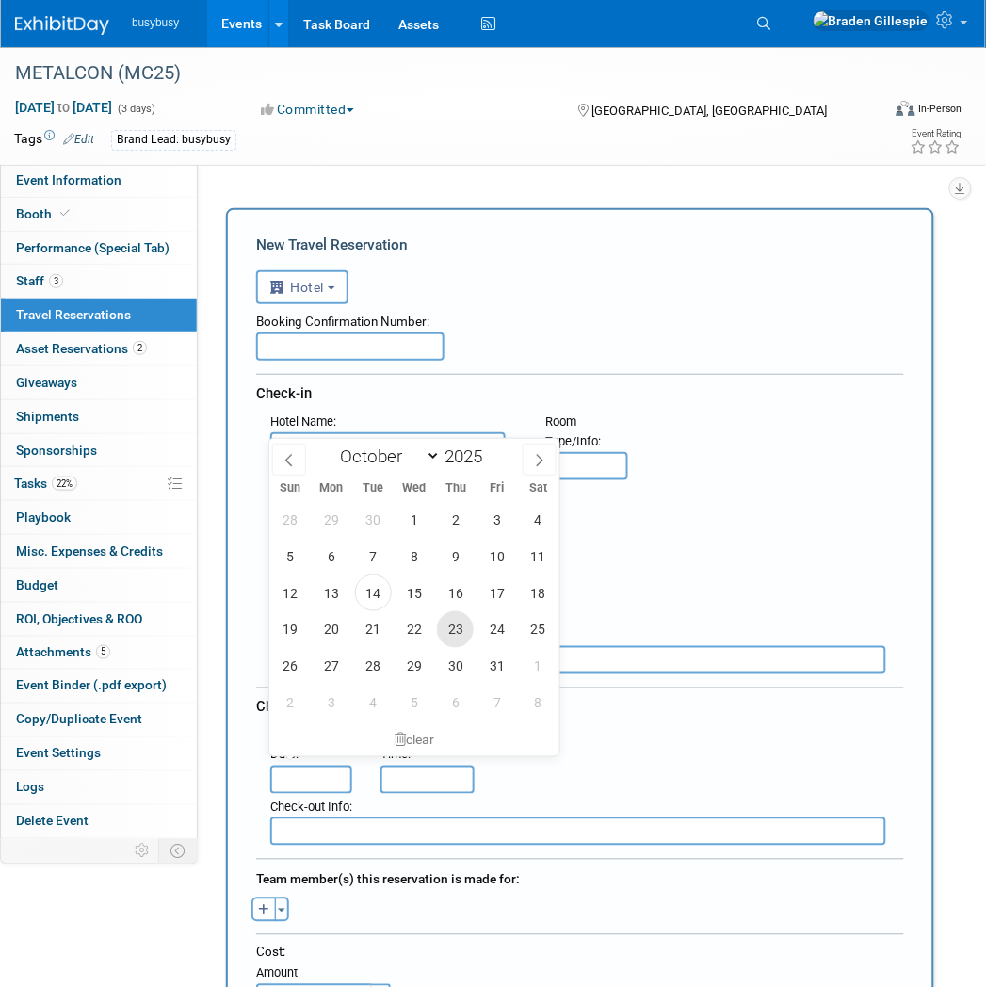
click at [455, 633] on span "23" at bounding box center [455, 629] width 37 height 37
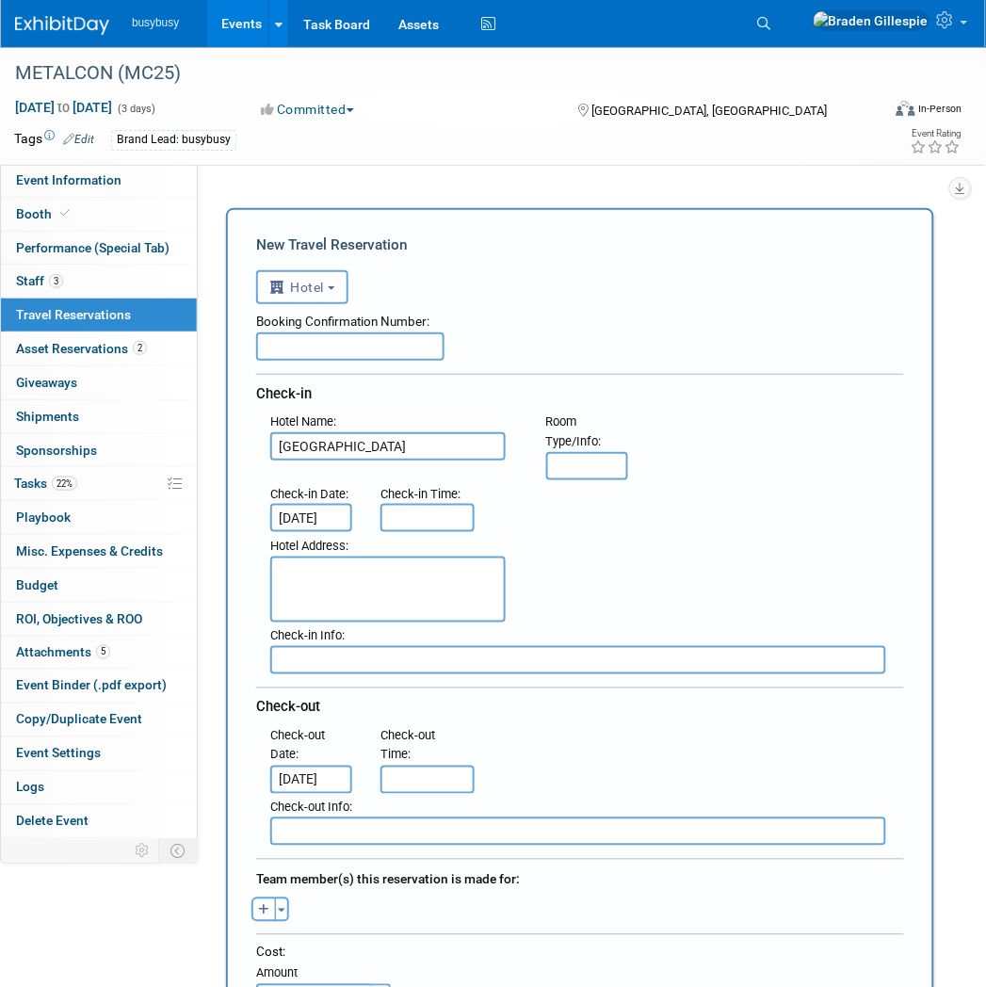
click at [0, 0] on span "15" at bounding box center [0, 0] width 0 height 0
type input "[DATE]"
click at [362, 325] on div "Booking Confirmation Number:" at bounding box center [580, 318] width 648 height 28
click at [358, 332] on input "text" at bounding box center [350, 346] width 188 height 28
paste input "GUYOM1T"
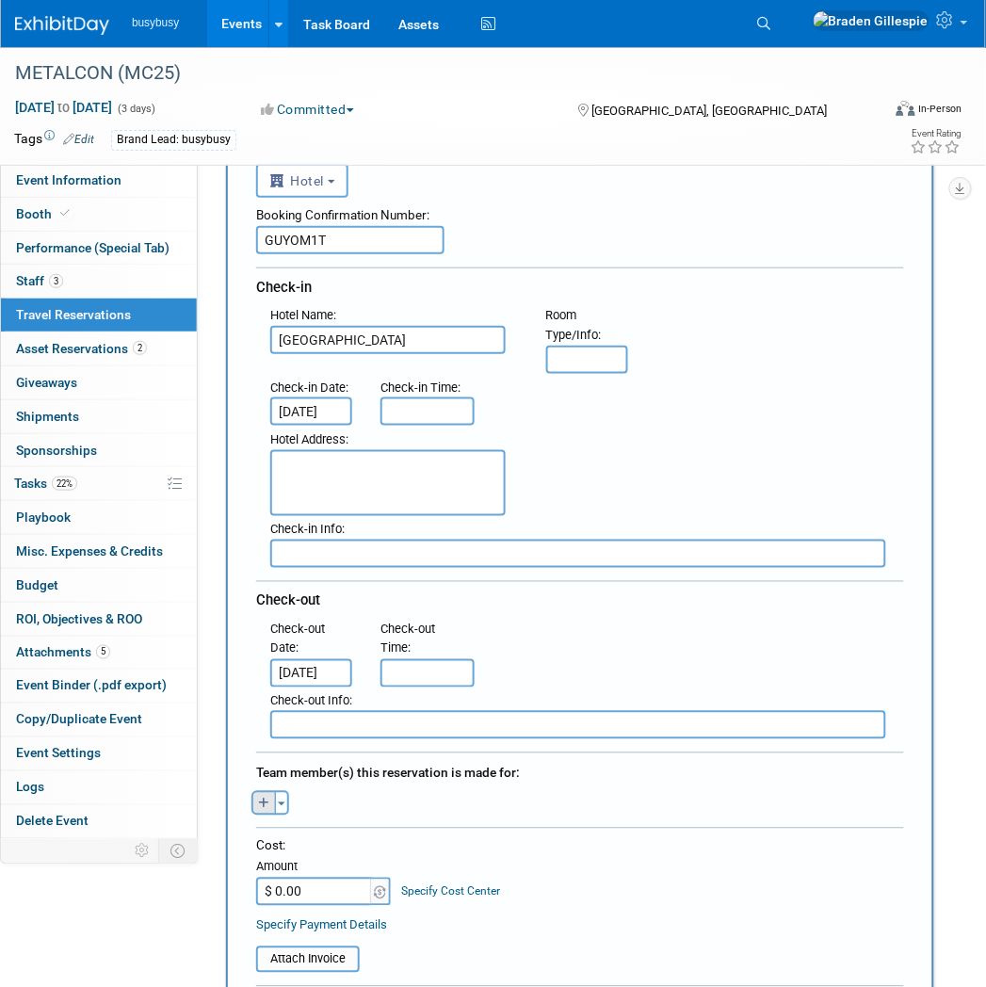
scroll to position [209, 0]
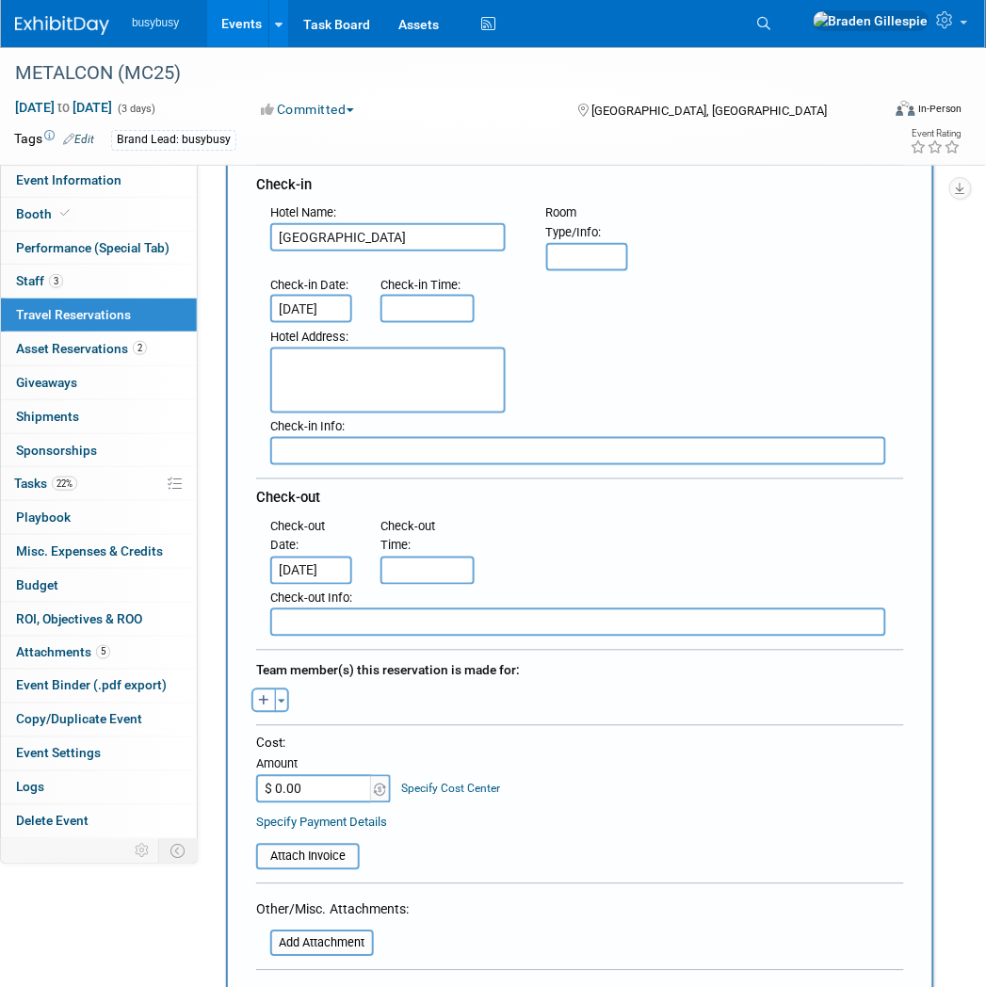
type input "GUYOM1T"
click at [287, 688] on div "Toggle Dropdown Select Anyone Tag a user or a resource Quick -- Select -- (me)" at bounding box center [270, 700] width 56 height 24
click at [285, 688] on button "Toggle Dropdown" at bounding box center [282, 700] width 14 height 24
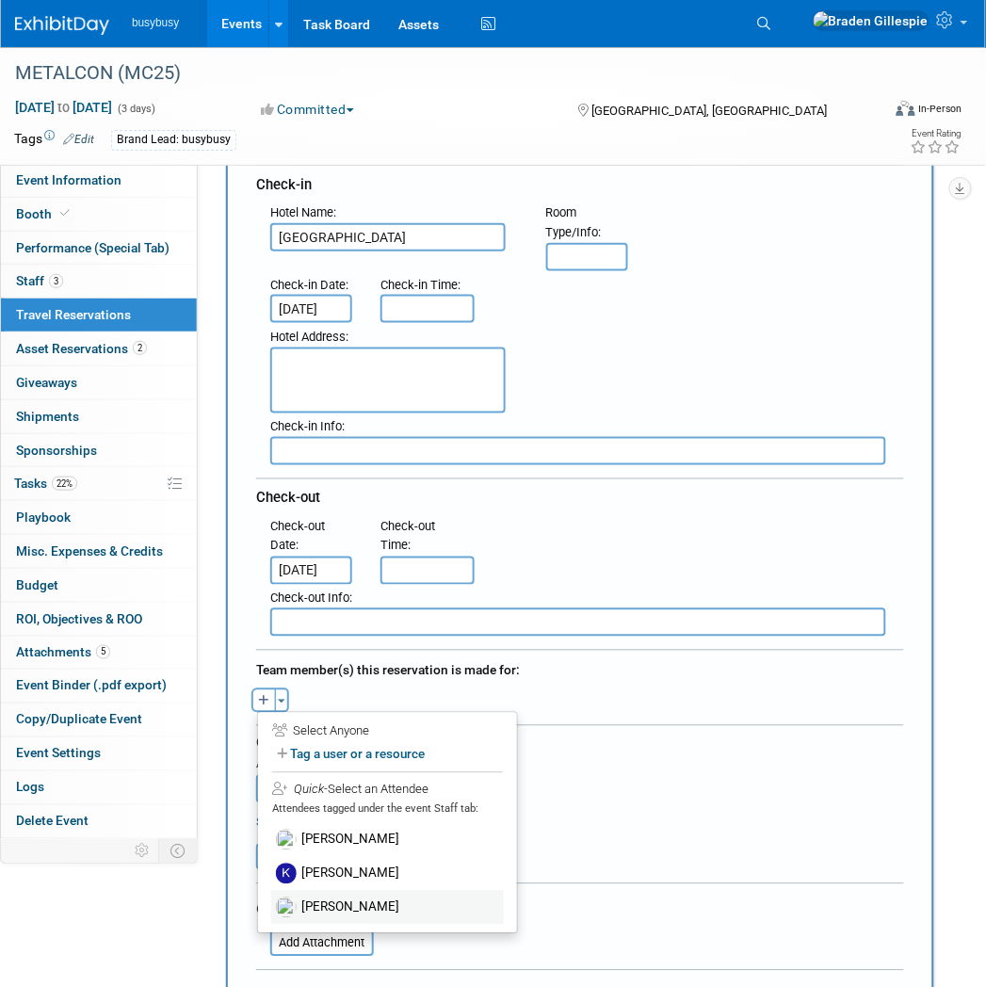
click at [351, 891] on label "[PERSON_NAME]" at bounding box center [387, 908] width 233 height 34
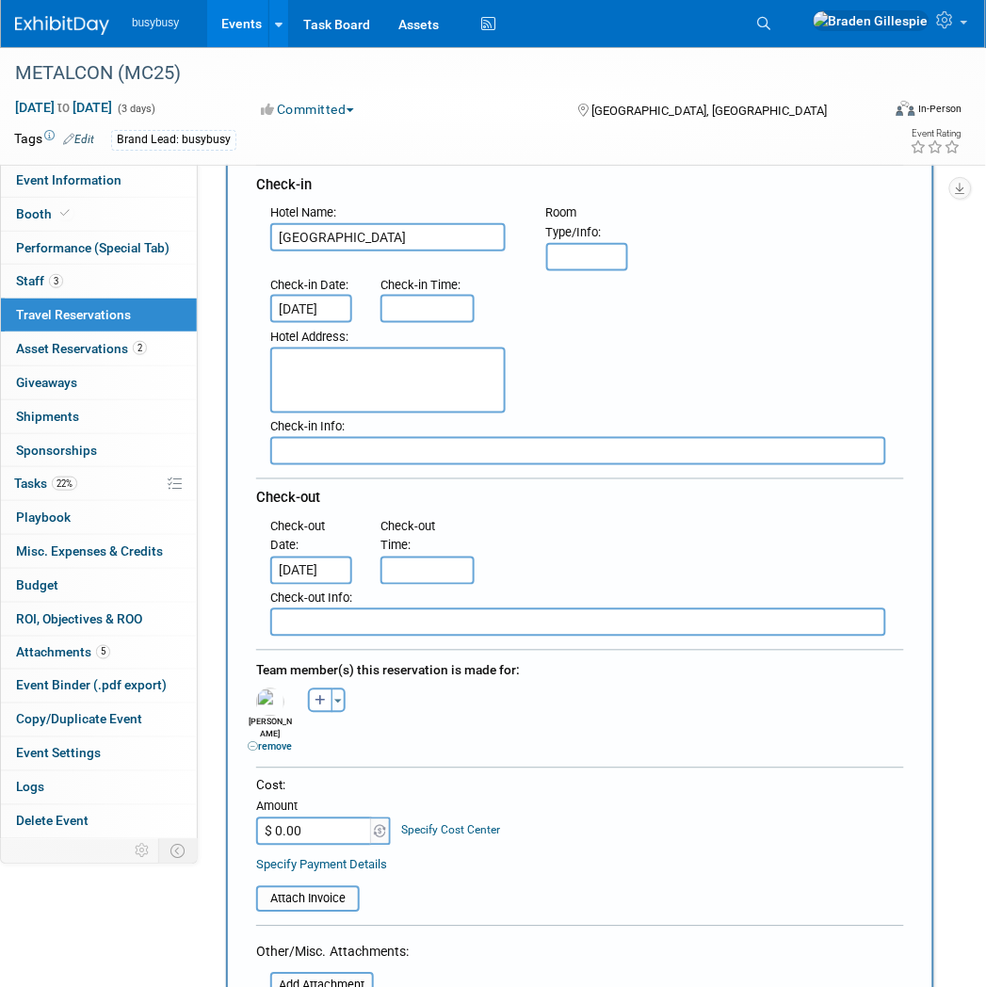
click at [306, 817] on input "$ 0.00" at bounding box center [315, 831] width 118 height 28
